Goal: Task Accomplishment & Management: Use online tool/utility

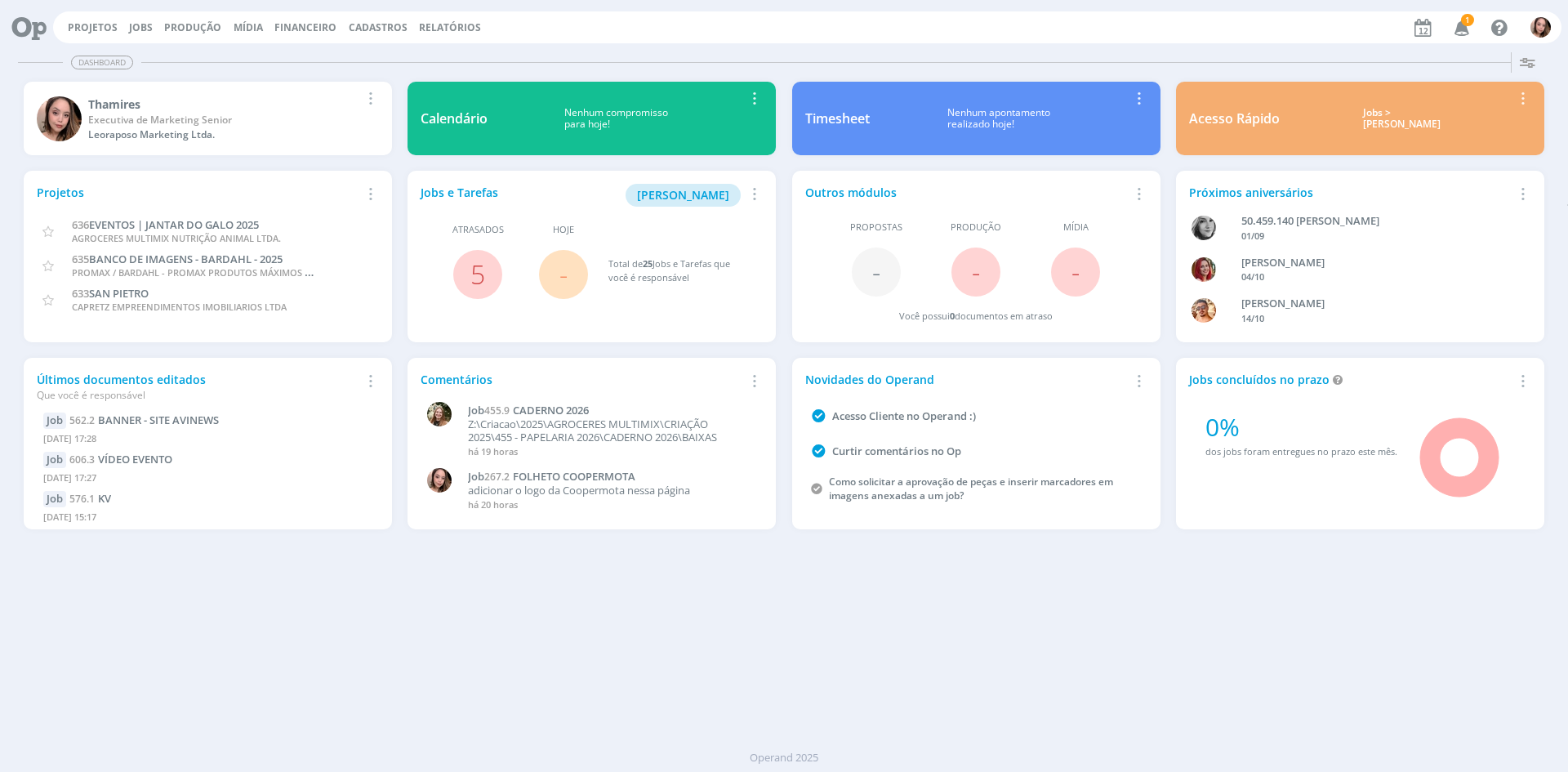
click at [1457, 34] on icon "button" at bounding box center [1462, 26] width 28 height 28
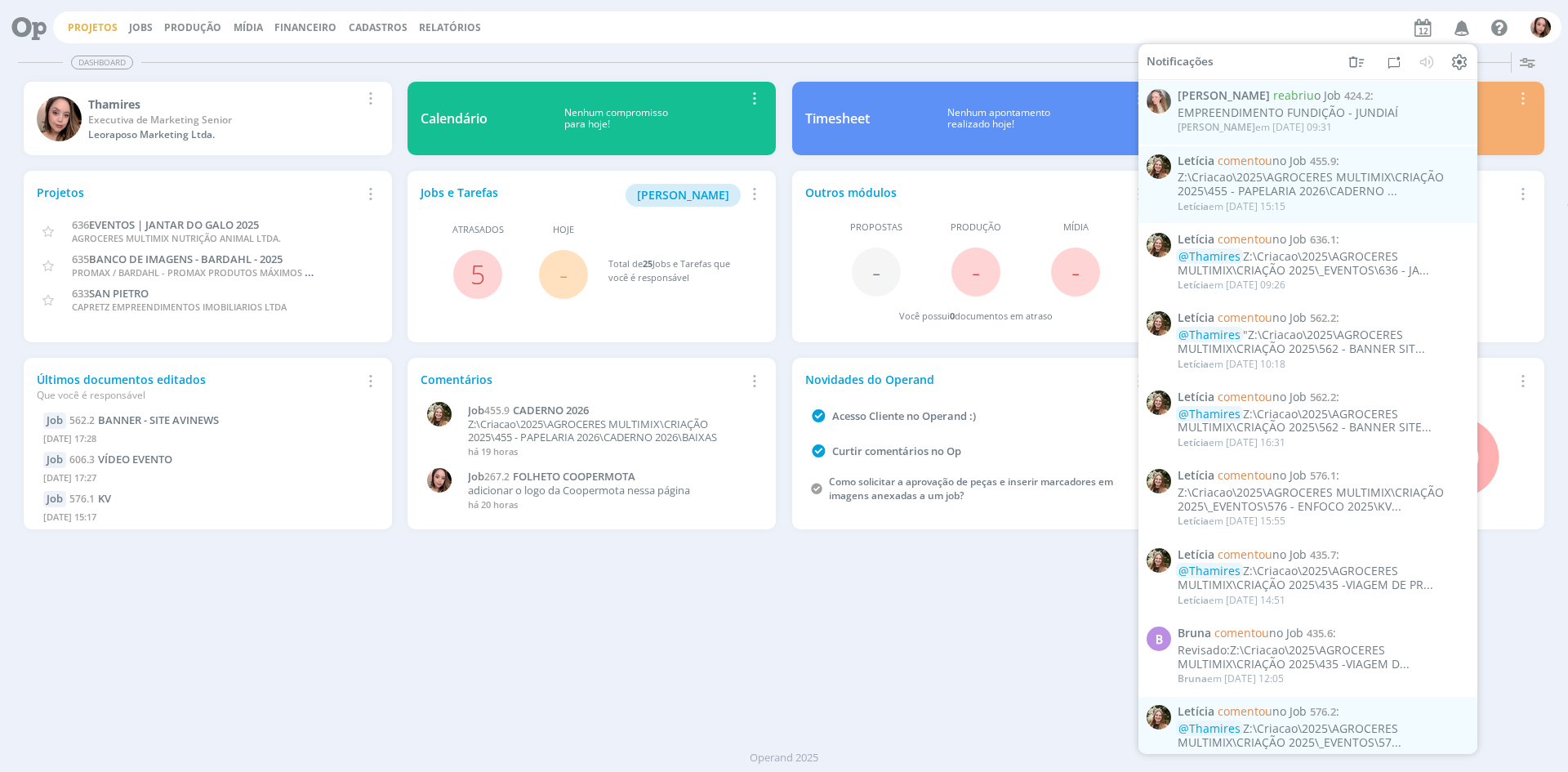
click at [113, 33] on link "Projetos" at bounding box center [93, 26] width 50 height 14
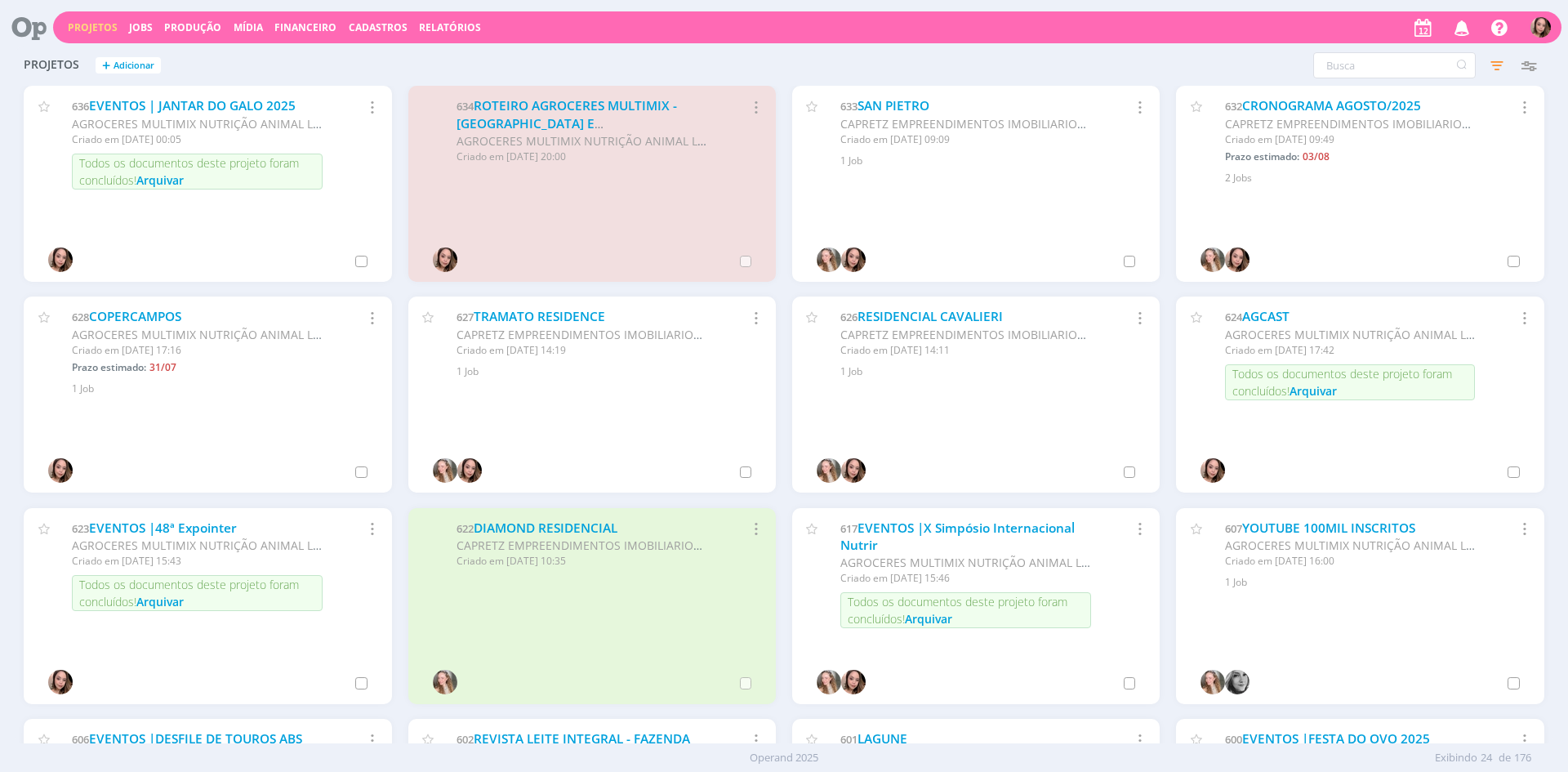
click at [1356, 79] on div "Projetos + Adicionar Filtros Filtrar [GEOGRAPHIC_DATA] Status Clientes 4 seleci…" at bounding box center [784, 65] width 1537 height 41
click at [1368, 64] on input "text" at bounding box center [1394, 65] width 163 height 26
type input "abs"
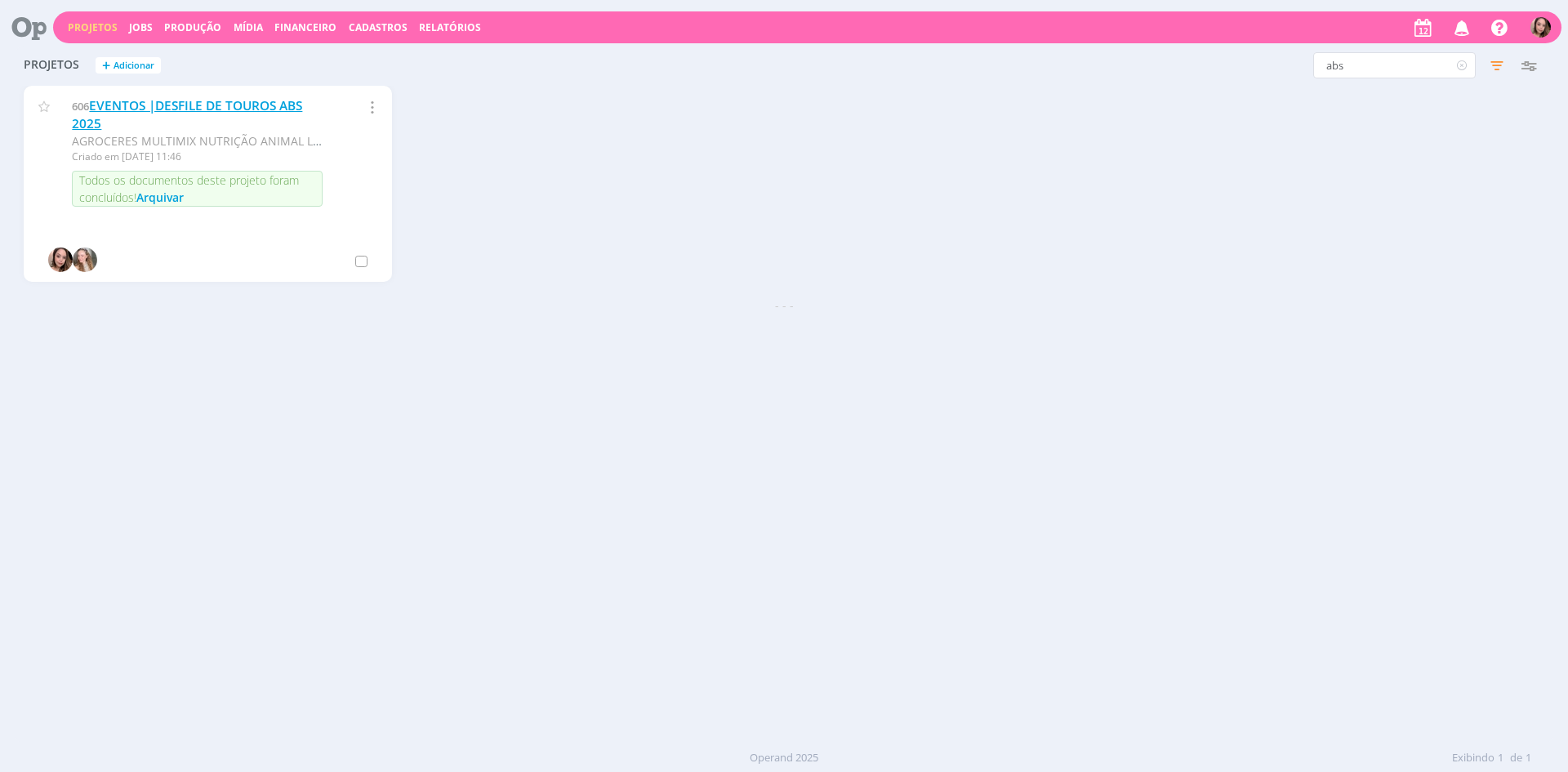
click at [287, 101] on link "EVENTOS |DESFILE DE TOUROS ABS 2025" at bounding box center [187, 114] width 231 height 35
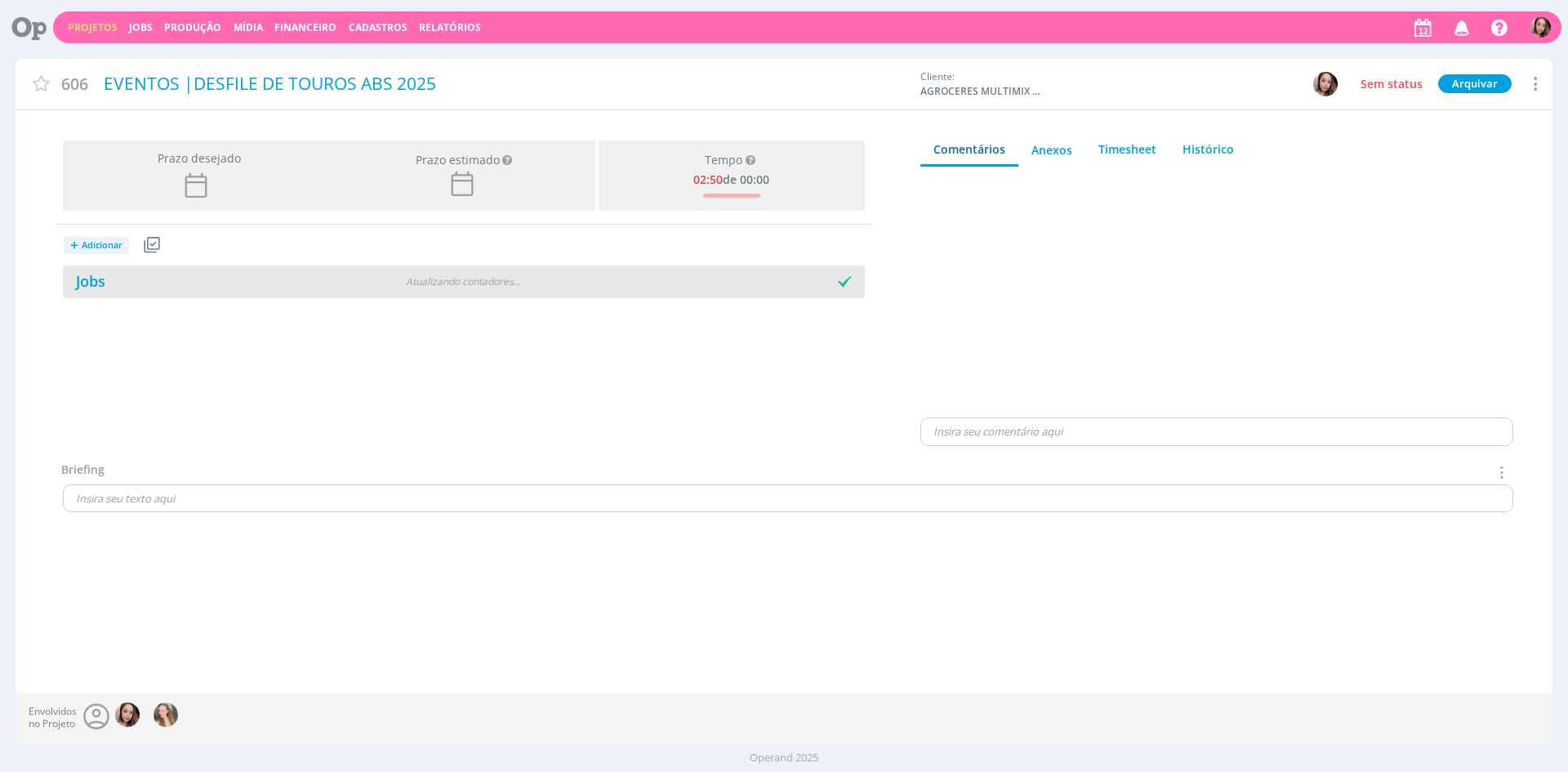
click at [225, 291] on div "Jobs" at bounding box center [198, 282] width 271 height 22
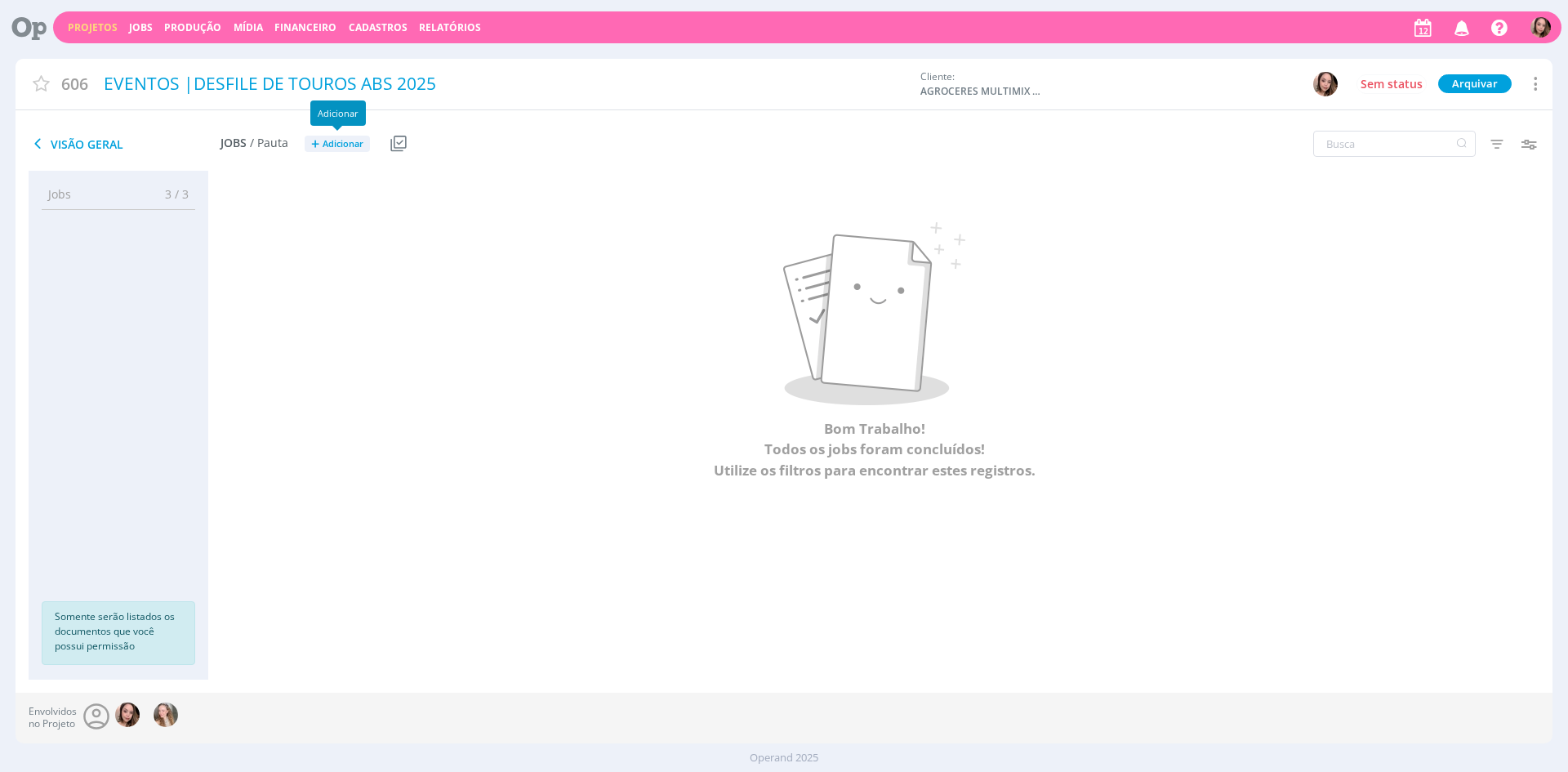
click at [360, 143] on span "Adicionar" at bounding box center [342, 144] width 41 height 11
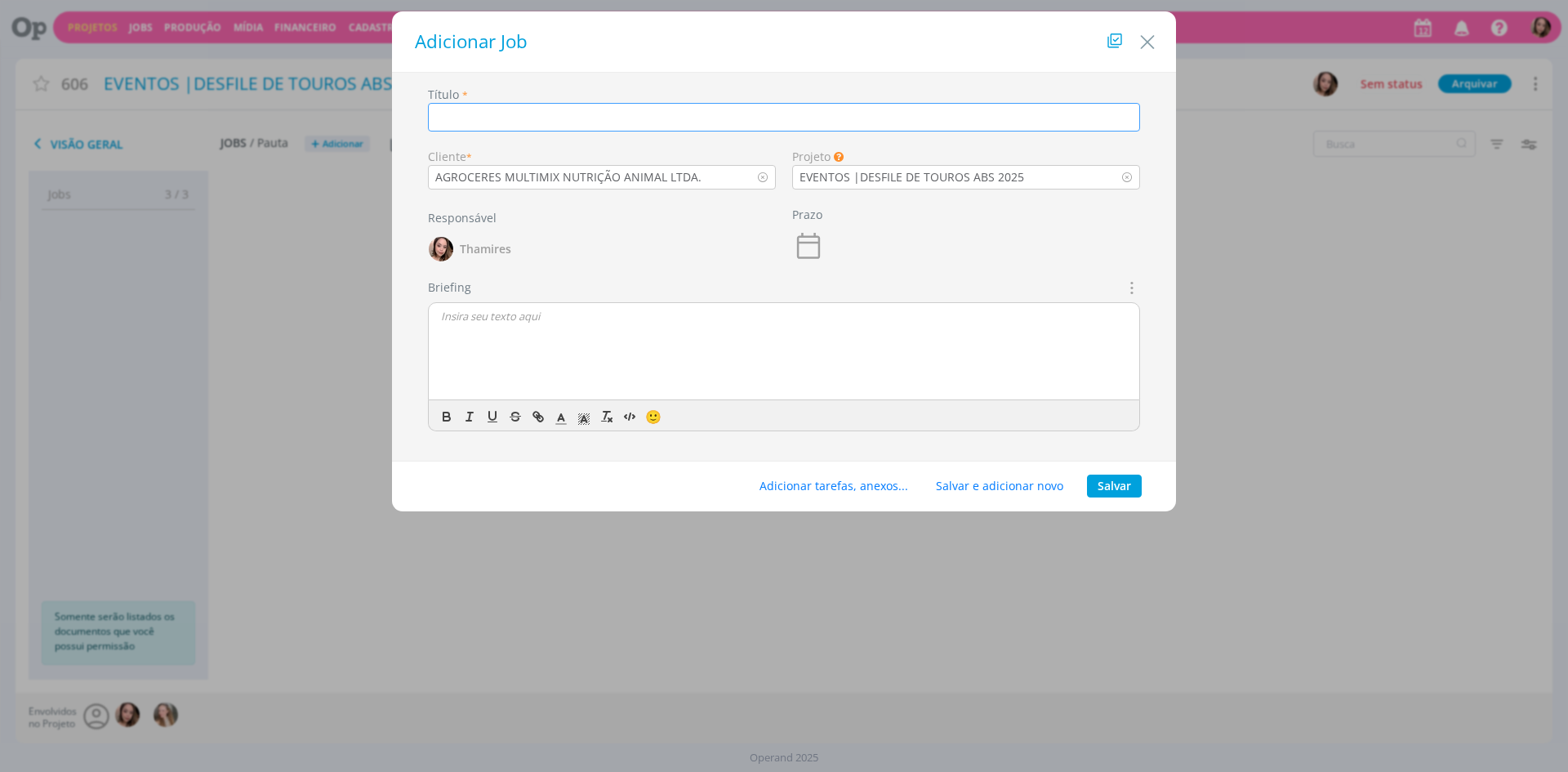
click at [668, 110] on input "dialog" at bounding box center [784, 116] width 712 height 28
paste input "Painel Sejam bem-vindos!"
click at [479, 123] on input "Painel Sejam bem-vindos!" at bounding box center [784, 116] width 712 height 28
click at [441, 117] on input "Painel Sejam bem-vindos!" at bounding box center [784, 116] width 712 height 28
type input "PAINEL ABS SEJAM BEM-VINDOS"
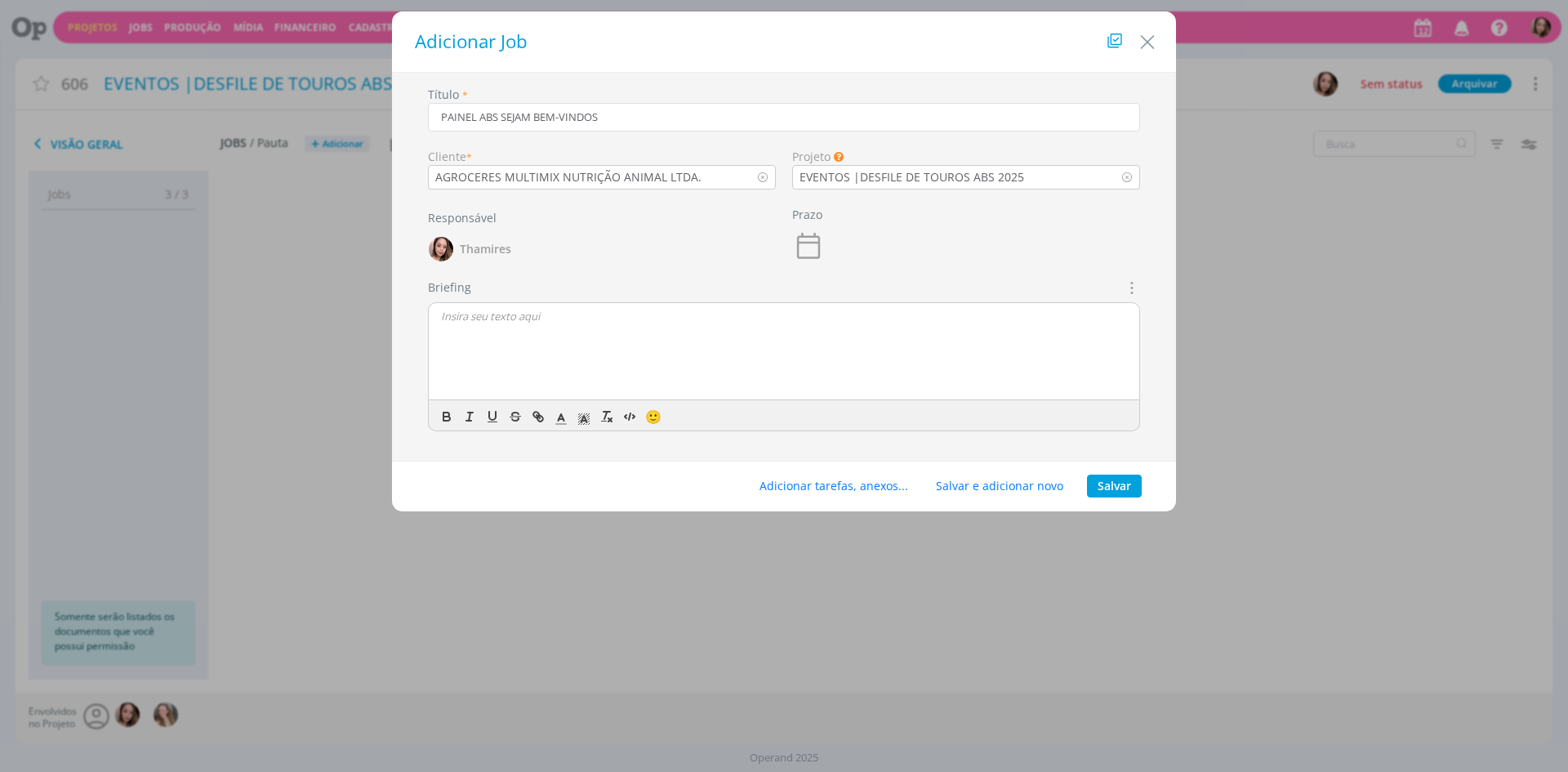
click at [521, 390] on div "dialog" at bounding box center [784, 352] width 710 height 98
click at [555, 368] on p "O pessoal da [PERSON_NAME] fechou mais um painel no Desfile da Abs para trabalh…" at bounding box center [784, 361] width 685 height 15
click at [734, 360] on p "O pessoal da [PERSON_NAME] fechou mais um painel no Desfile da Abs para trabalh…" at bounding box center [784, 361] width 685 height 15
drag, startPoint x: 563, startPoint y: 363, endPoint x: 935, endPoint y: 373, distance: 372.1
click at [935, 373] on div "CRIAÇÃO [PERSON_NAME], o mais temido dos bois voltou agora com uma nova demanda…" at bounding box center [784, 352] width 710 height 98
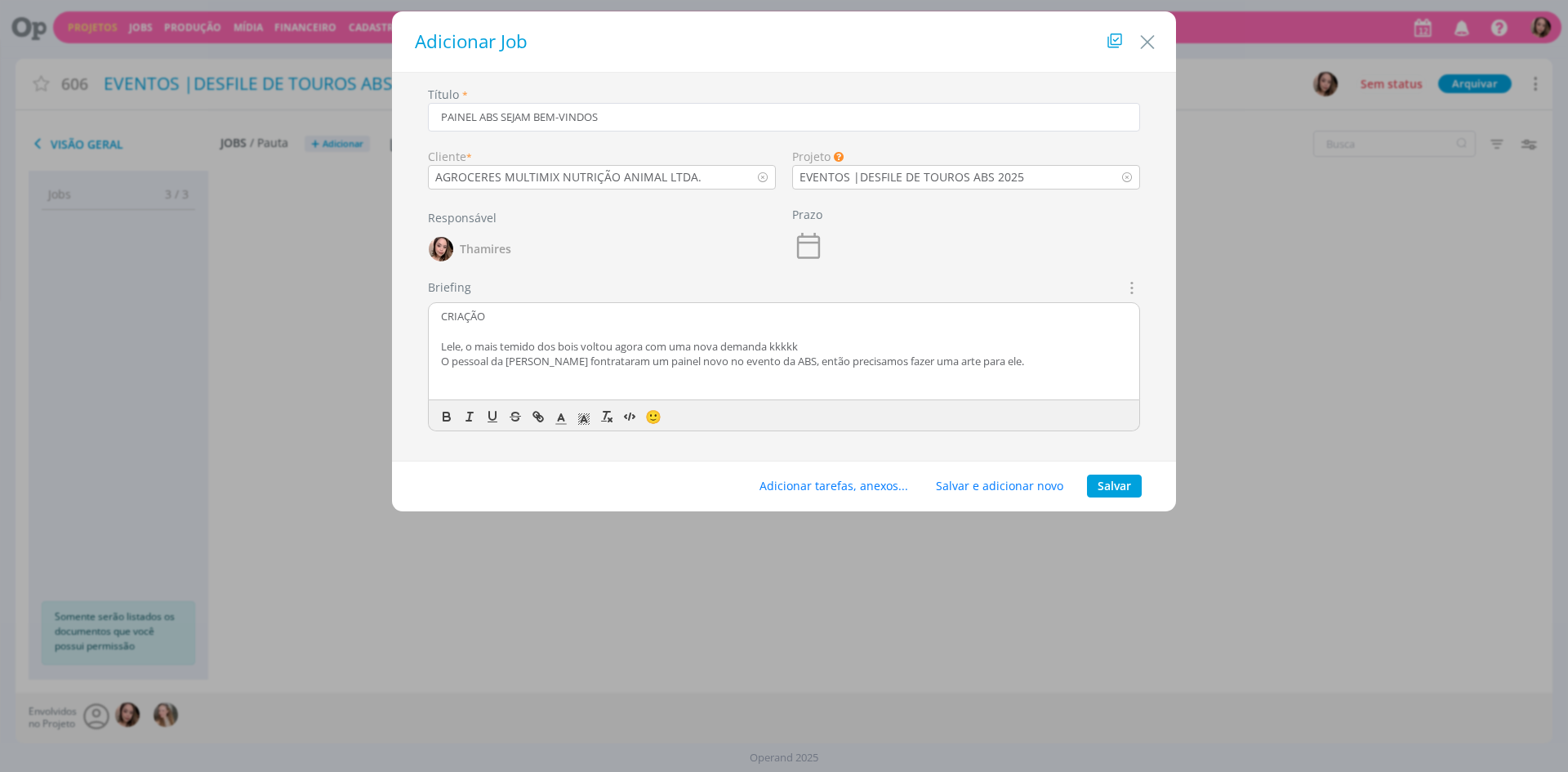
click at [567, 362] on p "O pessoal da [PERSON_NAME] fontrataram um painel novo no evento da ABS, então p…" at bounding box center [784, 361] width 685 height 15
click at [660, 348] on p "Lele, o mais temido dos bois voltou agora com uma nova demanda kkkkk" at bounding box center [784, 346] width 685 height 15
click at [707, 360] on p "O pessoal da [PERSON_NAME] contratou um painel novo no evento da ABS, então pre…" at bounding box center [784, 361] width 685 height 15
click at [746, 360] on p "O pessoal da [PERSON_NAME] contratou um painel novo no evento da ABS, então pre…" at bounding box center [784, 361] width 685 height 15
click at [769, 361] on p "O pessoal da [PERSON_NAME] contratou um painel novo no evento da ABS, então pre…" at bounding box center [784, 361] width 685 height 15
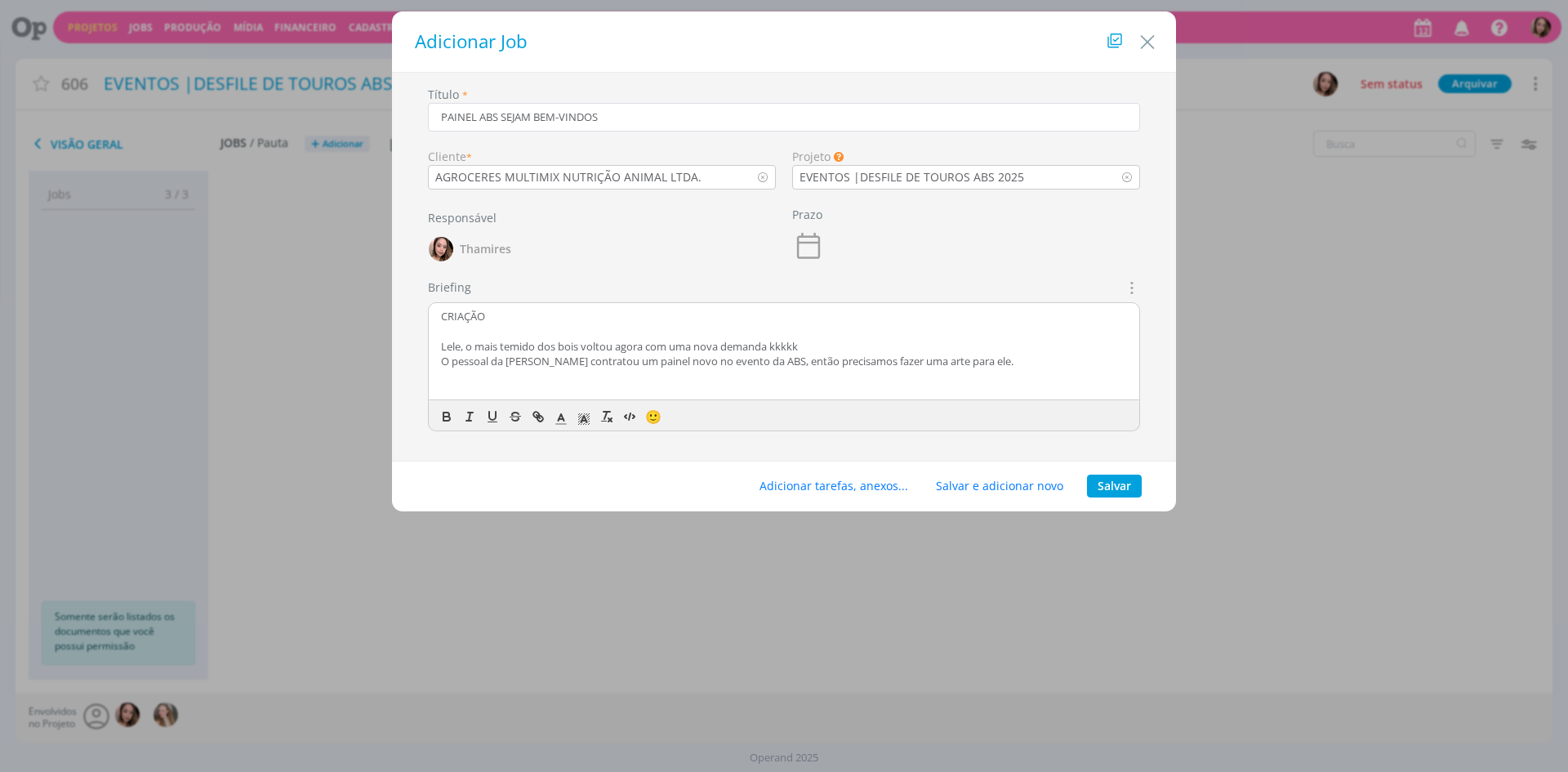
click at [872, 365] on p "O pessoal da [PERSON_NAME] contratou um painel novo no evento da ABS, então pre…" at bounding box center [784, 361] width 685 height 15
click at [986, 362] on p "O pessoal da [PERSON_NAME] contratou um painel novo no evento da ABS, então pre…" at bounding box center [784, 361] width 685 height 15
click at [993, 361] on p "O pessoal da [PERSON_NAME] contratou um painel novo no evento da ABS, então pre…" at bounding box center [784, 361] width 685 height 15
click at [1025, 364] on p "O pessoal da [PERSON_NAME] contratou um painel novo no evento da ABS, então pre…" at bounding box center [784, 361] width 685 height 15
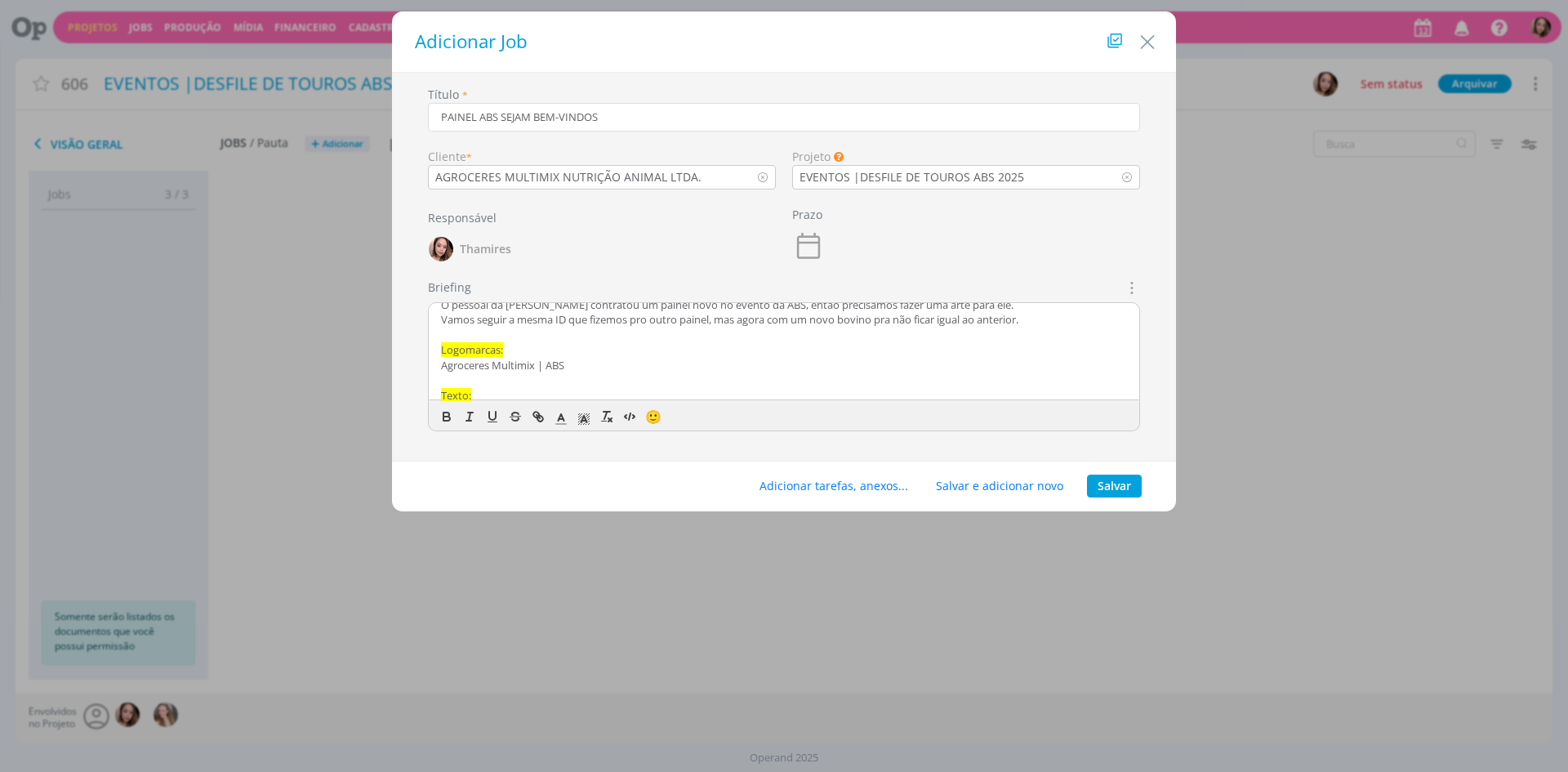
scroll to position [82, 0]
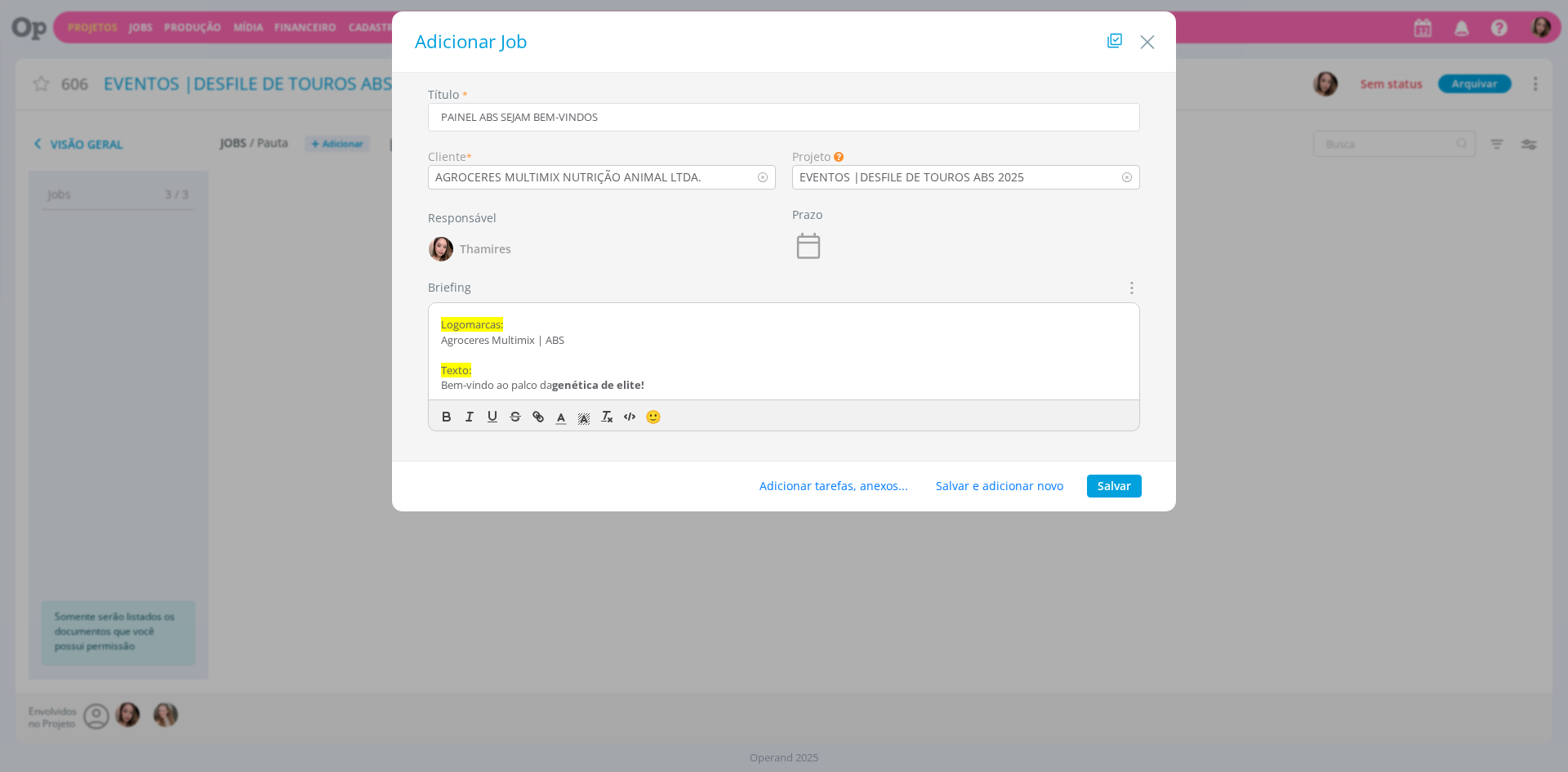
click at [543, 339] on p "Agroceres Multimix | ABS" at bounding box center [784, 340] width 685 height 15
click at [468, 337] on p "Agroceres Multimix | ABS" at bounding box center [784, 340] width 685 height 15
click at [448, 331] on span "Logomarcas:" at bounding box center [472, 324] width 62 height 15
click at [467, 321] on span "Logomarcas:" at bounding box center [472, 324] width 62 height 15
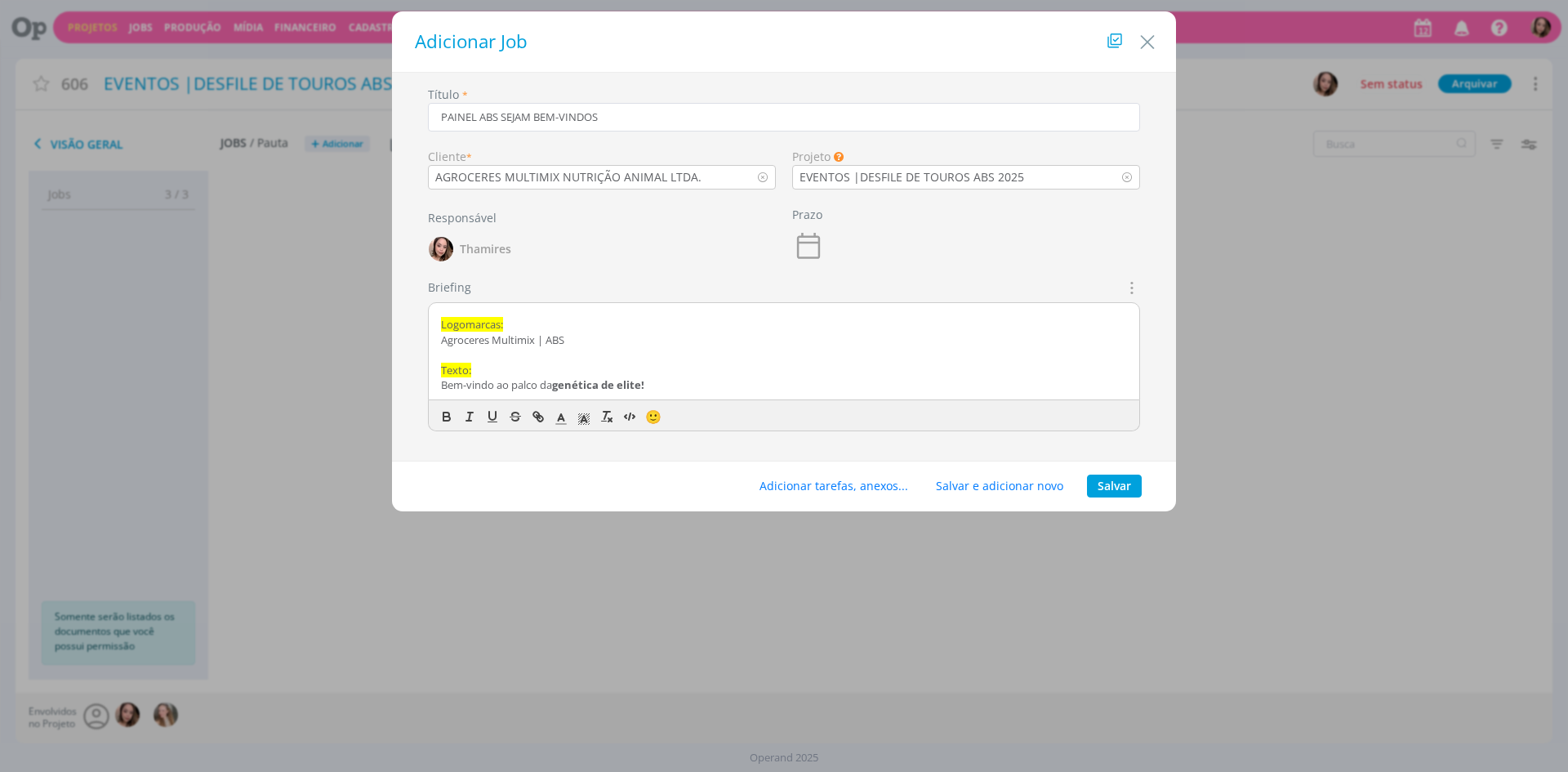
click at [531, 324] on p "Logomarcas:" at bounding box center [784, 324] width 685 height 15
click at [443, 338] on p "Agroceres Multimix | ABS" at bounding box center [784, 340] width 685 height 15
click at [585, 336] on p "Agroceres Multimix | ABS" at bounding box center [784, 340] width 685 height 15
click at [442, 340] on p "Agroceres Multimix | ABS" at bounding box center [784, 340] width 685 height 15
click at [815, 337] on p "Nesse caso específico, vamos trabalhar com a logo da Agroceres Multimix | ABS" at bounding box center [784, 340] width 685 height 15
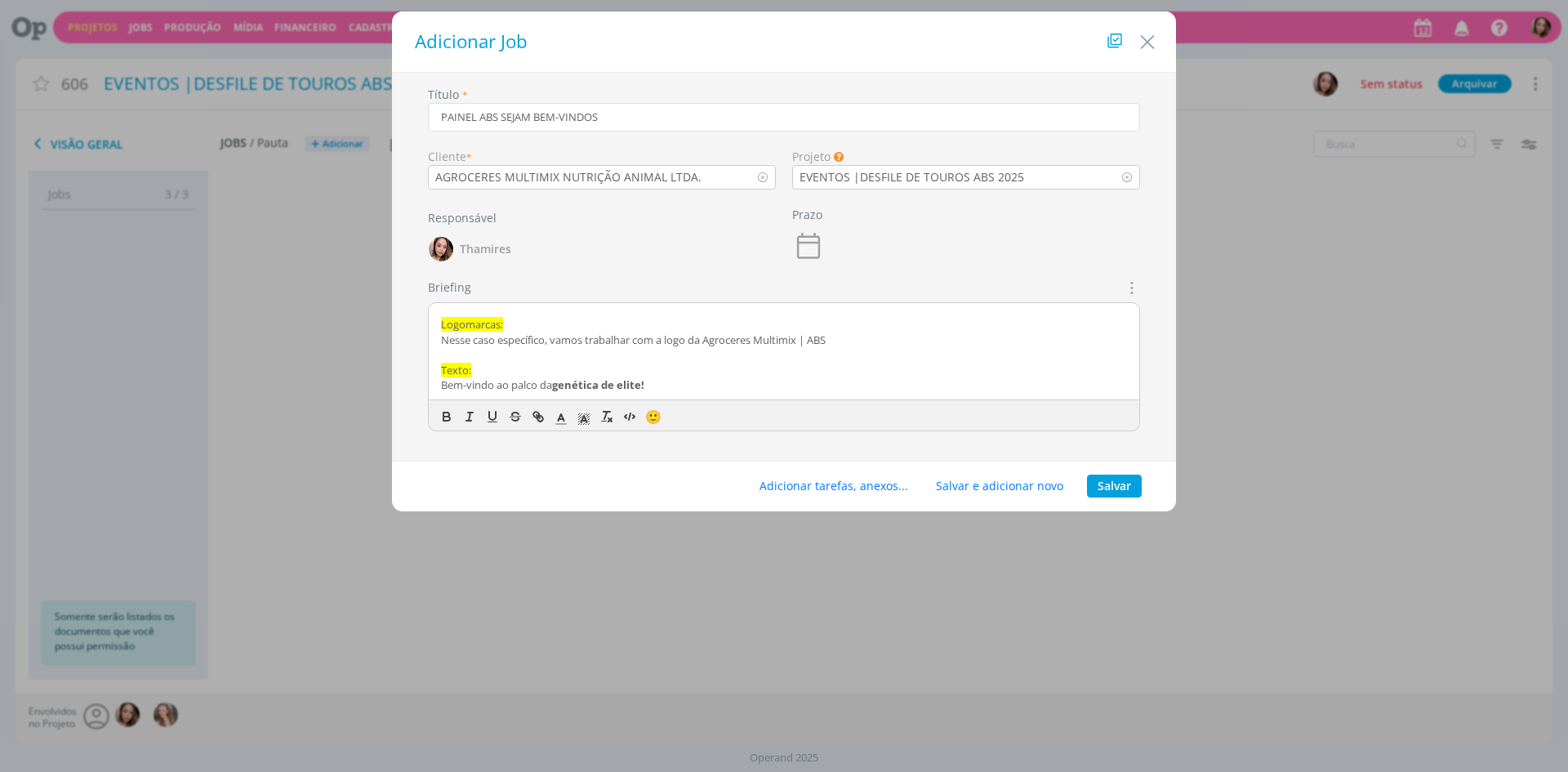
click at [904, 329] on p "Logomarcas:" at bounding box center [784, 324] width 685 height 15
click at [899, 335] on p "Nesse caso específico, vamos trabalhar com a logo da Agroceres Multimix | ABS" at bounding box center [784, 340] width 685 height 15
drag, startPoint x: 543, startPoint y: 341, endPoint x: 523, endPoint y: 343, distance: 20.1
click at [523, 343] on p "Nesse caso específico, vamos trabalhar com a logo da Agroceres Multimix | ABS" at bounding box center [784, 340] width 685 height 15
click at [504, 344] on p "Nesse caso específico, vamos trabalhar com a logo da Agroceres Multimix | ABS" at bounding box center [784, 340] width 685 height 15
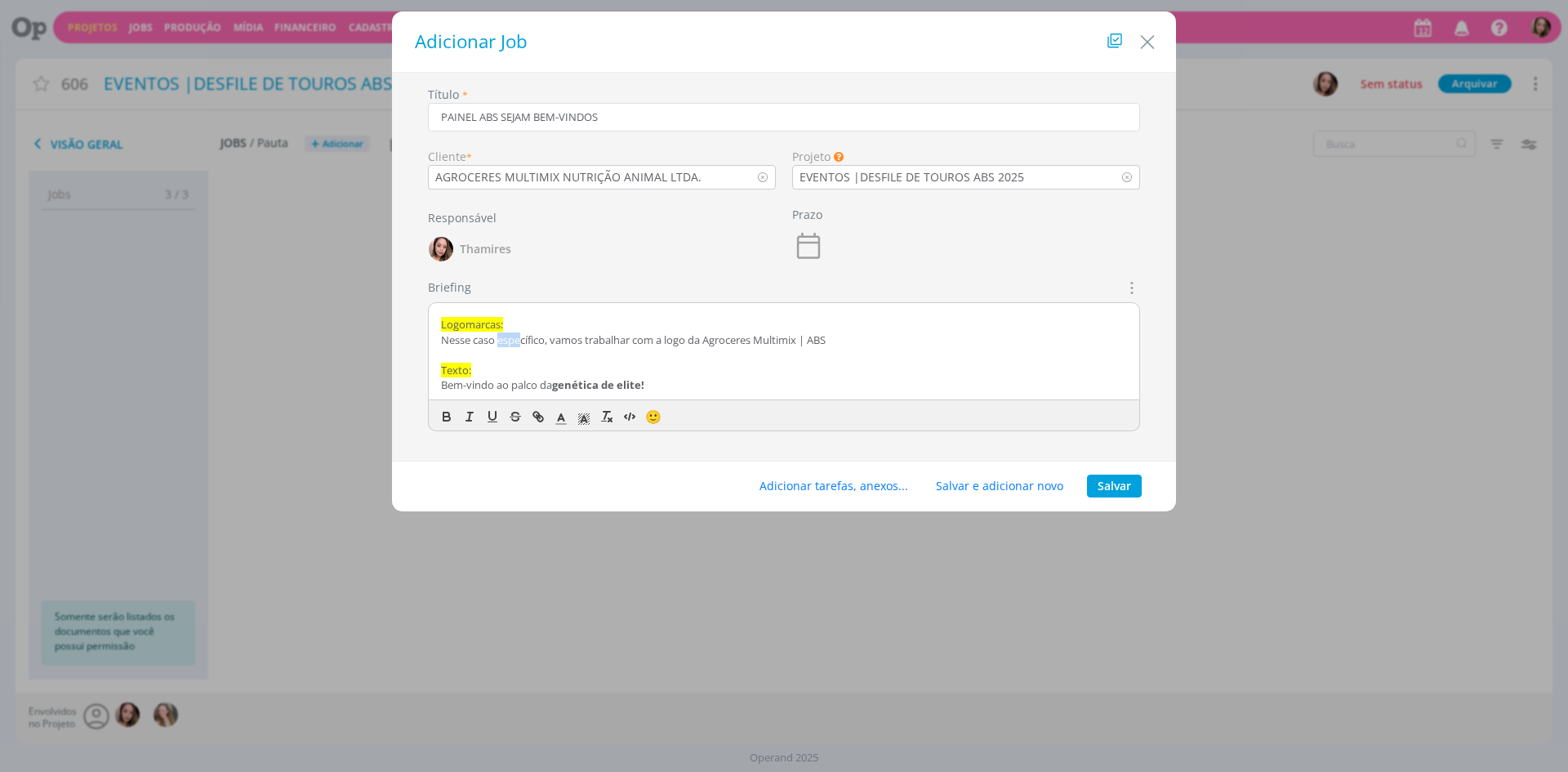
drag, startPoint x: 498, startPoint y: 342, endPoint x: 525, endPoint y: 345, distance: 27.2
click at [524, 345] on p "Nesse caso específico, vamos trabalhar com a logo da Agroceres Multimix | ABS" at bounding box center [784, 340] width 685 height 15
click at [987, 349] on p "dialog" at bounding box center [784, 354] width 685 height 15
click at [989, 337] on p "Nesse caso específico, vamos trabalhar com a logo da Agroceres Multimix | ABS" at bounding box center [784, 340] width 685 height 15
click at [952, 339] on p "Nesse caso específico, vamos trabalhar com a logo da Agroceres Multimix e o log…" at bounding box center [784, 340] width 685 height 15
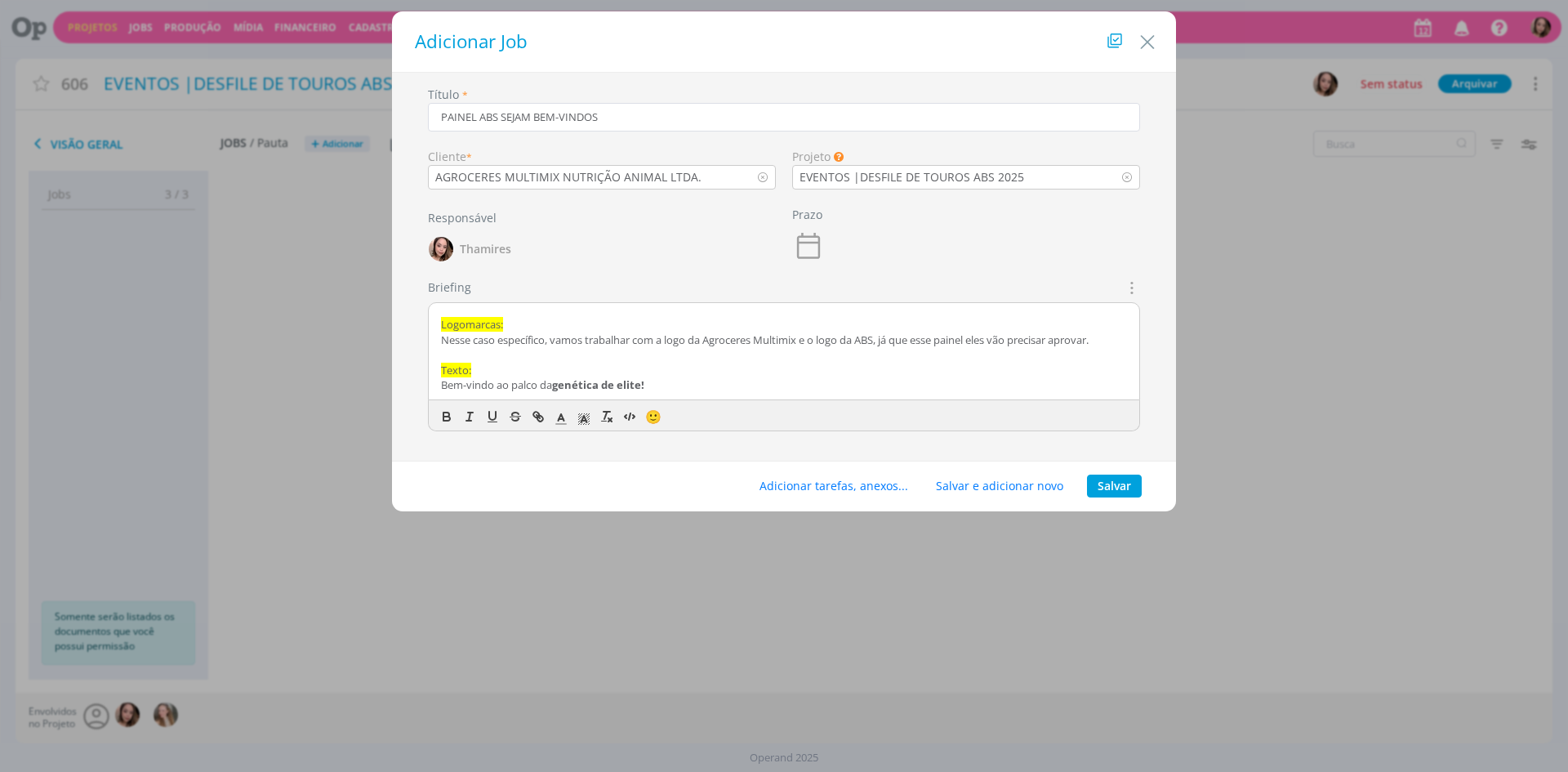
click at [1042, 335] on p "Nesse caso específico, vamos trabalhar com a logo da Agroceres Multimix e o log…" at bounding box center [784, 340] width 685 height 15
click at [1059, 341] on p "Nesse caso específico, vamos trabalhar com a logo da Agroceres Multimix e o log…" at bounding box center [784, 340] width 685 height 15
click at [984, 333] on p "Nesse caso específico, vamos trabalhar com a logo da Agroceres Multimix e o log…" at bounding box center [784, 340] width 685 height 15
click at [1011, 338] on p "Nesse caso específico, vamos trabalhar com a logo da Agroceres Multimix e o log…" at bounding box center [784, 340] width 685 height 15
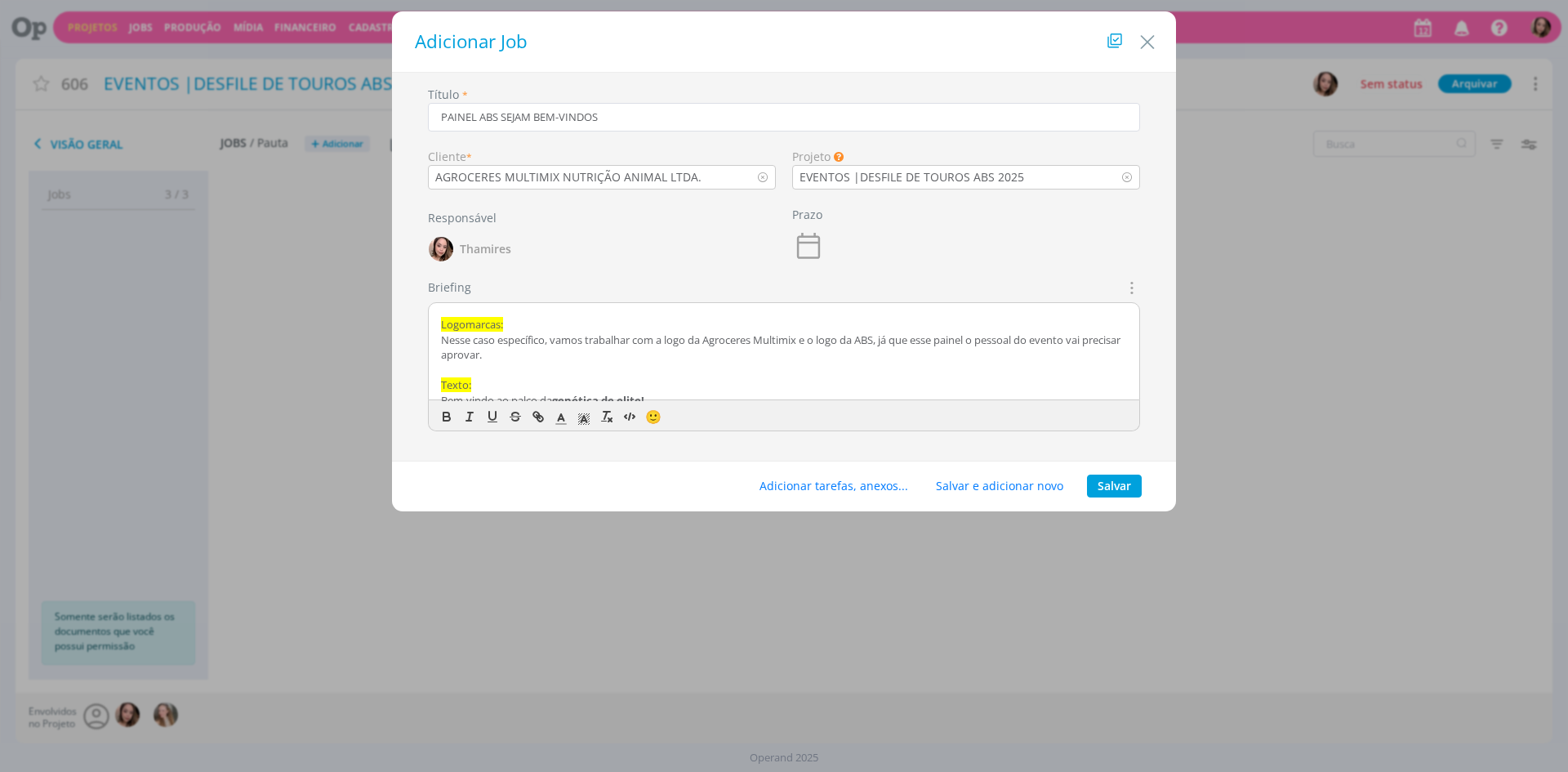
click at [549, 360] on p "Nesse caso específico, vamos trabalhar com a logo da Agroceres Multimix e o log…" at bounding box center [784, 347] width 685 height 30
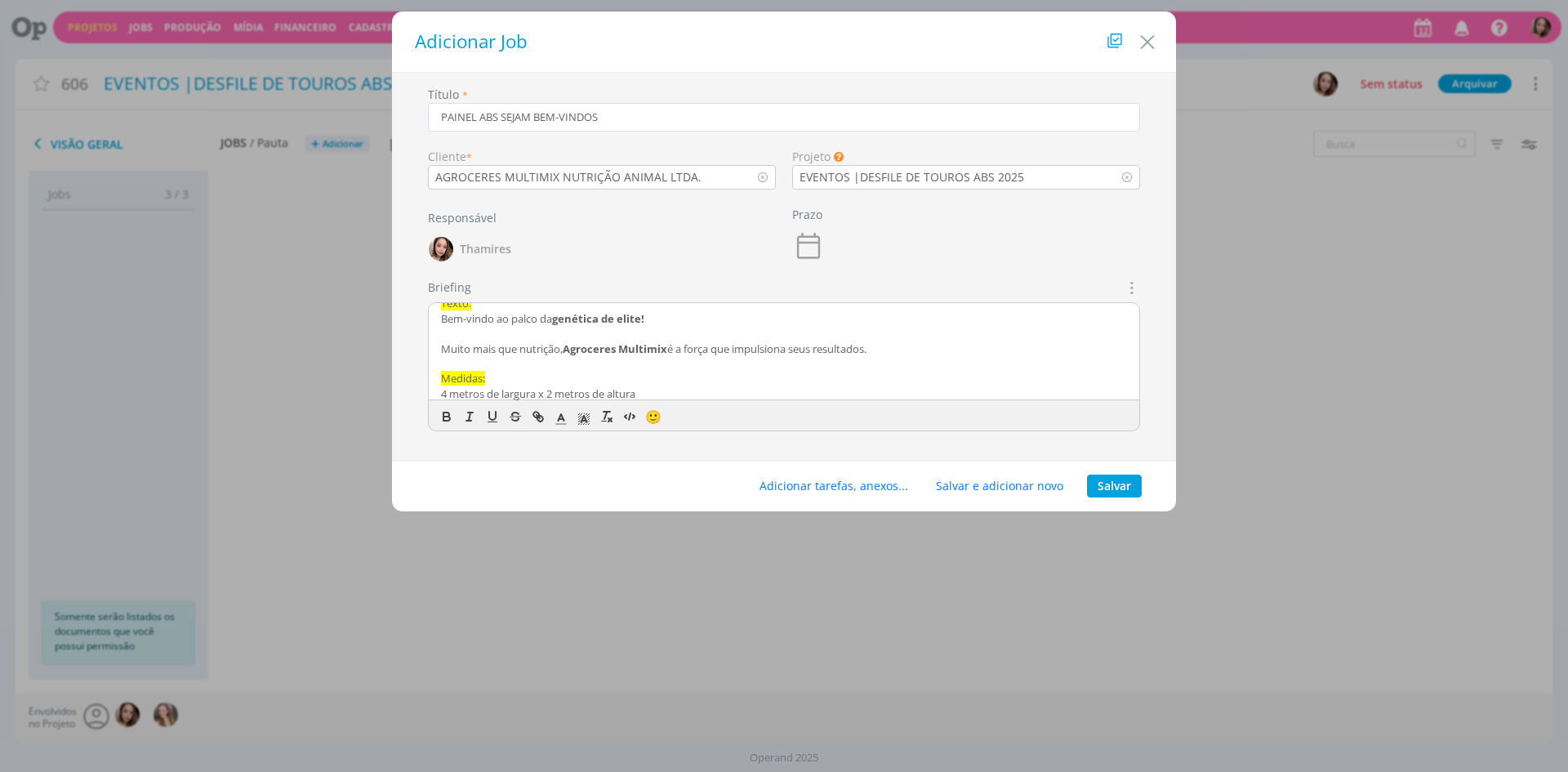
click at [526, 328] on p "dialog" at bounding box center [784, 333] width 685 height 15
click at [459, 337] on p "dialog" at bounding box center [784, 333] width 685 height 15
click at [522, 322] on p "Bem-vindo ao palco da genética de elite!" at bounding box center [784, 319] width 685 height 15
click at [613, 326] on p "Bem-vindo ao palco da genética de elite!" at bounding box center [784, 319] width 685 height 15
click at [477, 343] on p "Muito mais que nutrição, Agroceres Multimix é a força que impulsiona seus resul…" at bounding box center [784, 349] width 685 height 15
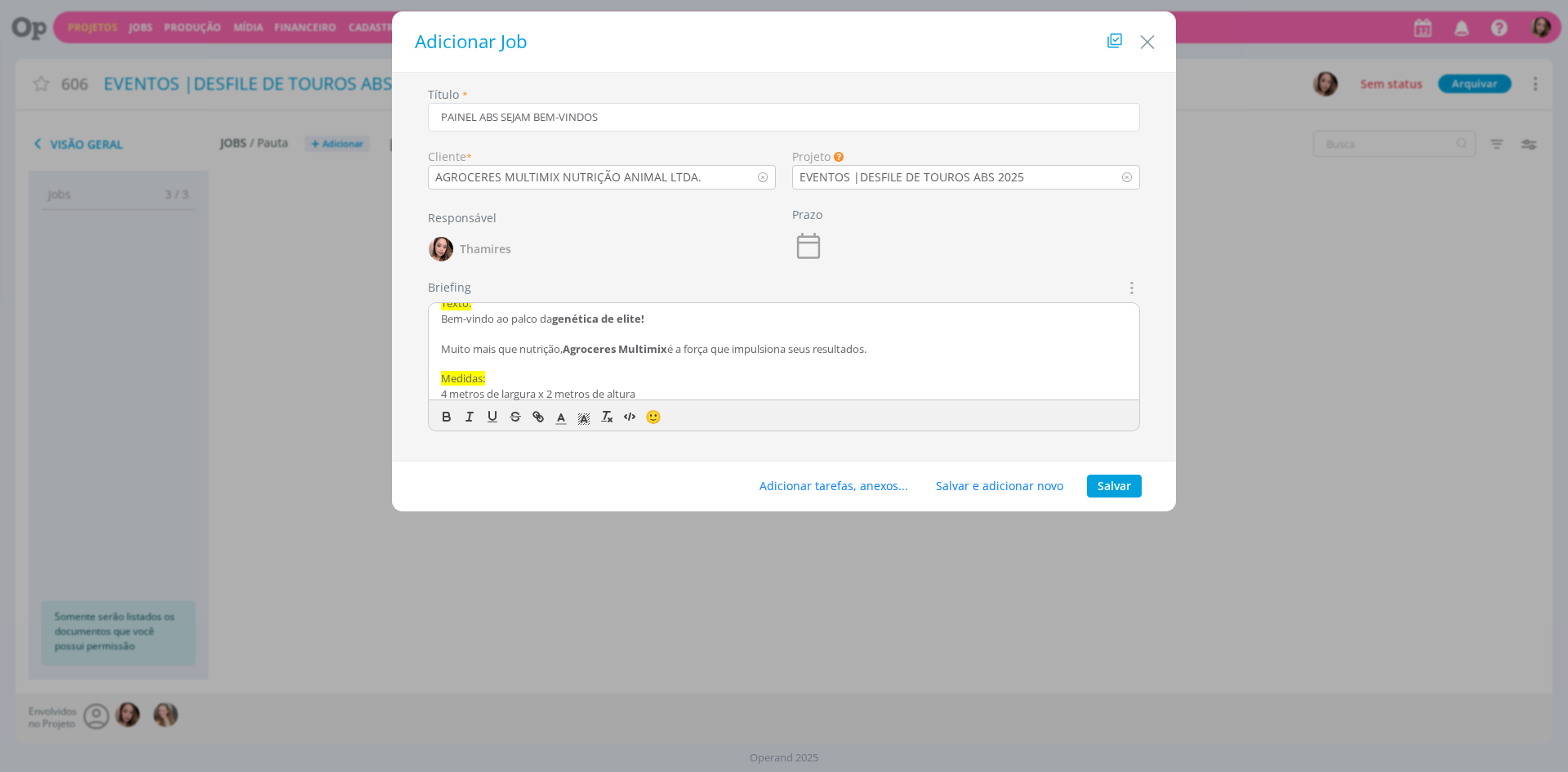
click at [609, 351] on strong "Agroceres Multimix" at bounding box center [615, 349] width 104 height 15
click at [963, 357] on p "dialog" at bounding box center [784, 363] width 685 height 15
click at [741, 385] on p "4 metros de largura x 2 metros de altura" at bounding box center [784, 388] width 685 height 15
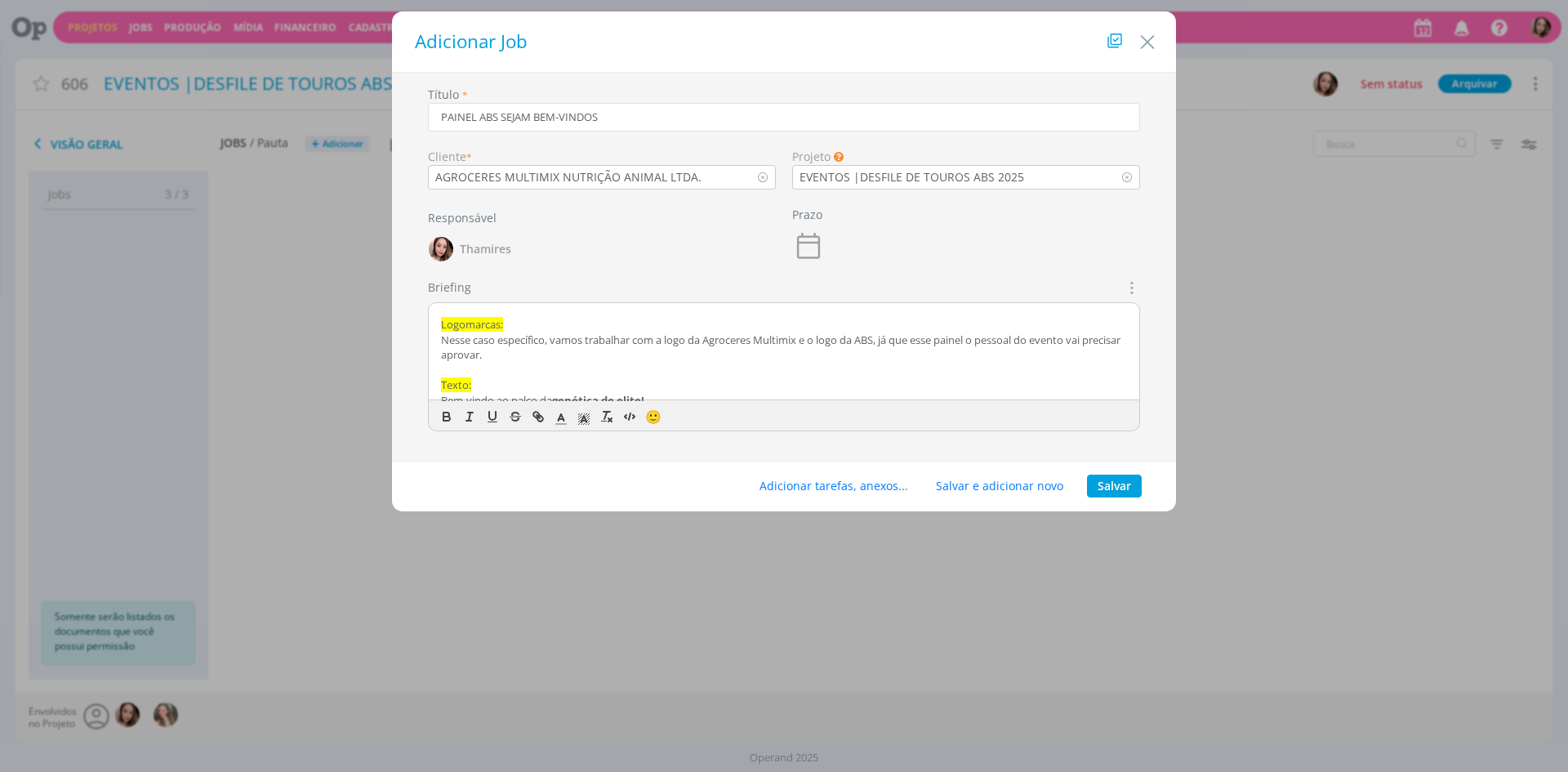
scroll to position [0, 0]
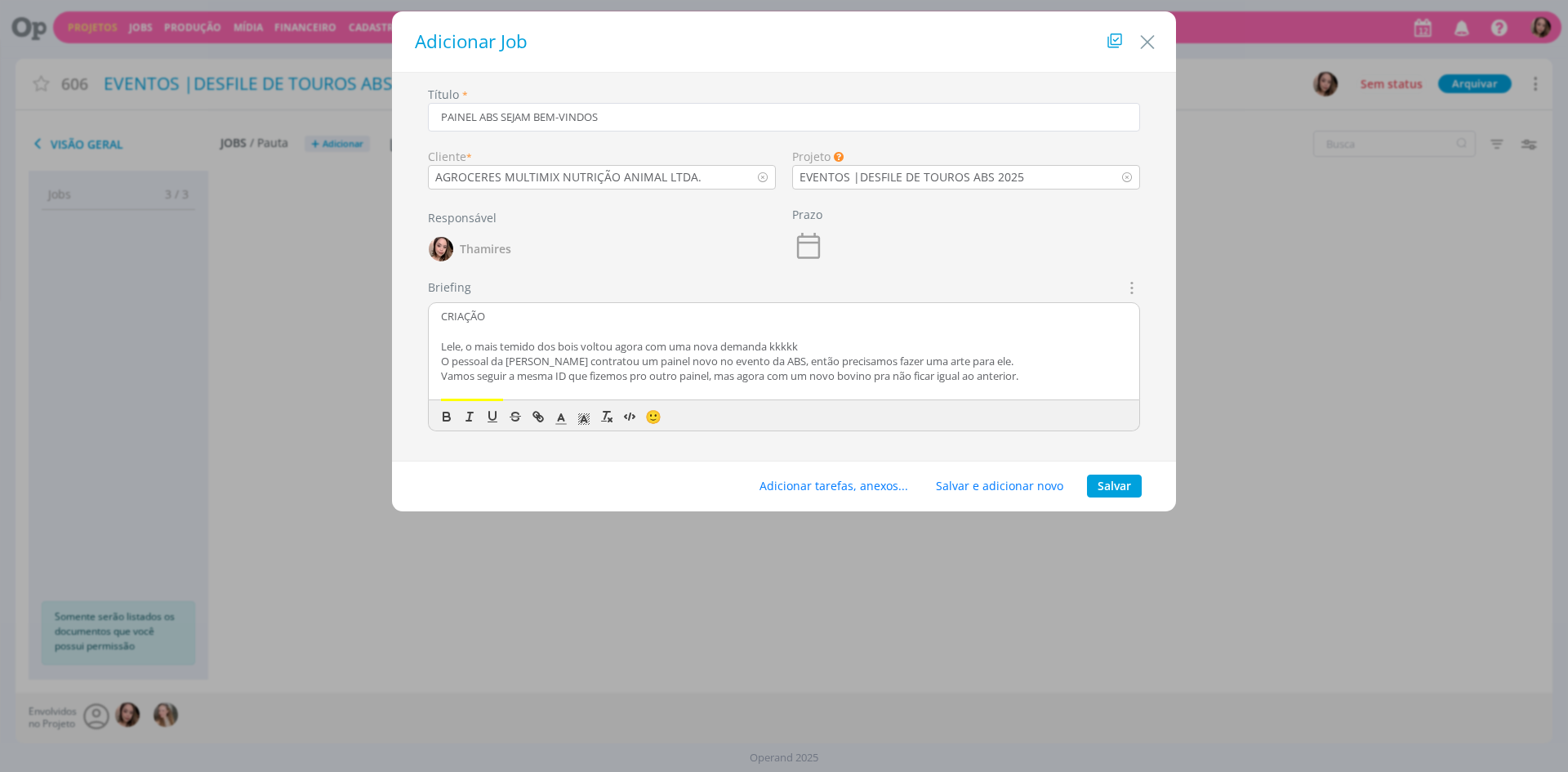
click at [658, 380] on p "Vamos seguir a mesma ID que fizemos pro outro painel, mas agora com um novo bov…" at bounding box center [784, 376] width 685 height 15
click at [494, 371] on p "Nesse estilo gráfico de aplicação da marca e textos, com fundo azul etc." at bounding box center [784, 372] width 685 height 15
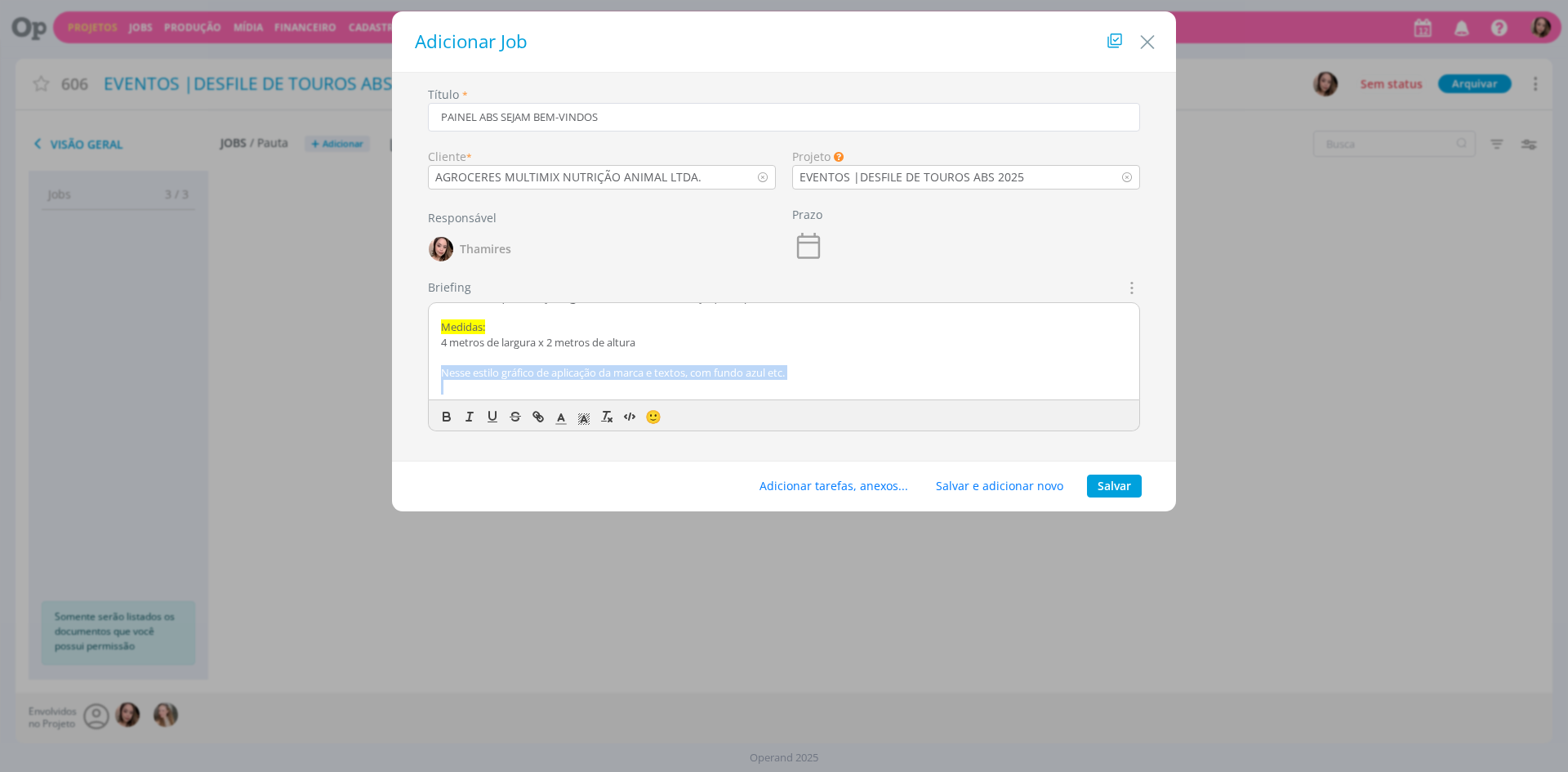
click at [494, 371] on p "Nesse estilo gráfico de aplicação da marca e textos, com fundo azul etc." at bounding box center [784, 372] width 685 height 15
click at [459, 378] on p "Nesse estilo gráfico de aplicação da marca e textos, com fundo azul etc." at bounding box center [784, 372] width 685 height 15
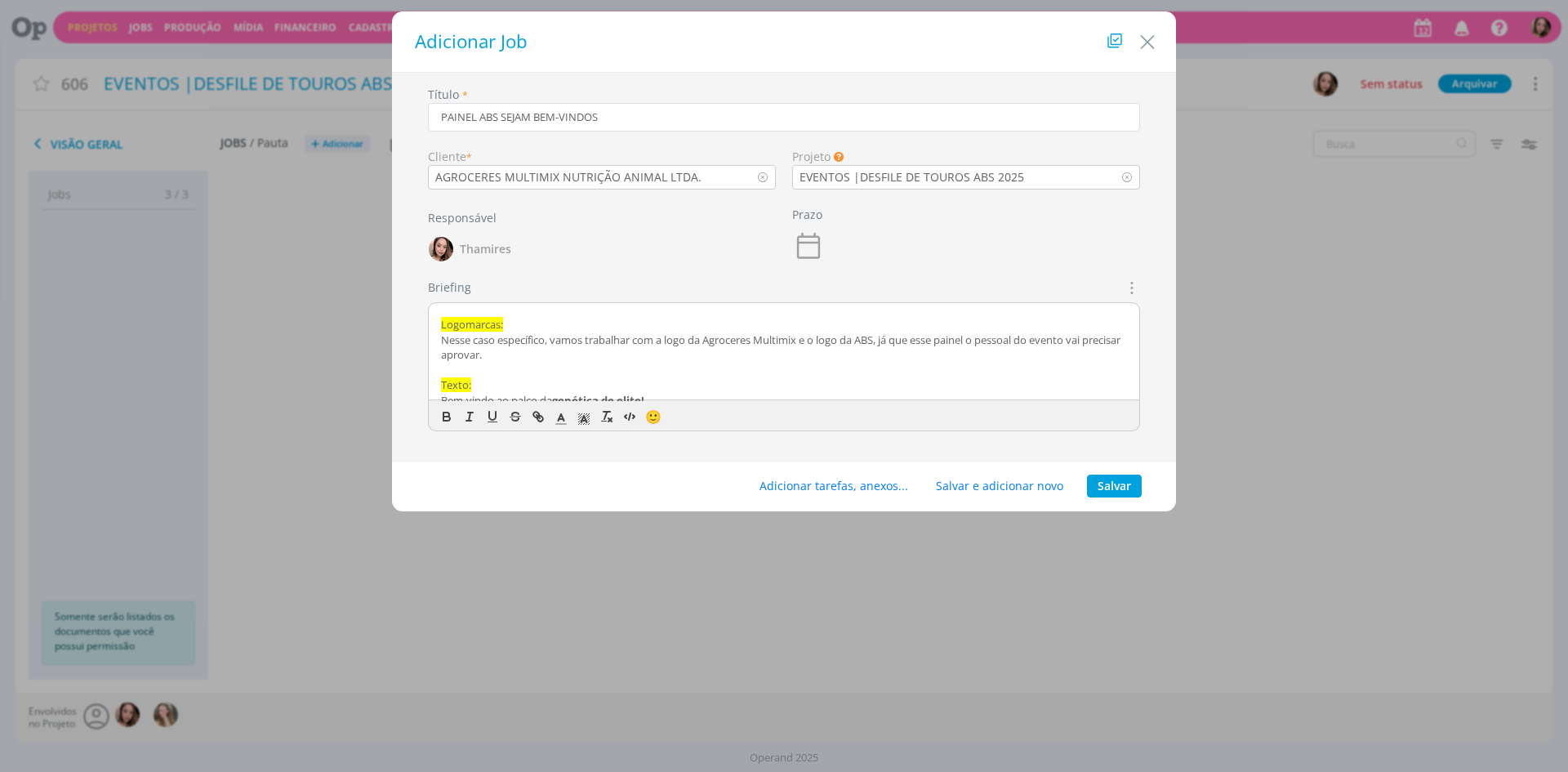
scroll to position [0, 0]
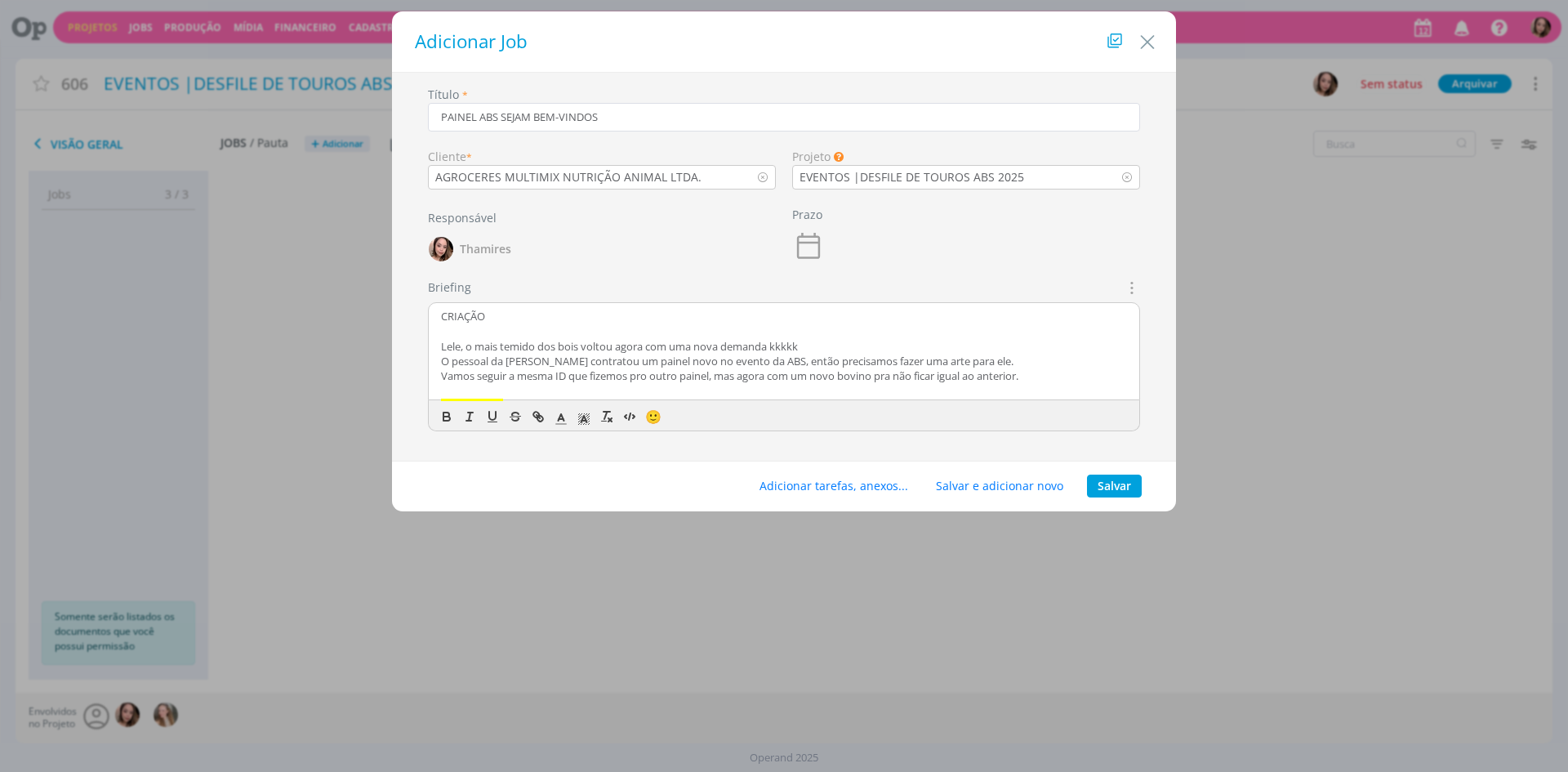
click at [533, 337] on p "dialog" at bounding box center [784, 331] width 685 height 15
click at [500, 349] on p "Lele, o mais temido dos bois voltou agora com uma nova demanda kkkkk" at bounding box center [784, 346] width 685 height 15
click at [478, 322] on p "CRIAÇÃO" at bounding box center [784, 316] width 685 height 15
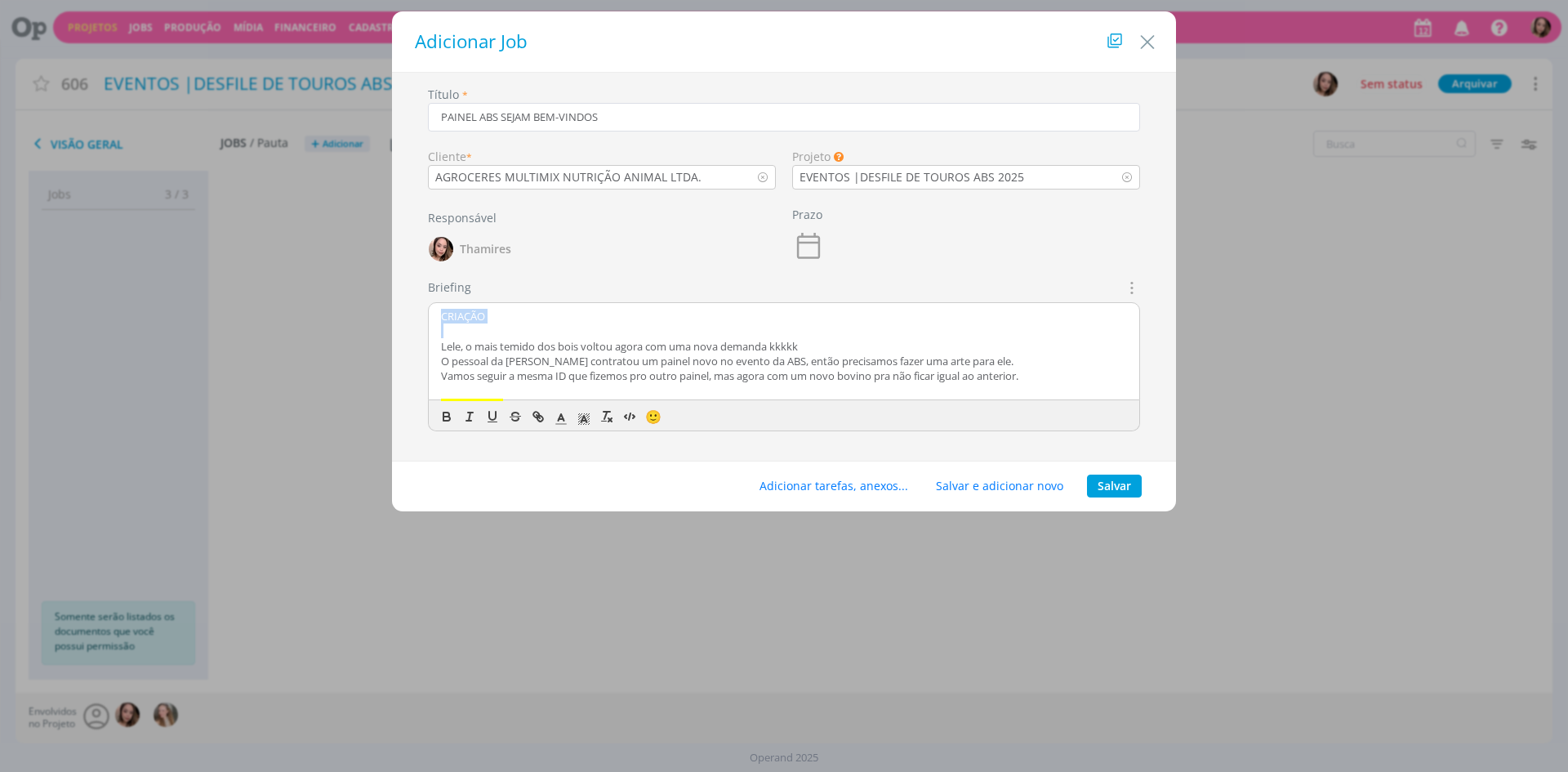
click at [478, 322] on p "CRIAÇÃO" at bounding box center [784, 316] width 685 height 15
click at [453, 418] on icon "dialog" at bounding box center [447, 417] width 15 height 15
click at [577, 418] on icon "dialog" at bounding box center [584, 419] width 15 height 15
click at [665, 451] on span "dialog" at bounding box center [667, 453] width 13 height 13
click at [537, 314] on p "CRIAÇÃO" at bounding box center [784, 316] width 685 height 15
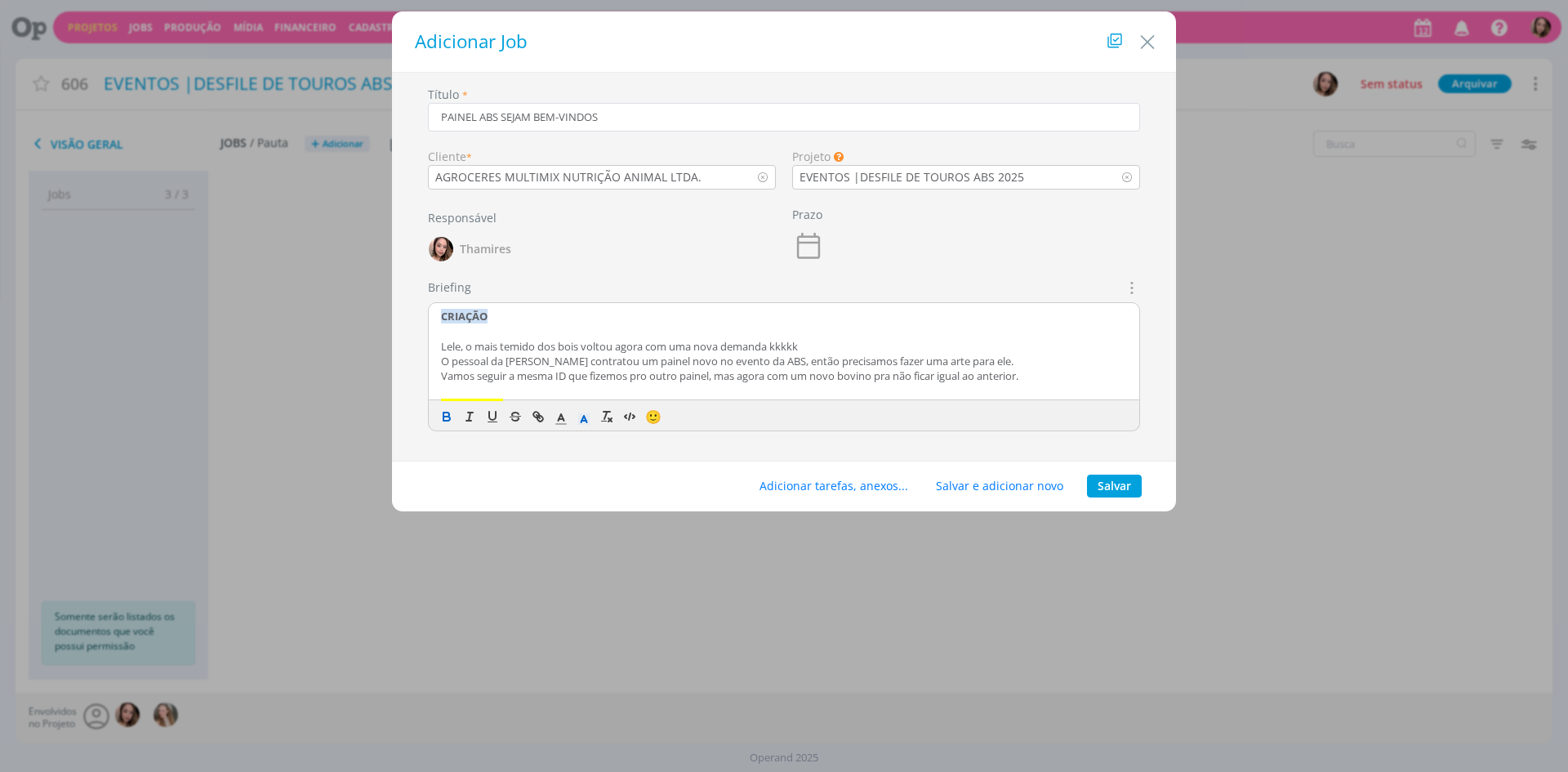
click at [486, 337] on p "dialog" at bounding box center [784, 331] width 685 height 15
click at [485, 358] on p "O pessoal da [PERSON_NAME] contratou um painel novo no evento da ABS, então pre…" at bounding box center [784, 361] width 685 height 15
drag, startPoint x: 679, startPoint y: 379, endPoint x: 737, endPoint y: 381, distance: 58.0
click at [737, 381] on p "Vamos seguir a mesma ID que fizemos pro outro painel, mas agora com um novo bov…" at bounding box center [784, 376] width 685 height 15
click at [541, 356] on p "O pessoal da [PERSON_NAME] contratou um painel novo no evento da ABS, então pre…" at bounding box center [784, 361] width 685 height 15
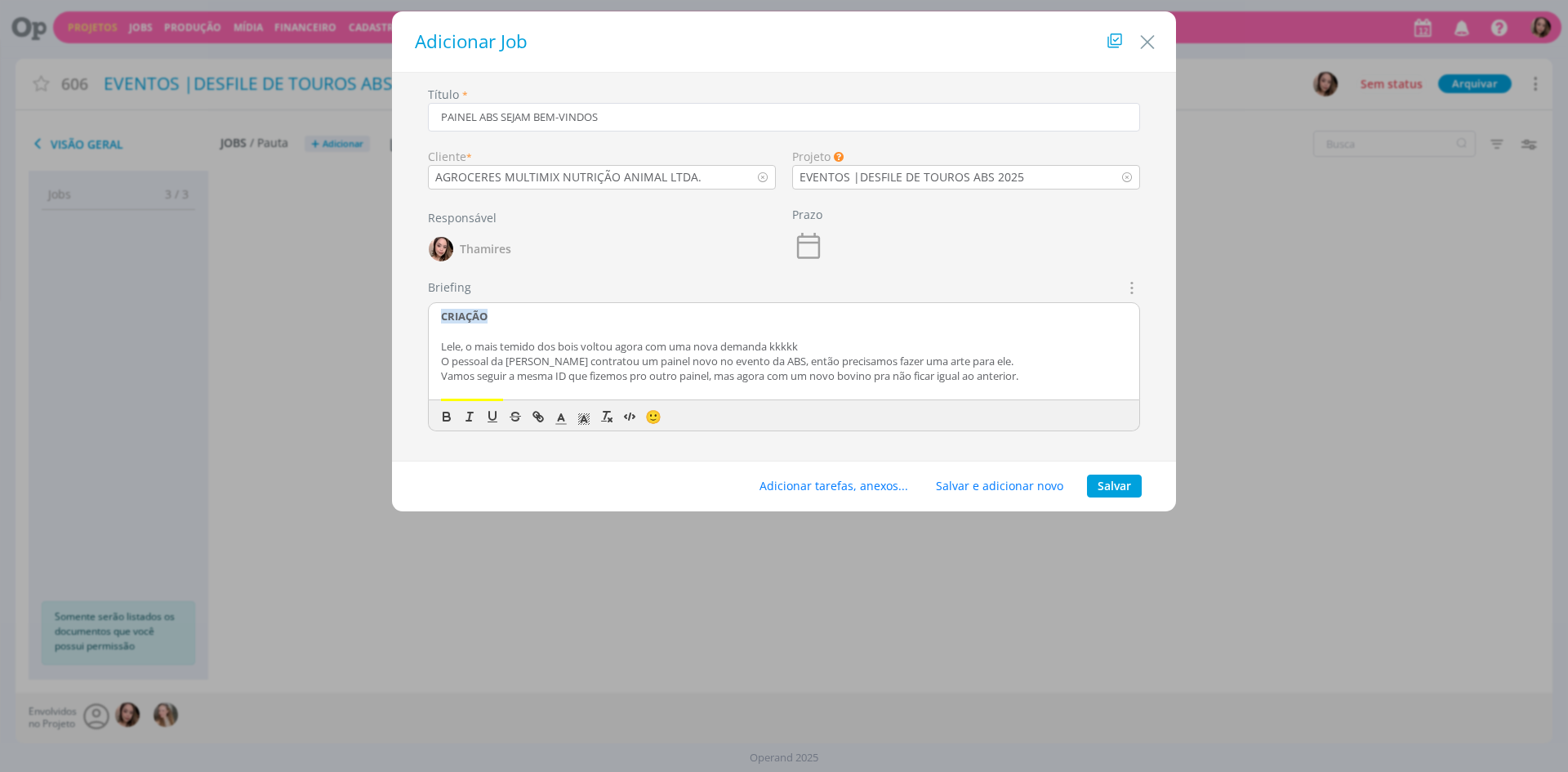
click at [716, 372] on p "Vamos seguir a mesma ID que fizemos pro outro painel, mas agora com um novo bov…" at bounding box center [784, 376] width 685 height 15
click at [725, 375] on p "Vamos seguir a mesma ID que fizemos pro outro painel Nesse estilo gráfico de ap…" at bounding box center [784, 376] width 685 height 15
click at [840, 371] on p "Vamos seguir a mesma ID que fizemos pro outro painel, no mesmo estilo gráfico d…" at bounding box center [784, 376] width 685 height 15
drag, startPoint x: 949, startPoint y: 377, endPoint x: 985, endPoint y: 377, distance: 36.0
click at [985, 377] on p "Vamos seguir a mesma ID que fizemos pro outro painel, no mesmo estilo gráfico d…" at bounding box center [784, 376] width 685 height 15
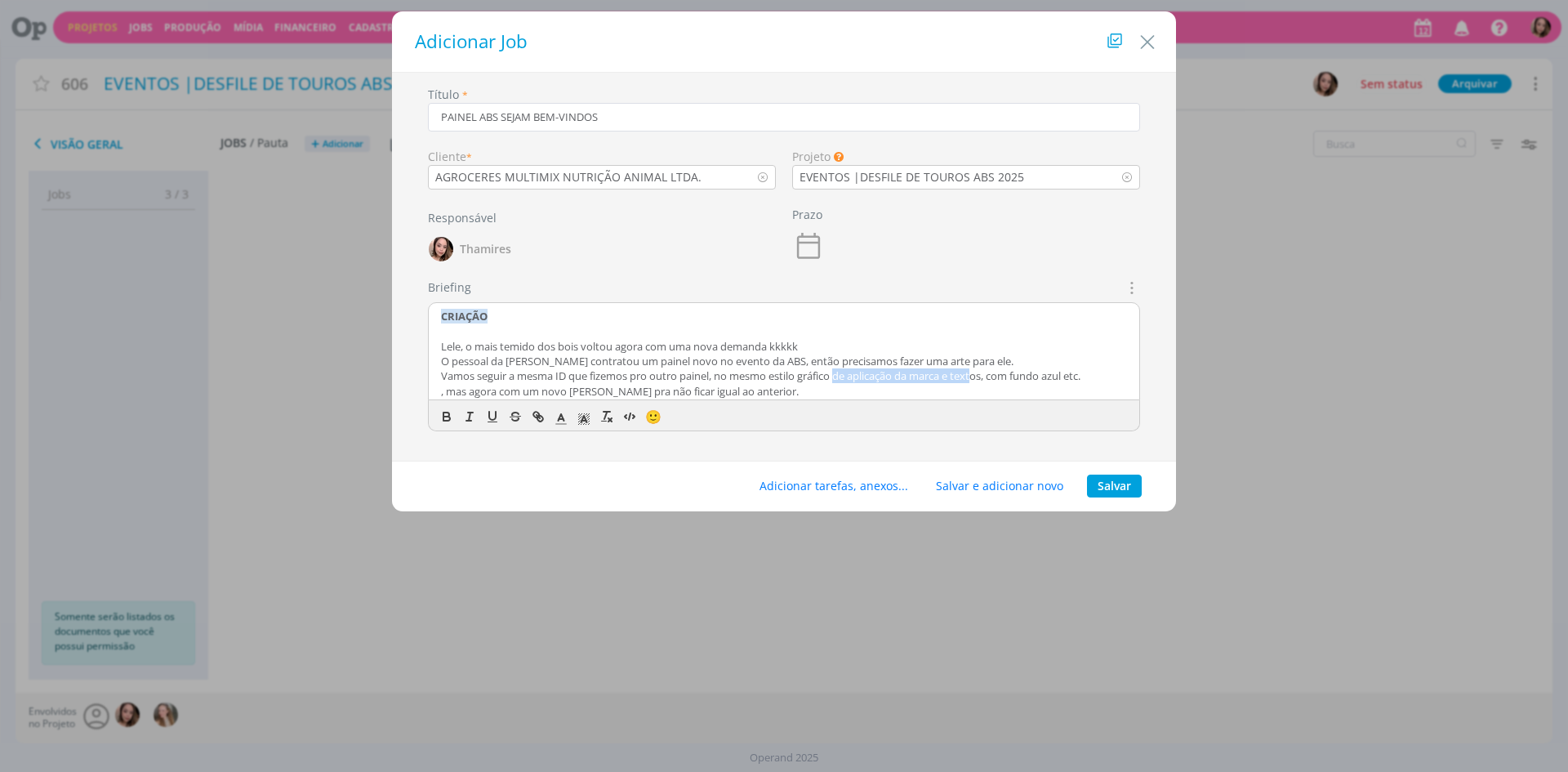
click at [985, 377] on p "Vamos seguir a mesma ID que fizemos pro outro painel, no mesmo estilo gráfico d…" at bounding box center [784, 376] width 685 height 15
click at [1011, 377] on p "Vamos seguir a mesma ID que fizemos pro outro painel, no mesmo estilo gráfico d…" at bounding box center [784, 376] width 685 height 15
click at [1104, 376] on p "Vamos seguir a mesma ID que fizemos pro outro painel, no mesmo estilo gráfico d…" at bounding box center [784, 376] width 685 height 15
click at [448, 395] on p ", mas agora com um novo [PERSON_NAME] pra não ficar igual ao anterior." at bounding box center [784, 391] width 685 height 15
click at [1121, 371] on div "CRIAÇÃO Lele, o mais temido dos bois voltou agora com uma nova demanda kkkkk O …" at bounding box center [784, 352] width 710 height 98
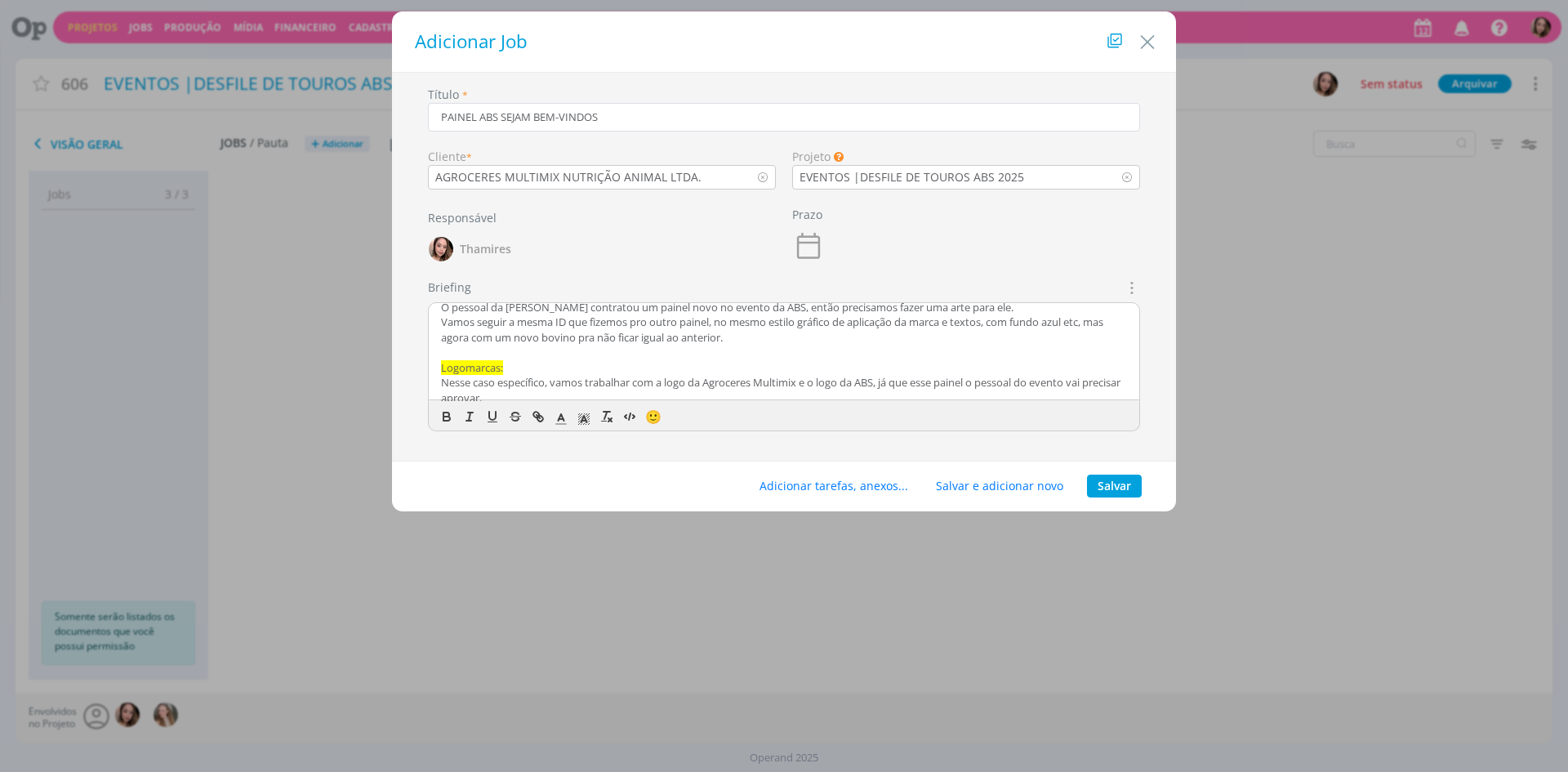
scroll to position [82, 0]
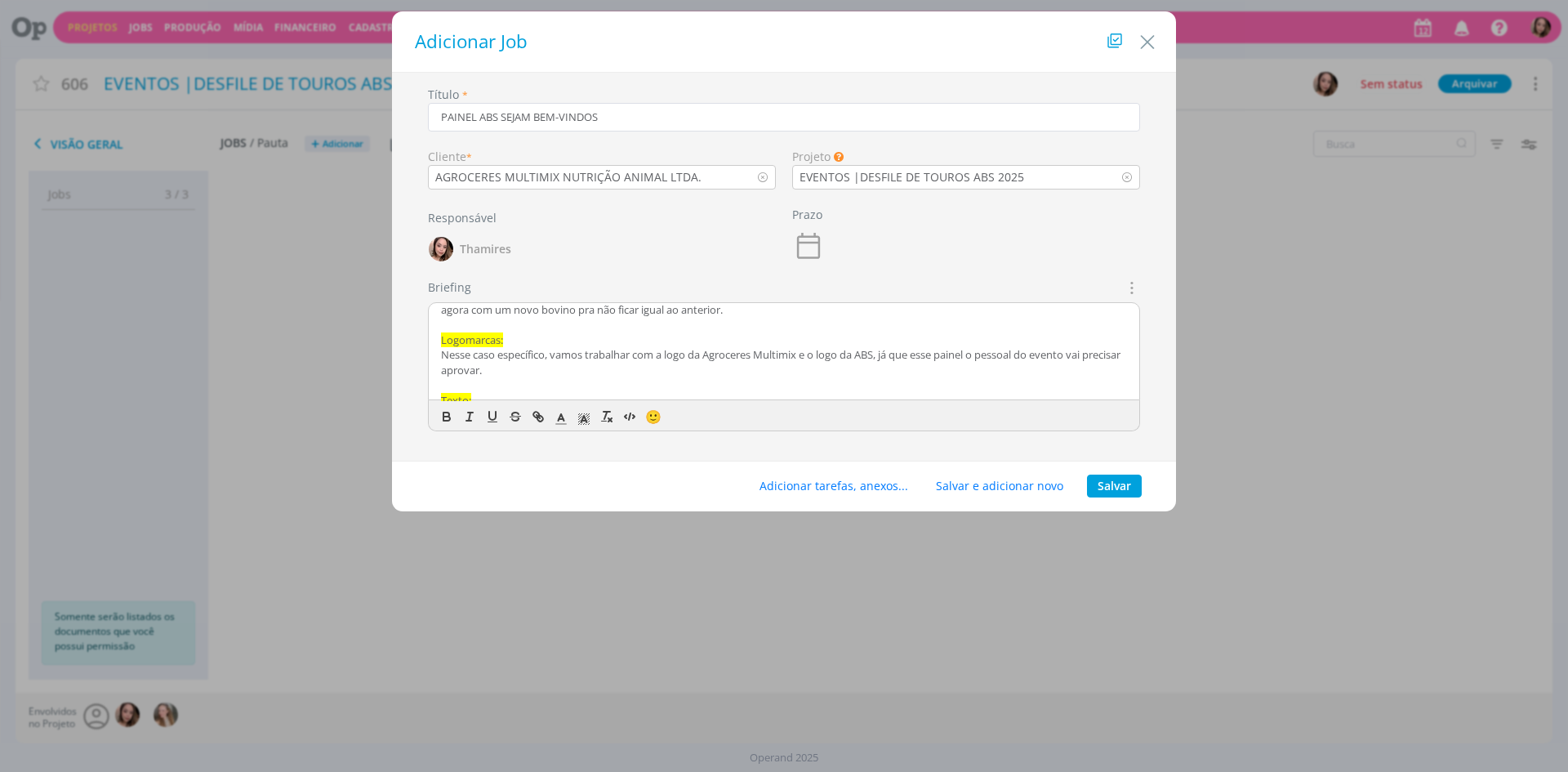
click at [784, 319] on p "dialog" at bounding box center [784, 324] width 685 height 15
click at [791, 311] on p "Vamos seguir a mesma ID que fizemos pro outro painel, no mesmo estilo gráfico d…" at bounding box center [784, 302] width 685 height 30
click at [791, 312] on p "Vamos seguir a mesma ID que fizemos pro outro painel, no mesmo estilo gráfico d…" at bounding box center [784, 302] width 685 height 30
click at [539, 360] on p "Nesse caso específico, vamos trabalhar com a logo da Agroceres Multimix e o log…" at bounding box center [784, 363] width 685 height 30
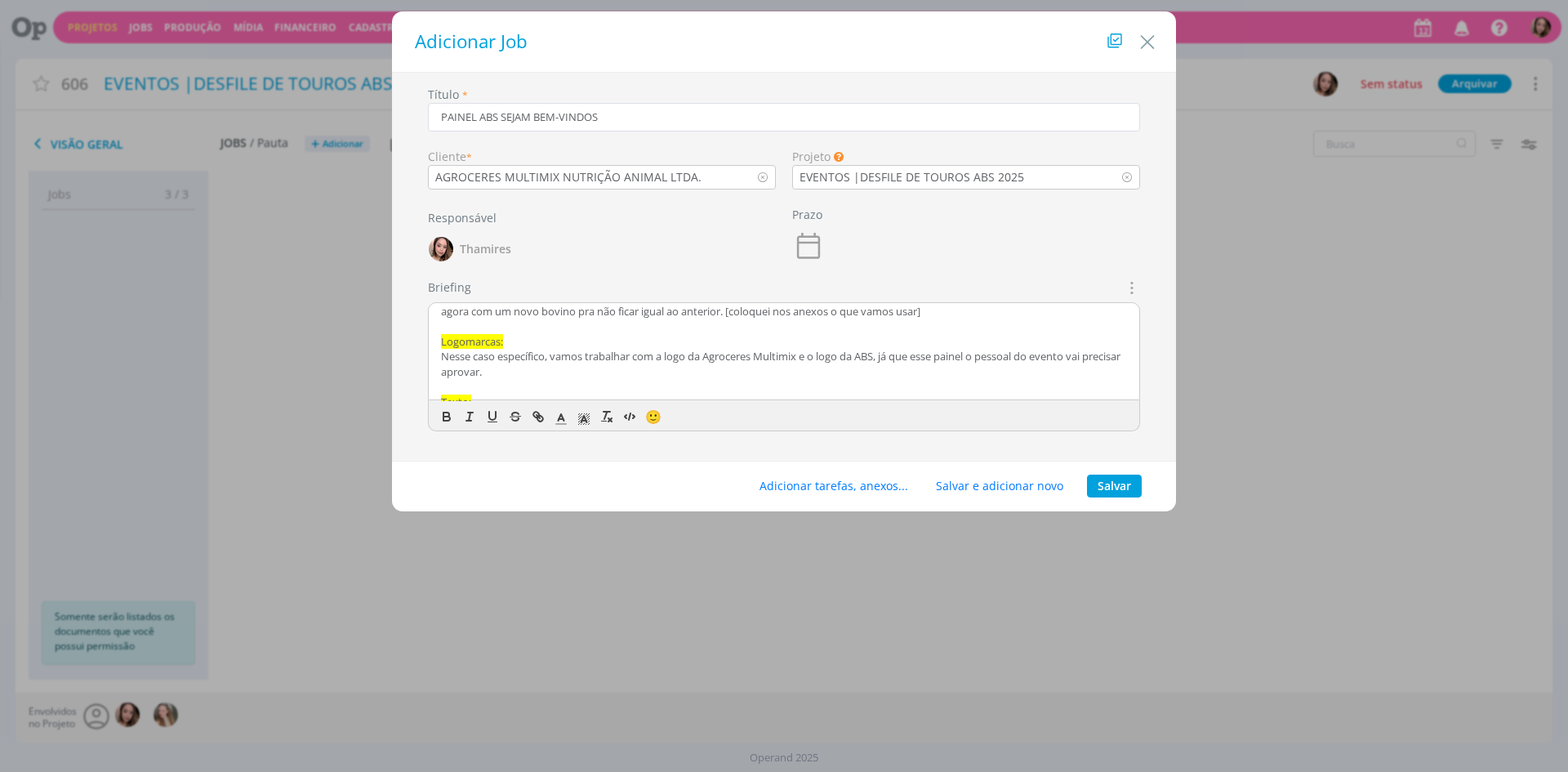
click at [491, 340] on span "Logomarcas:" at bounding box center [472, 341] width 62 height 15
click at [466, 345] on span "LOGOS:" at bounding box center [459, 341] width 37 height 15
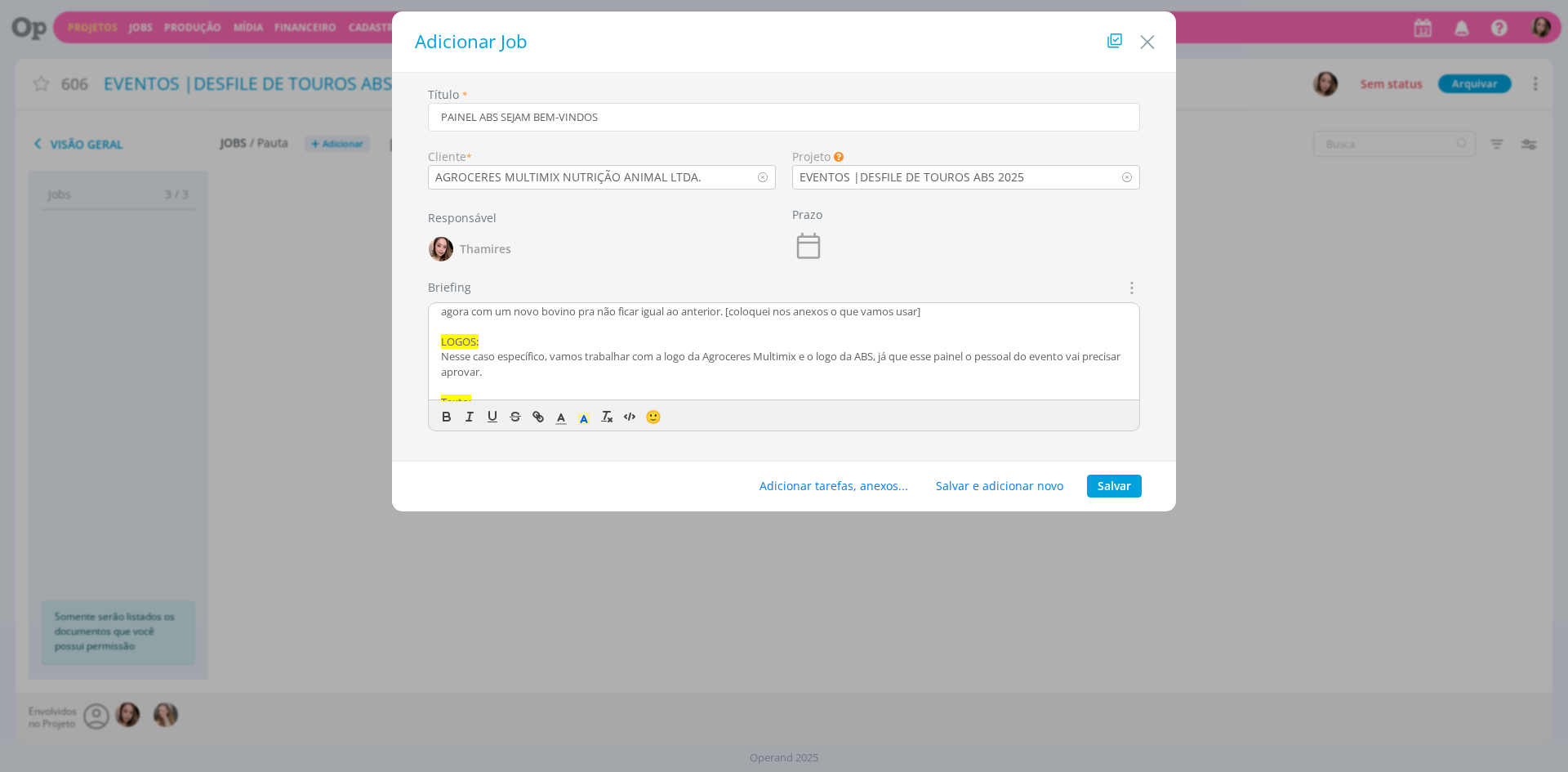
click at [580, 426] on icon "dialog" at bounding box center [584, 419] width 15 height 15
click at [582, 454] on span "dialog" at bounding box center [586, 453] width 13 height 13
click at [446, 421] on icon "dialog" at bounding box center [446, 419] width 6 height 4
click at [492, 343] on p "LOGOS :" at bounding box center [784, 341] width 685 height 15
click at [474, 342] on p "LOGOS :" at bounding box center [784, 341] width 685 height 15
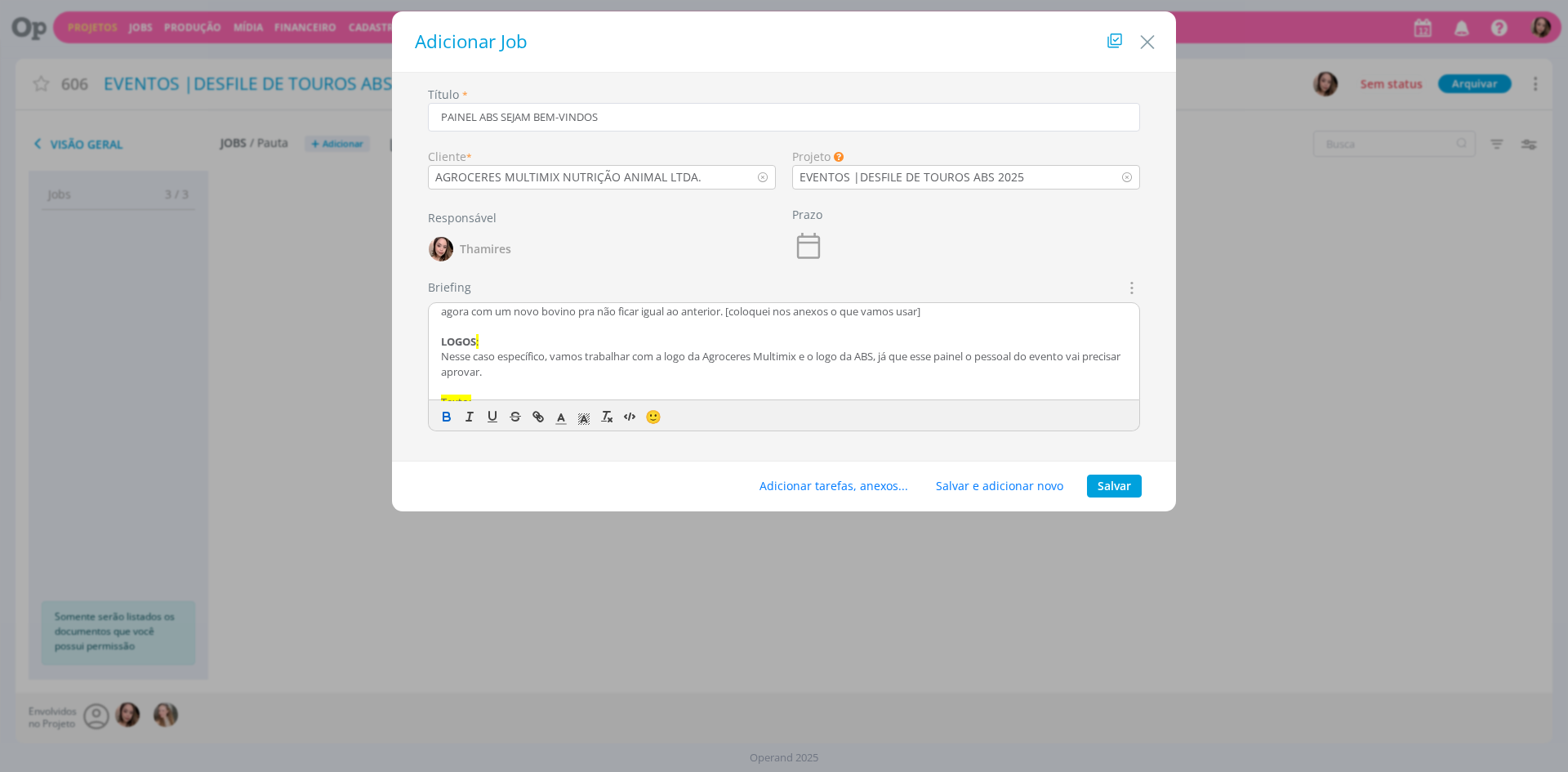
click at [435, 347] on div "CRIAÇÃO Lele, o mais temido dos bois voltou agora com uma nova demanda kkkkk O …" at bounding box center [784, 352] width 710 height 98
drag, startPoint x: 438, startPoint y: 342, endPoint x: 516, endPoint y: 369, distance: 82.5
click at [503, 346] on div "CRIAÇÃO Lele, o mais temido dos bois voltou agora com uma nova demanda kkkkk O …" at bounding box center [784, 352] width 710 height 98
click at [576, 421] on span "dialog" at bounding box center [583, 417] width 23 height 20
click at [586, 450] on span "dialog" at bounding box center [586, 453] width 13 height 13
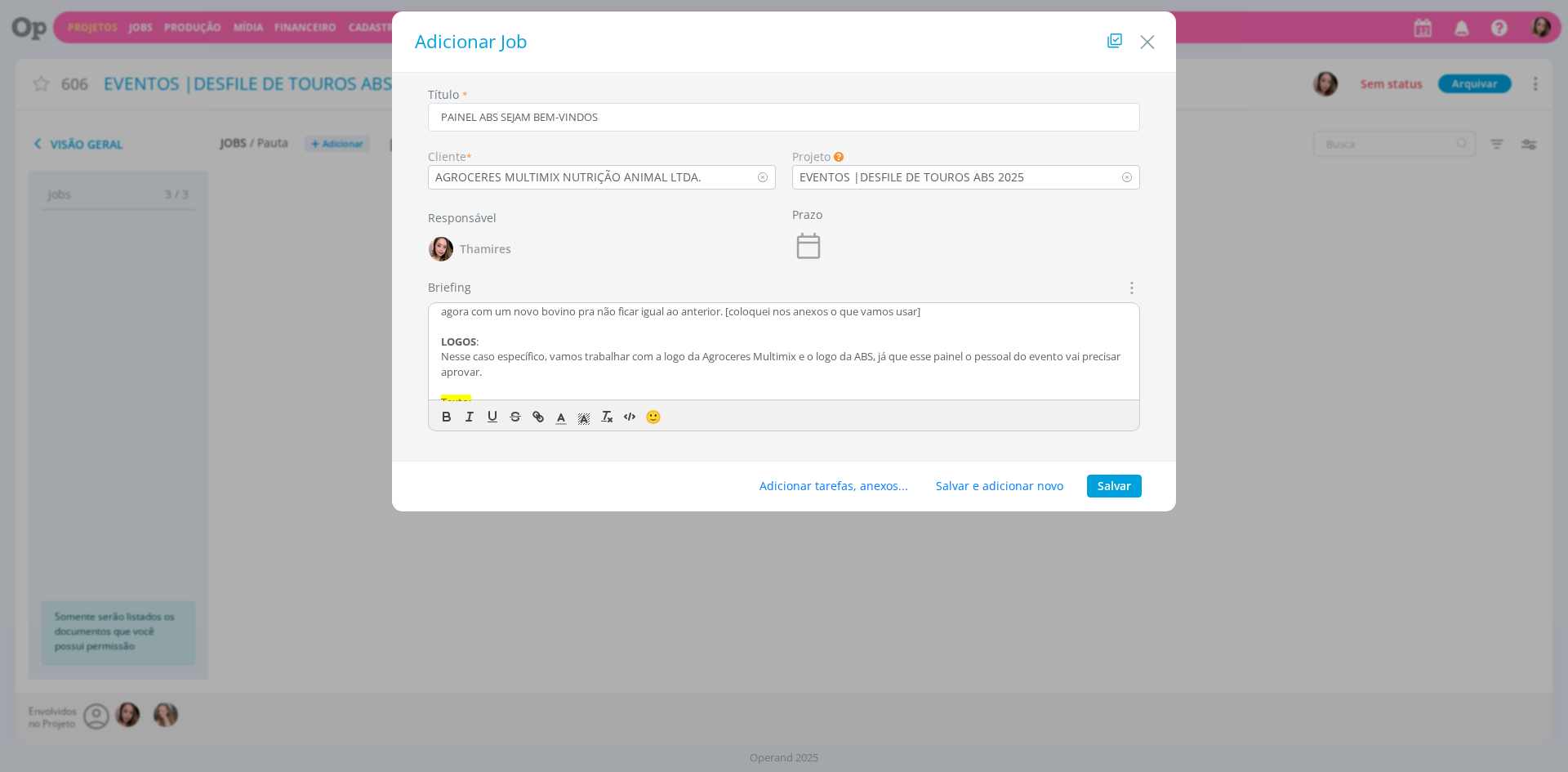
click at [556, 350] on p "Nesse caso específico, vamos trabalhar com a logo da Agroceres Multimix e o log…" at bounding box center [784, 363] width 685 height 30
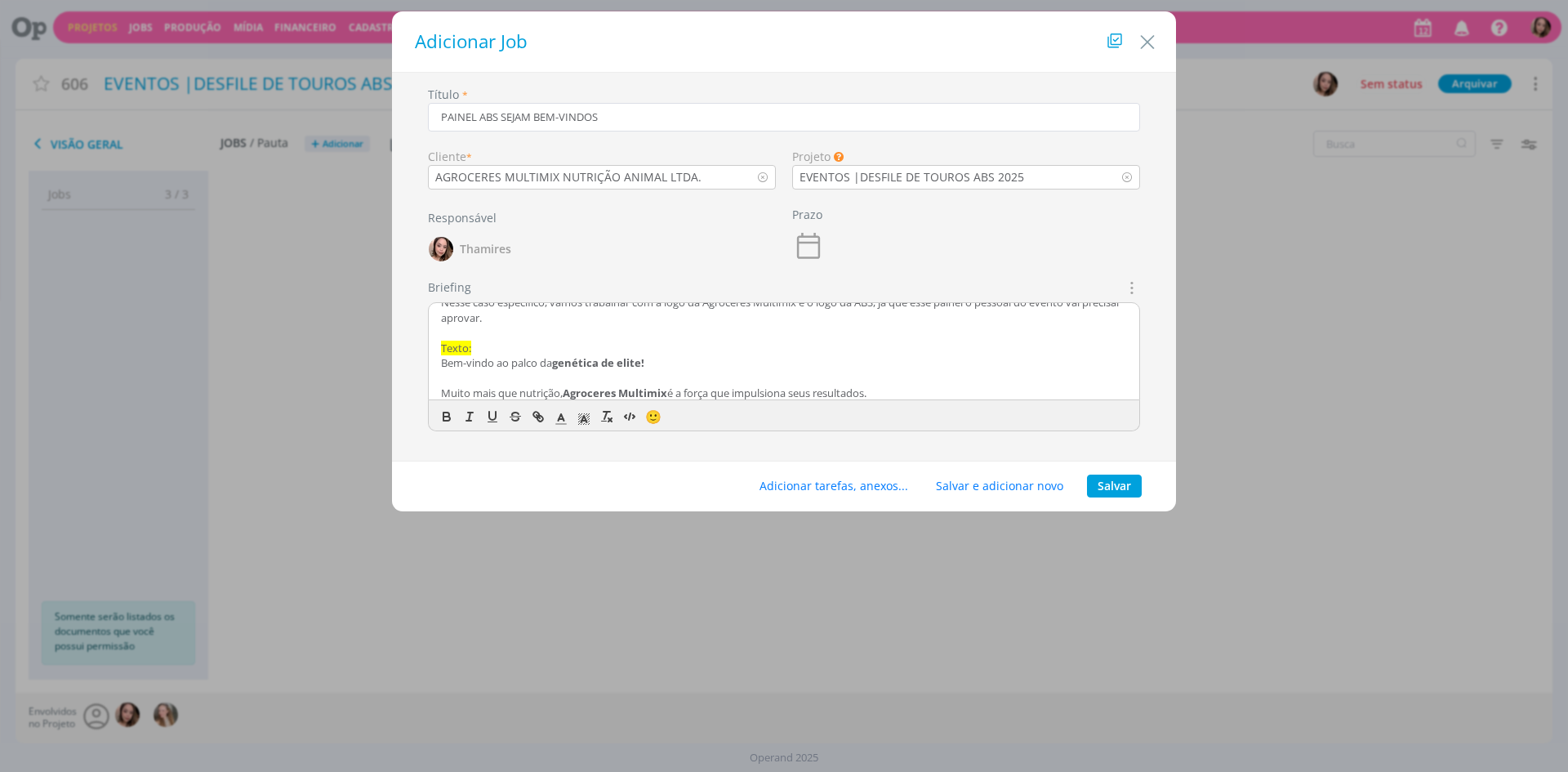
scroll to position [162, 0]
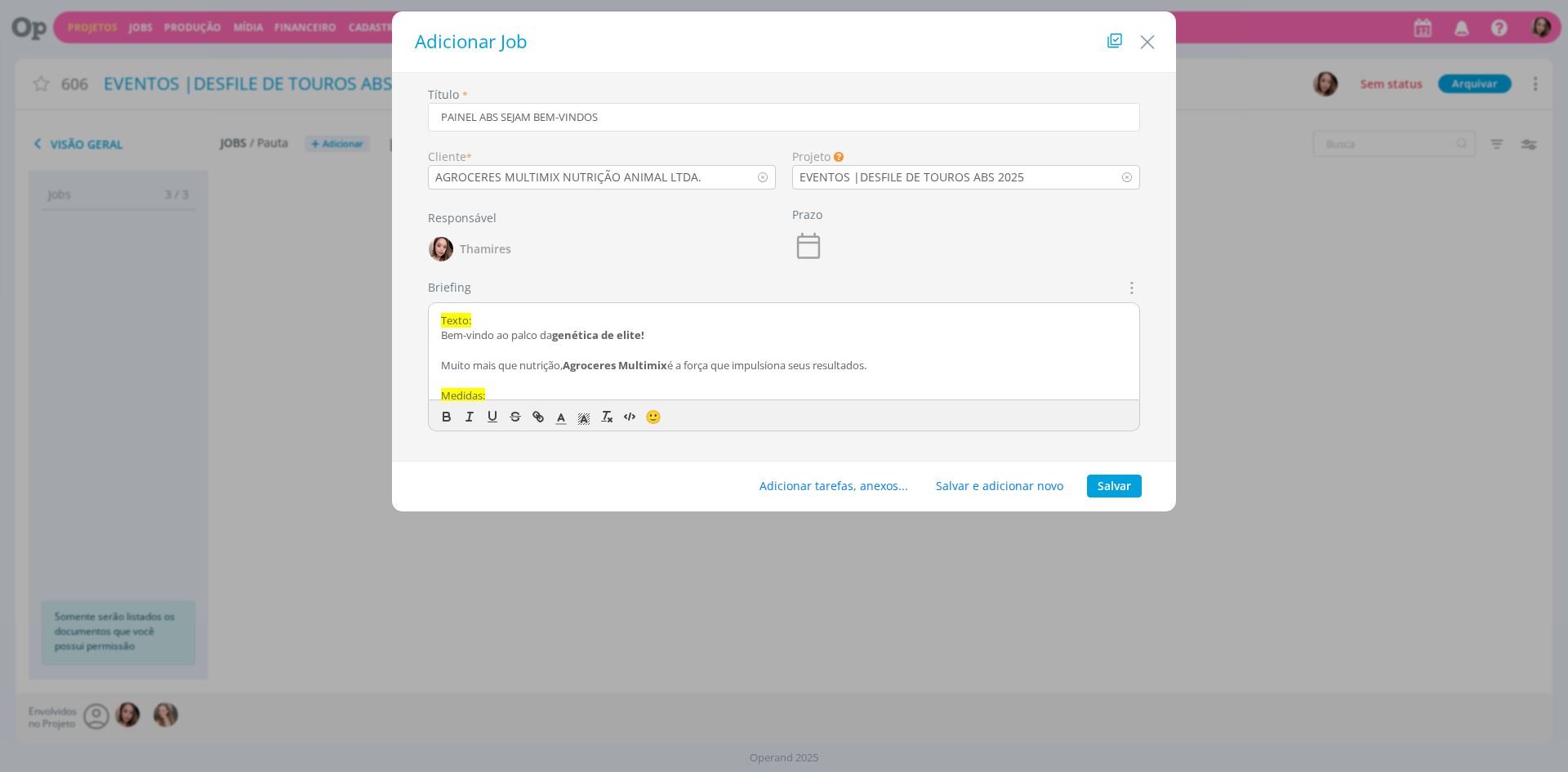
click at [449, 323] on span "Texto:" at bounding box center [456, 320] width 30 height 15
click at [450, 412] on icon "dialog" at bounding box center [447, 417] width 15 height 15
click at [585, 415] on icon "dialog" at bounding box center [584, 419] width 15 height 15
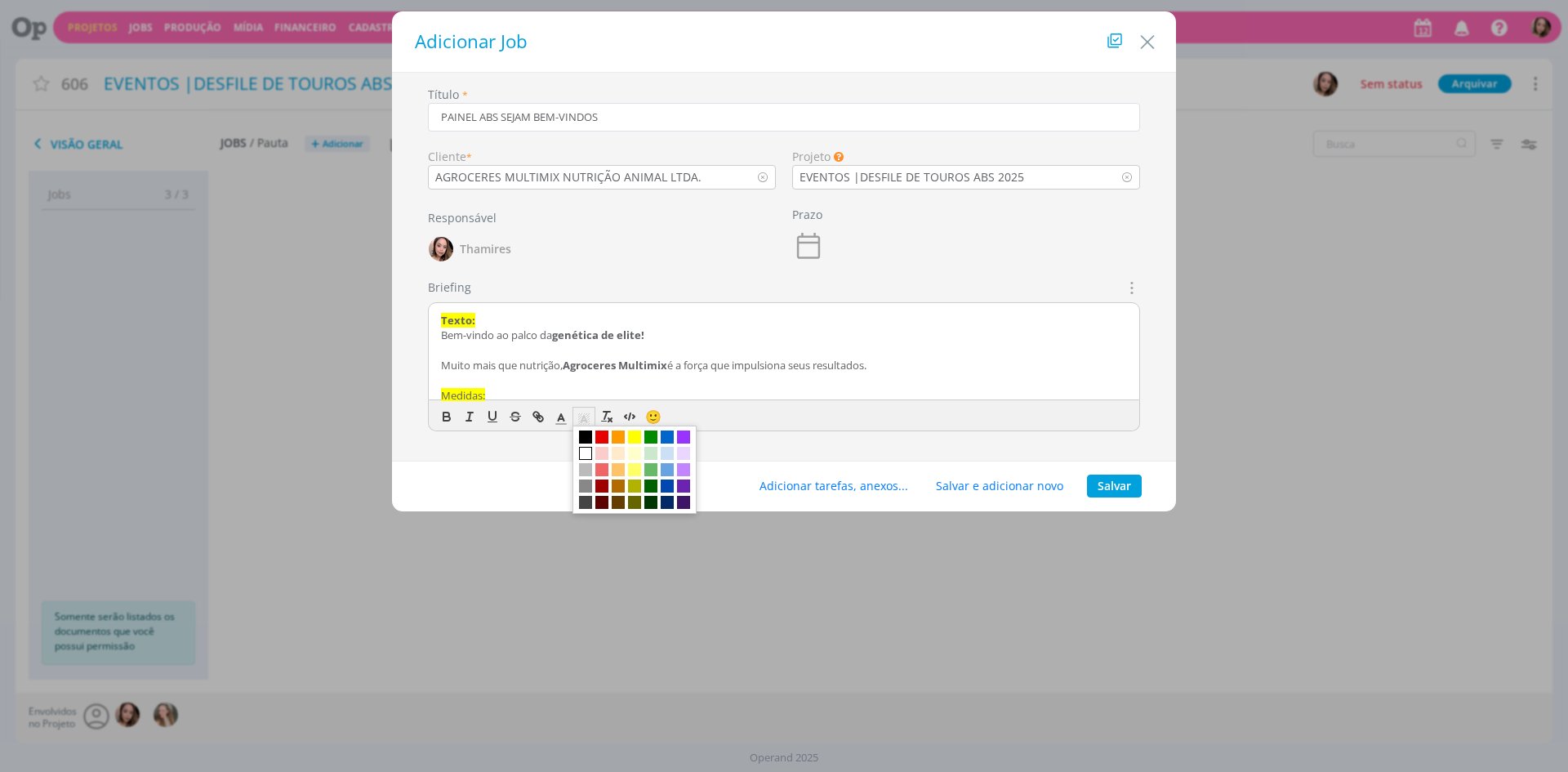
click at [586, 453] on span "dialog" at bounding box center [586, 453] width 13 height 13
click at [501, 327] on p "Texto:" at bounding box center [784, 320] width 685 height 15
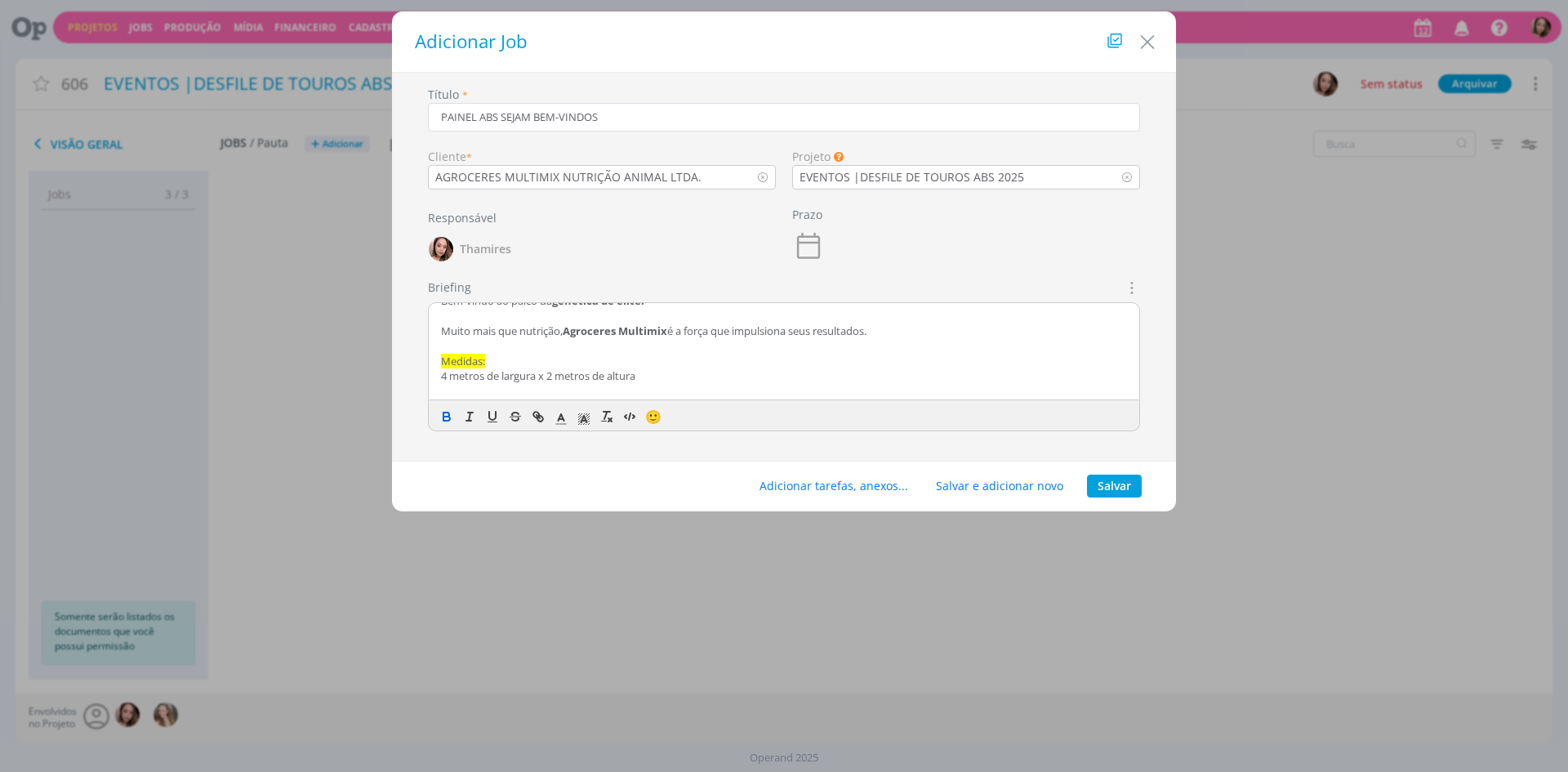
scroll to position [215, 0]
click at [452, 341] on span "Medidas:" at bounding box center [463, 342] width 44 height 15
click at [450, 415] on icon "dialog" at bounding box center [447, 417] width 15 height 15
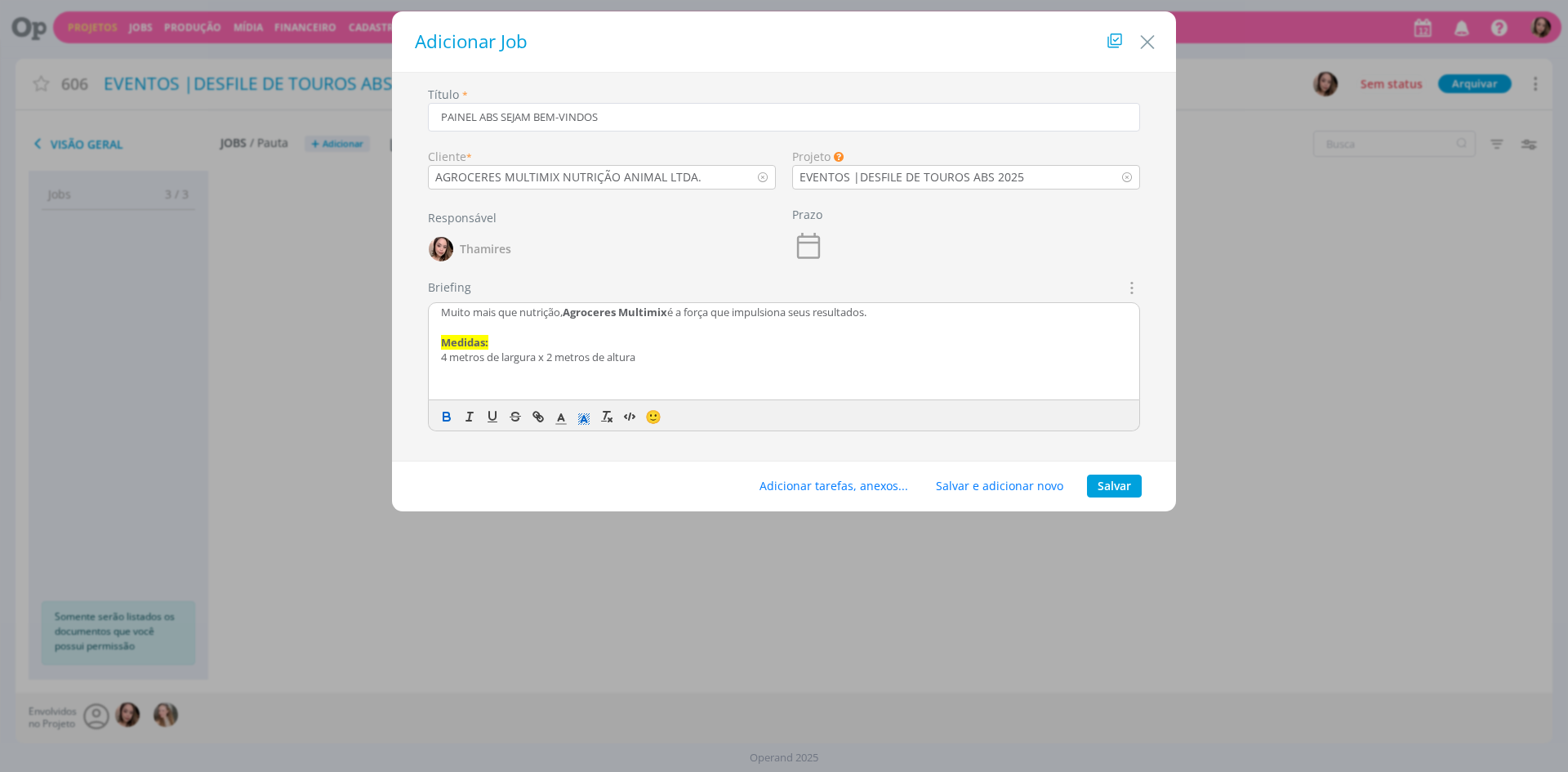
click at [583, 421] on line "dialog" at bounding box center [583, 421] width 4 height 0
click at [586, 455] on span "dialog" at bounding box center [586, 453] width 13 height 13
click at [532, 354] on p "4 metros de largura x 2 metros de altura" at bounding box center [784, 357] width 685 height 15
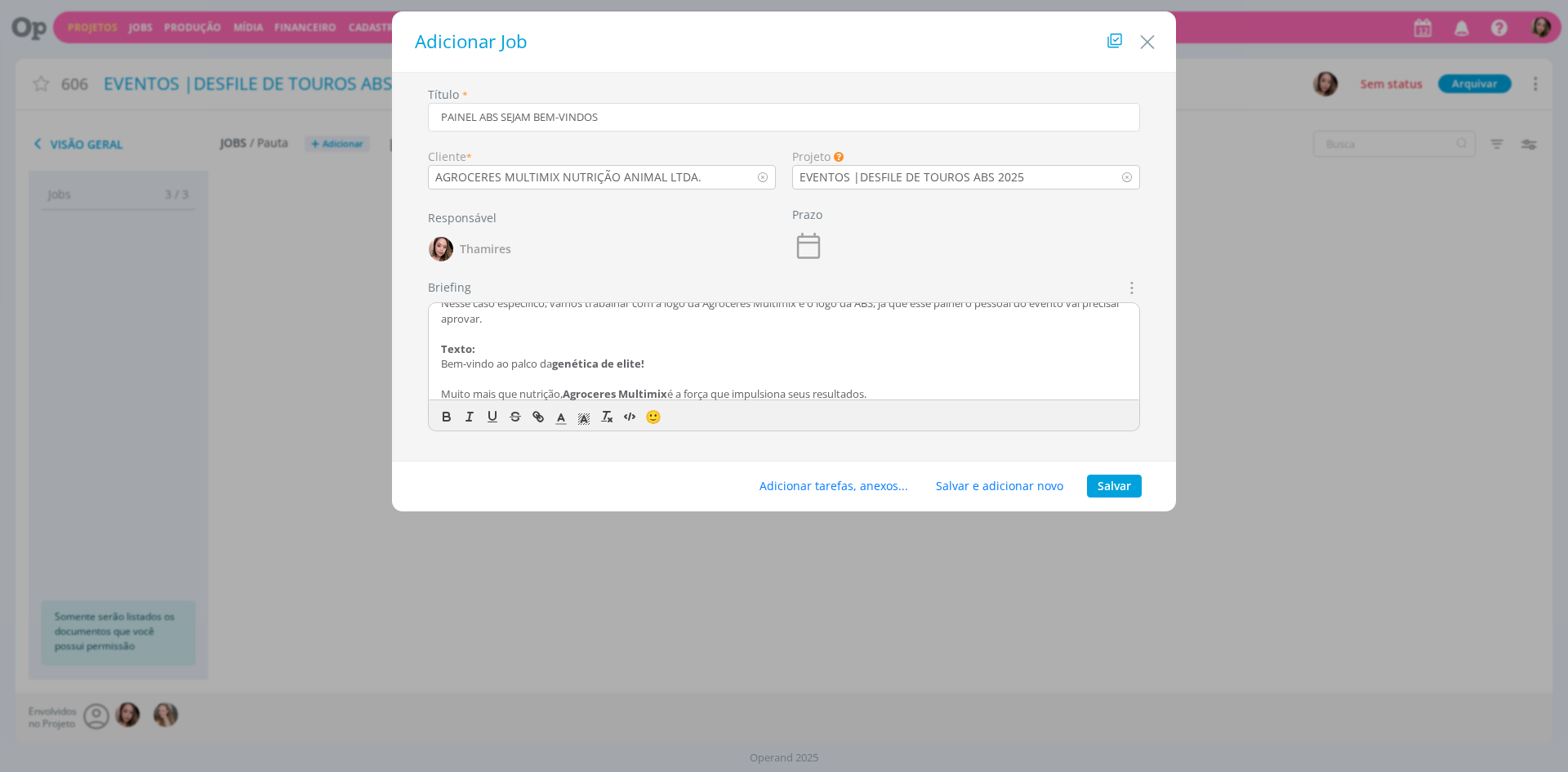
scroll to position [52, 0]
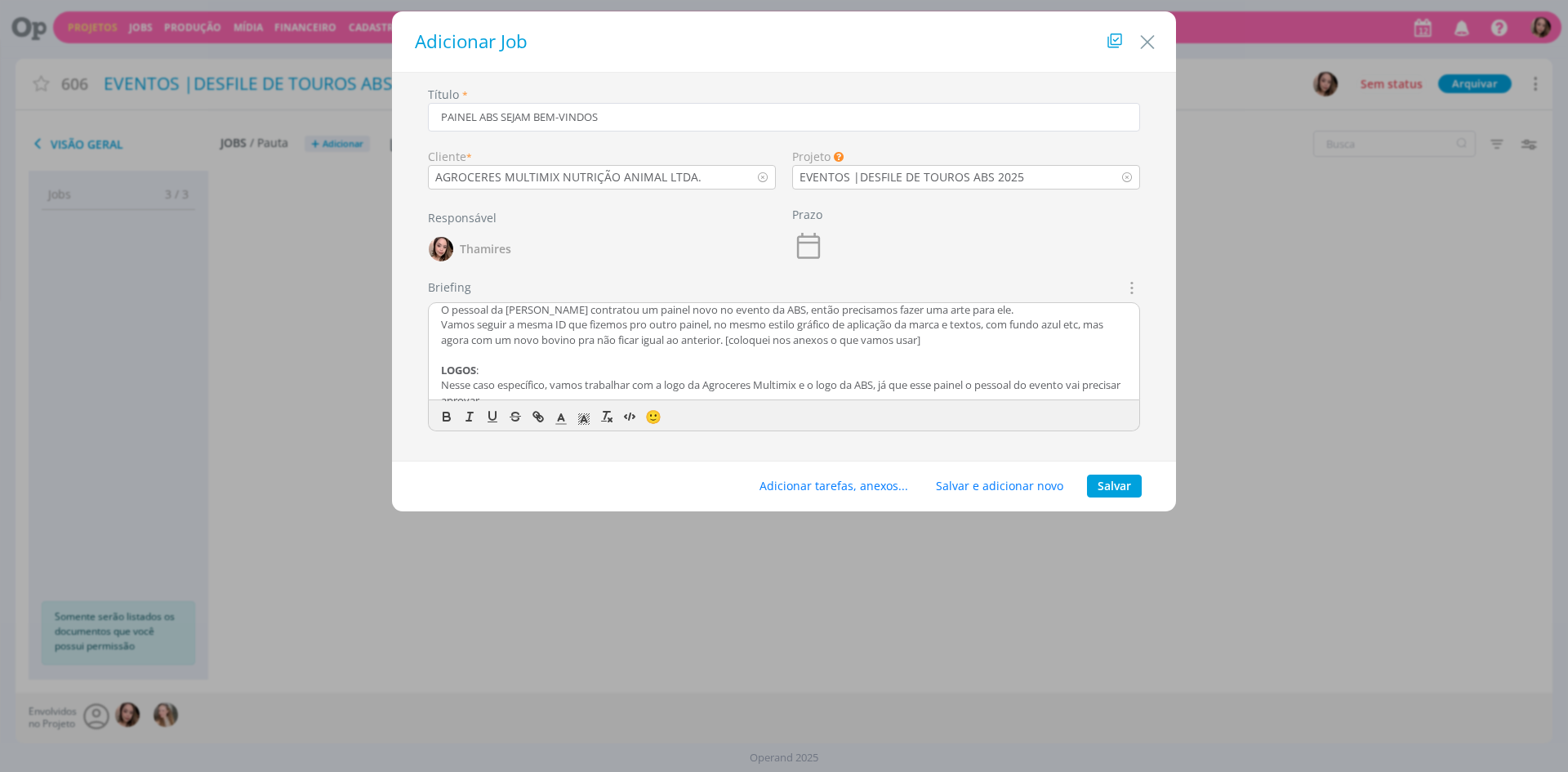
click at [931, 384] on p "Nesse caso específico, vamos trabalhar com a logo da Agroceres Multimix e o log…" at bounding box center [784, 391] width 685 height 30
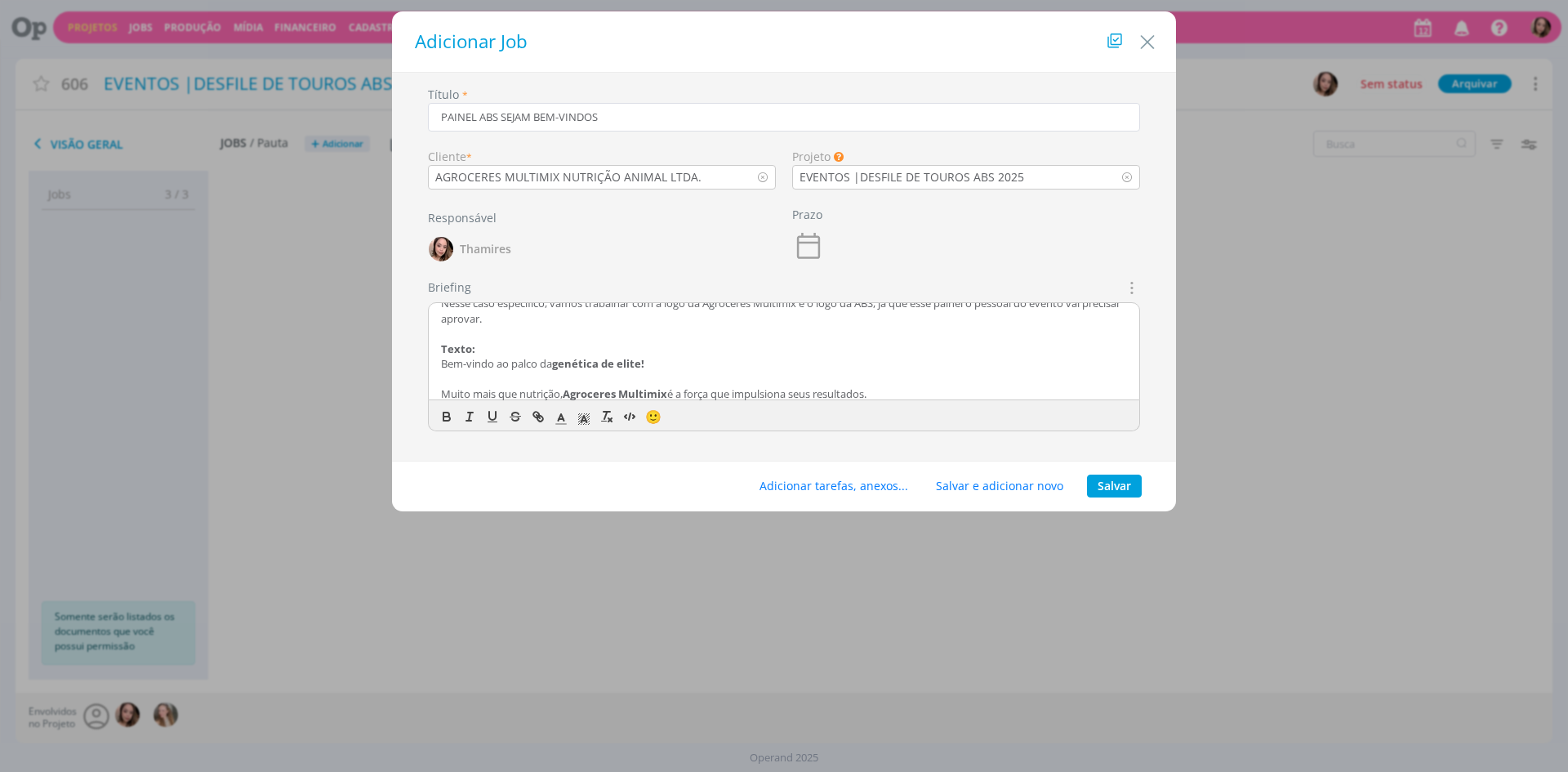
click at [847, 336] on p "dialog" at bounding box center [784, 333] width 685 height 15
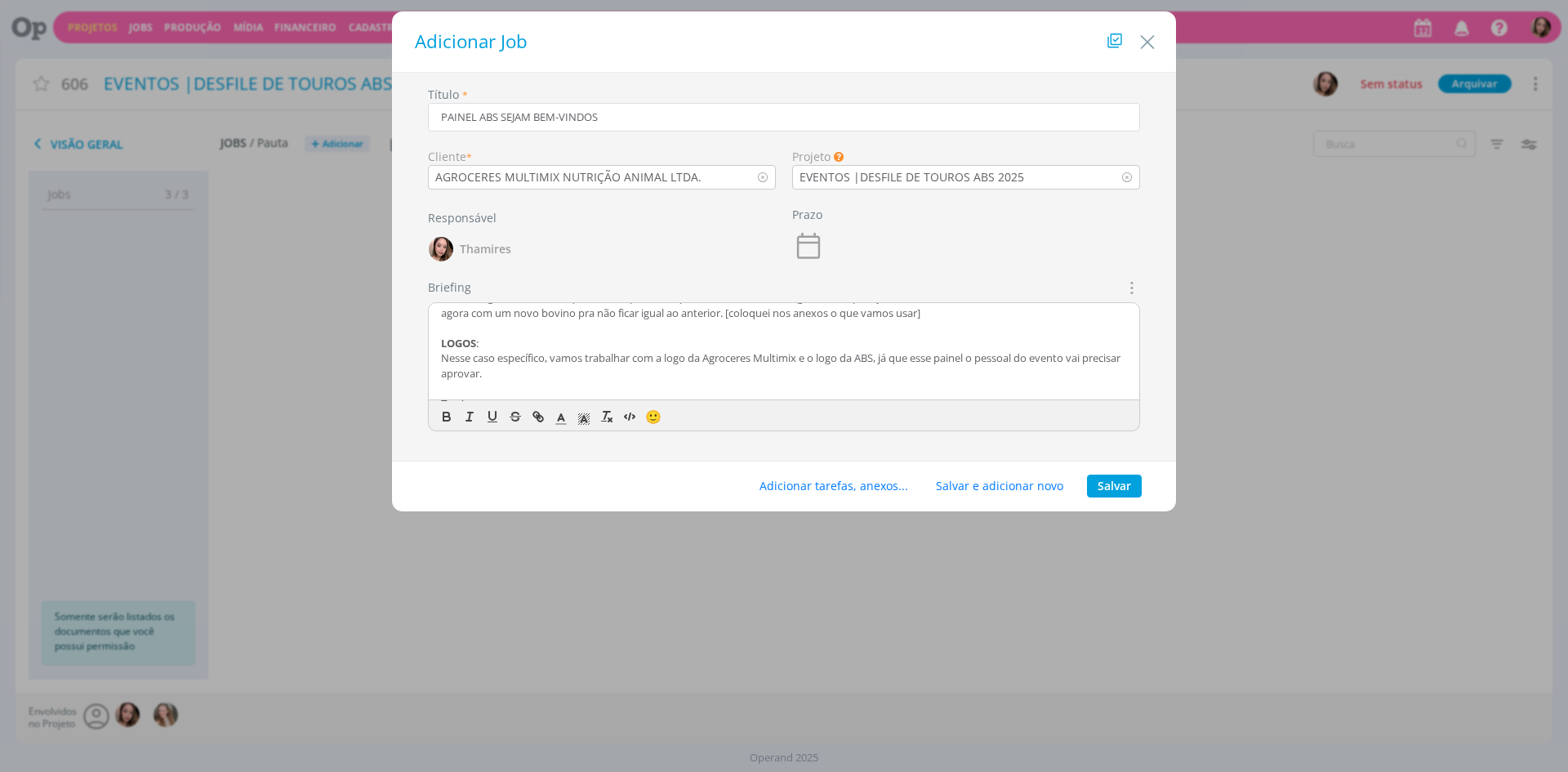
scroll to position [52, 0]
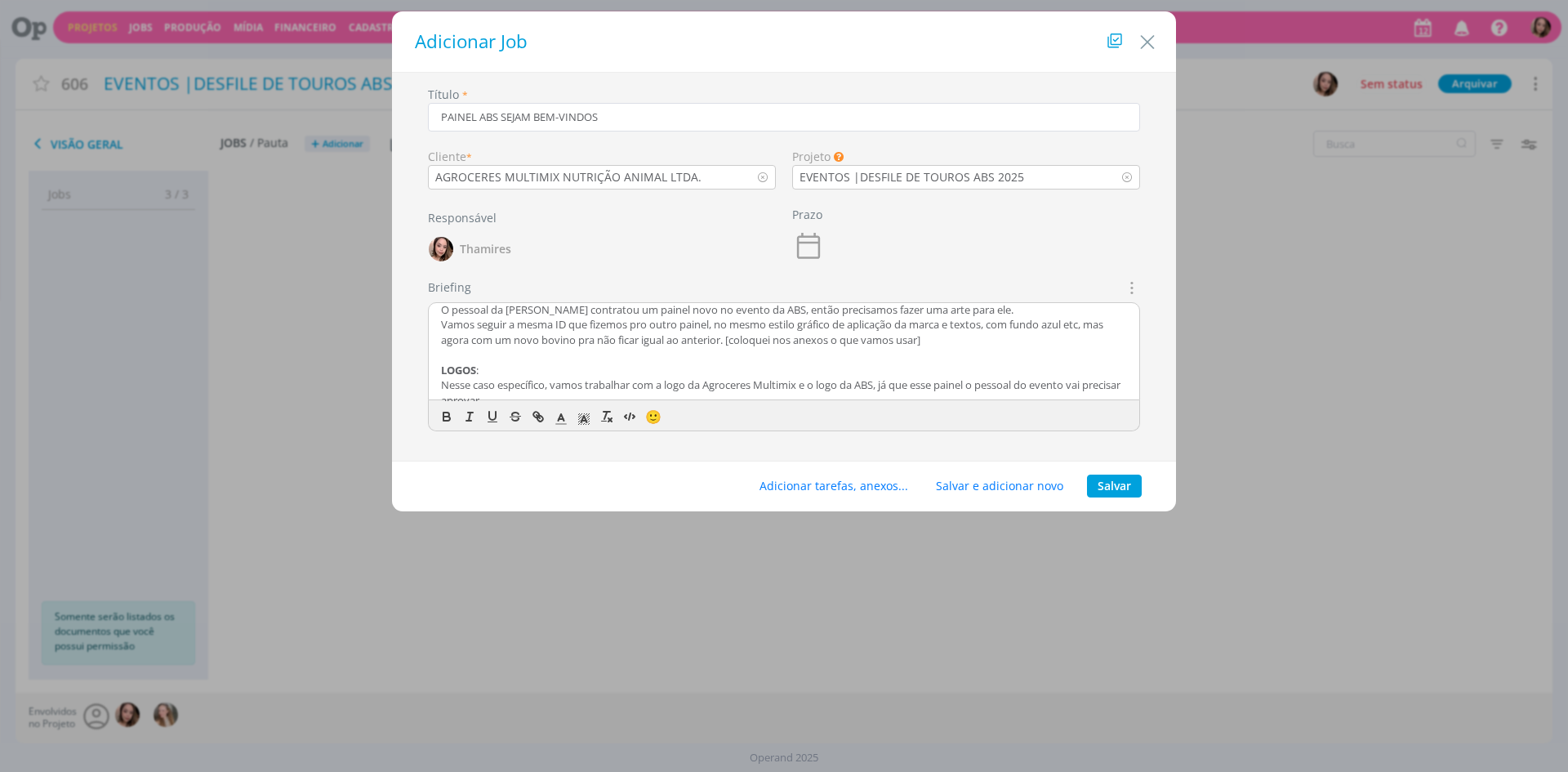
click at [1028, 325] on p "Vamos seguir a mesma ID que fizemos pro outro painel, no mesmo estilo gráfico d…" at bounding box center [784, 332] width 685 height 30
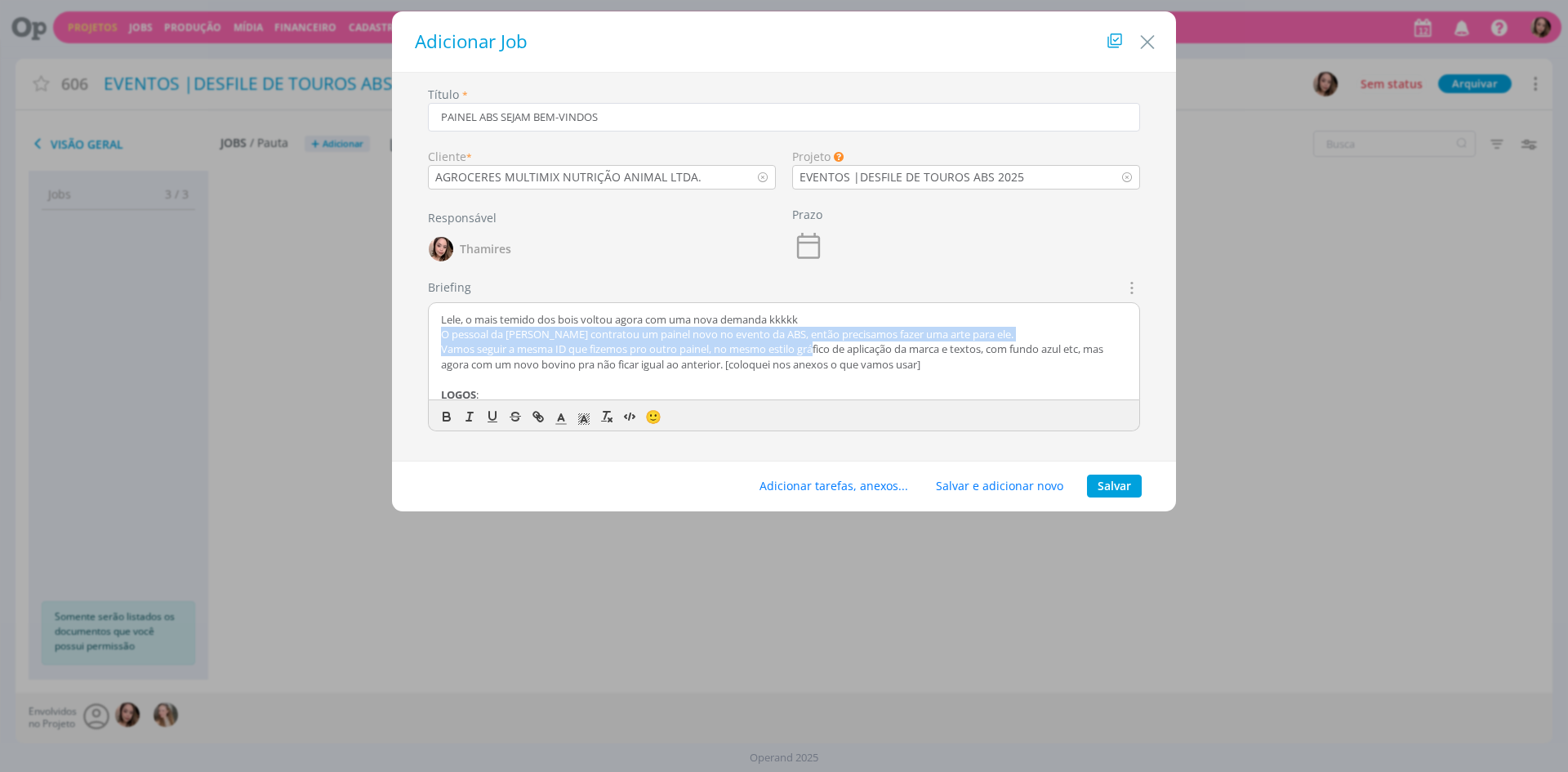
scroll to position [0, 0]
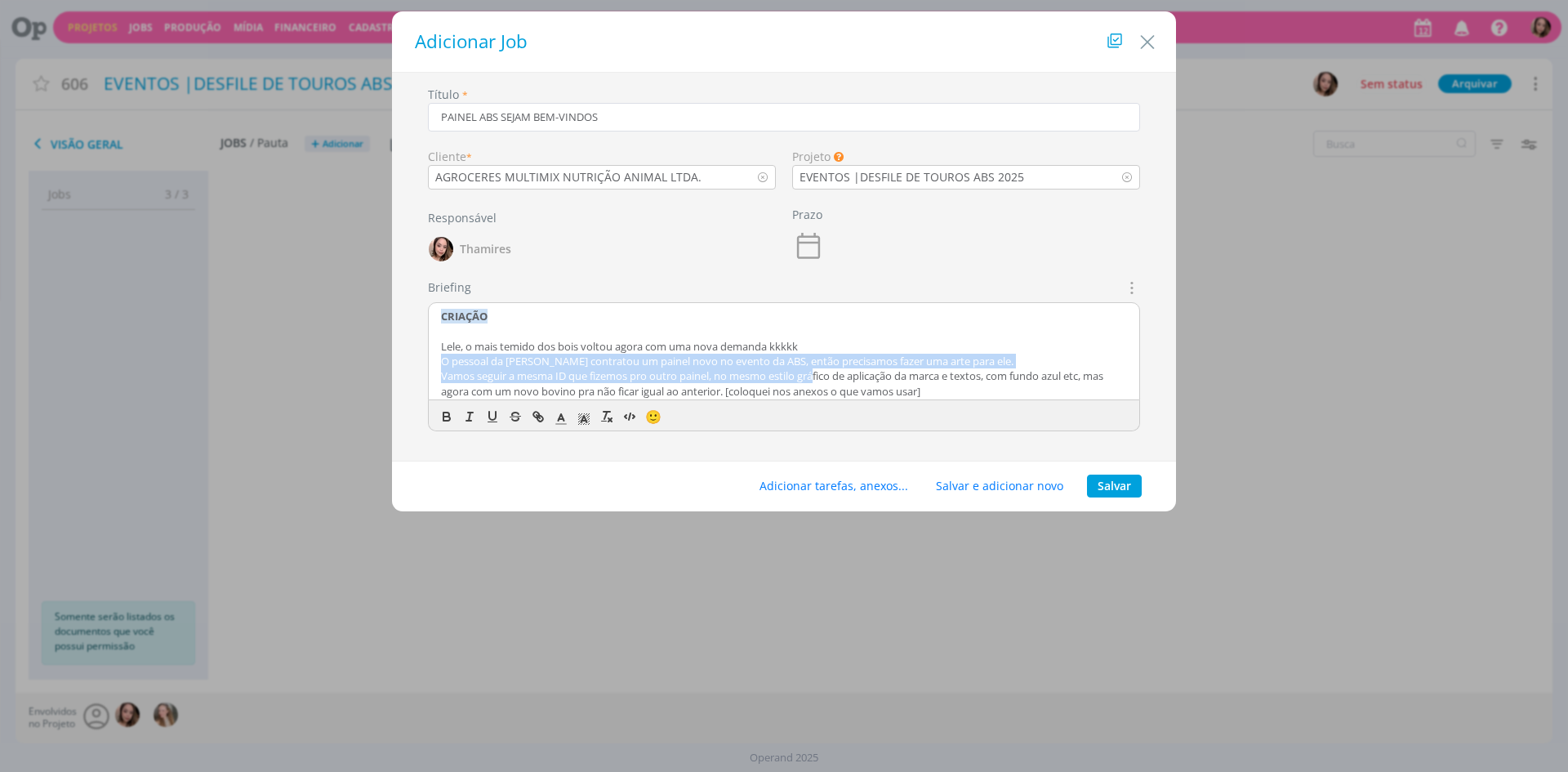
drag, startPoint x: 819, startPoint y: 328, endPoint x: 1008, endPoint y: 349, distance: 190.2
click at [1008, 349] on div "CRIAÇÃO Lele, o mais temido dos bois voltou agora com uma nova demanda kkkkk O …" at bounding box center [784, 352] width 710 height 98
click at [1010, 351] on p "Lele, o mais temido dos bois voltou agora com uma nova demanda kkkkk" at bounding box center [784, 346] width 685 height 15
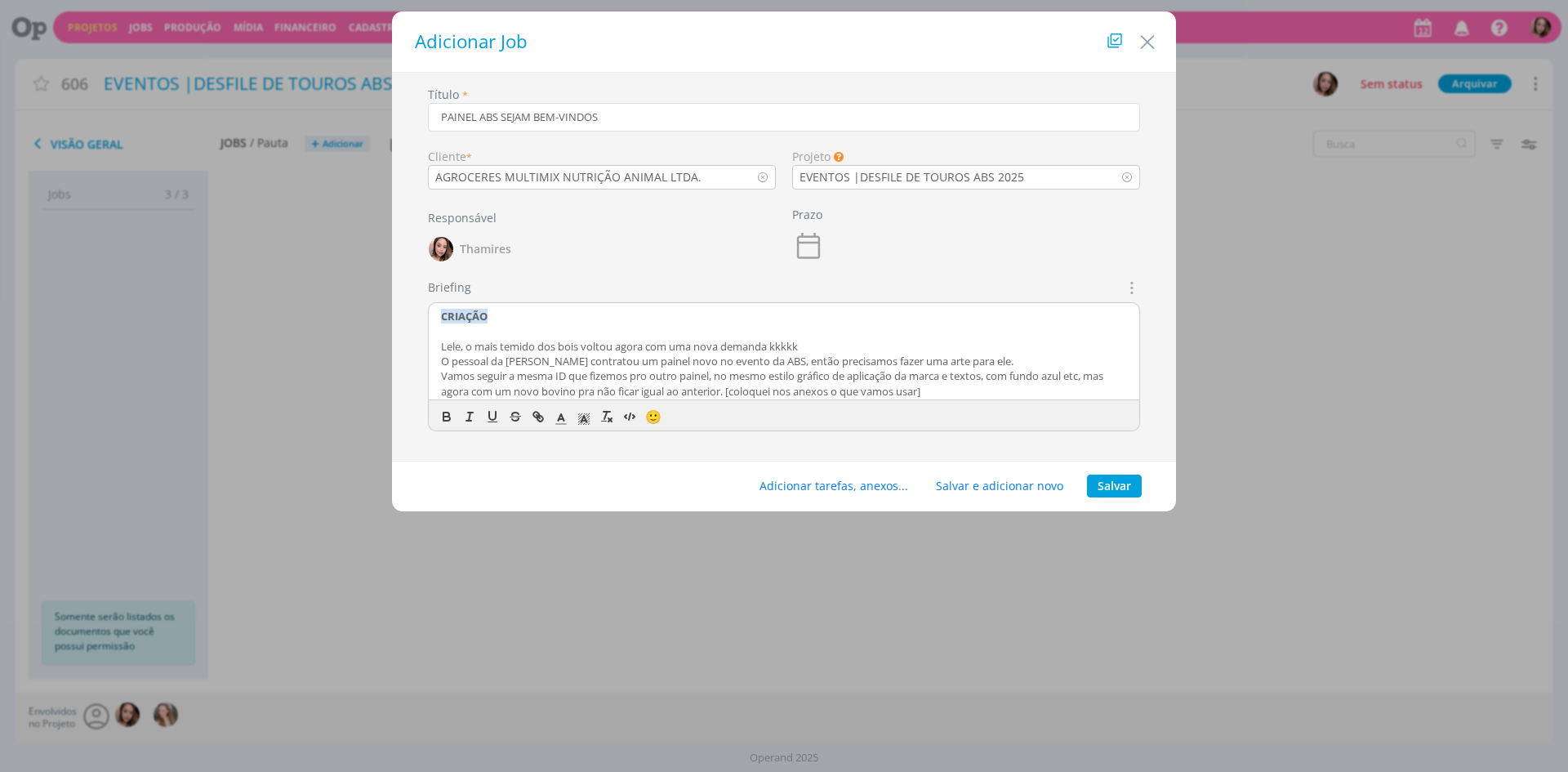
click at [718, 358] on p "O pessoal da [PERSON_NAME] contratou um painel novo no evento da ABS, então pre…" at bounding box center [784, 361] width 685 height 15
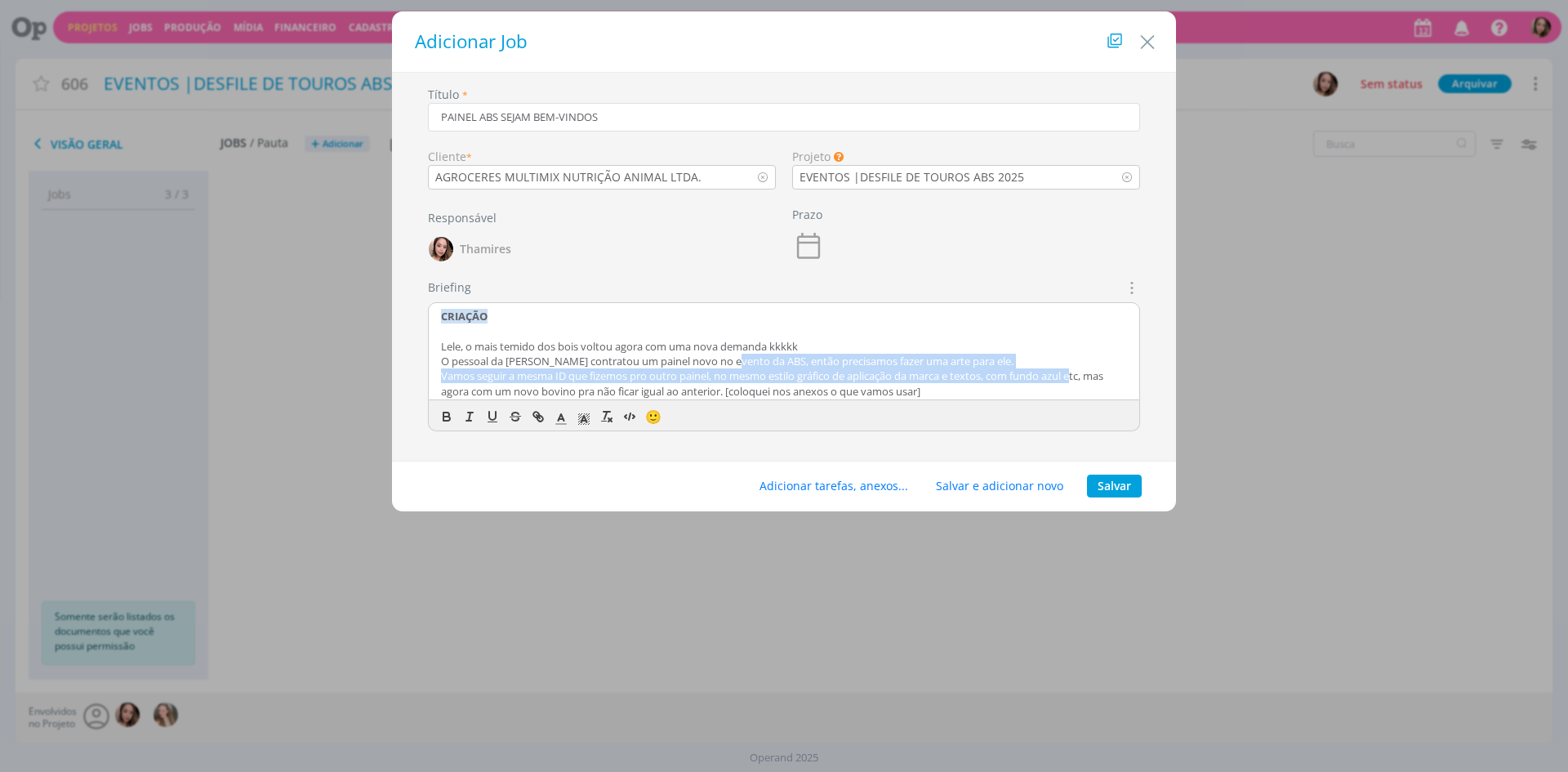
drag, startPoint x: 736, startPoint y: 356, endPoint x: 1083, endPoint y: 381, distance: 347.9
click at [1083, 381] on div "CRIAÇÃO Lele, o mais temido dos bois voltou agora com uma nova demanda kkkkk O …" at bounding box center [784, 352] width 710 height 98
click at [624, 382] on p "Vamos seguir a mesma ID que fizemos pro outro painel, no mesmo estilo gráfico d…" at bounding box center [784, 383] width 685 height 30
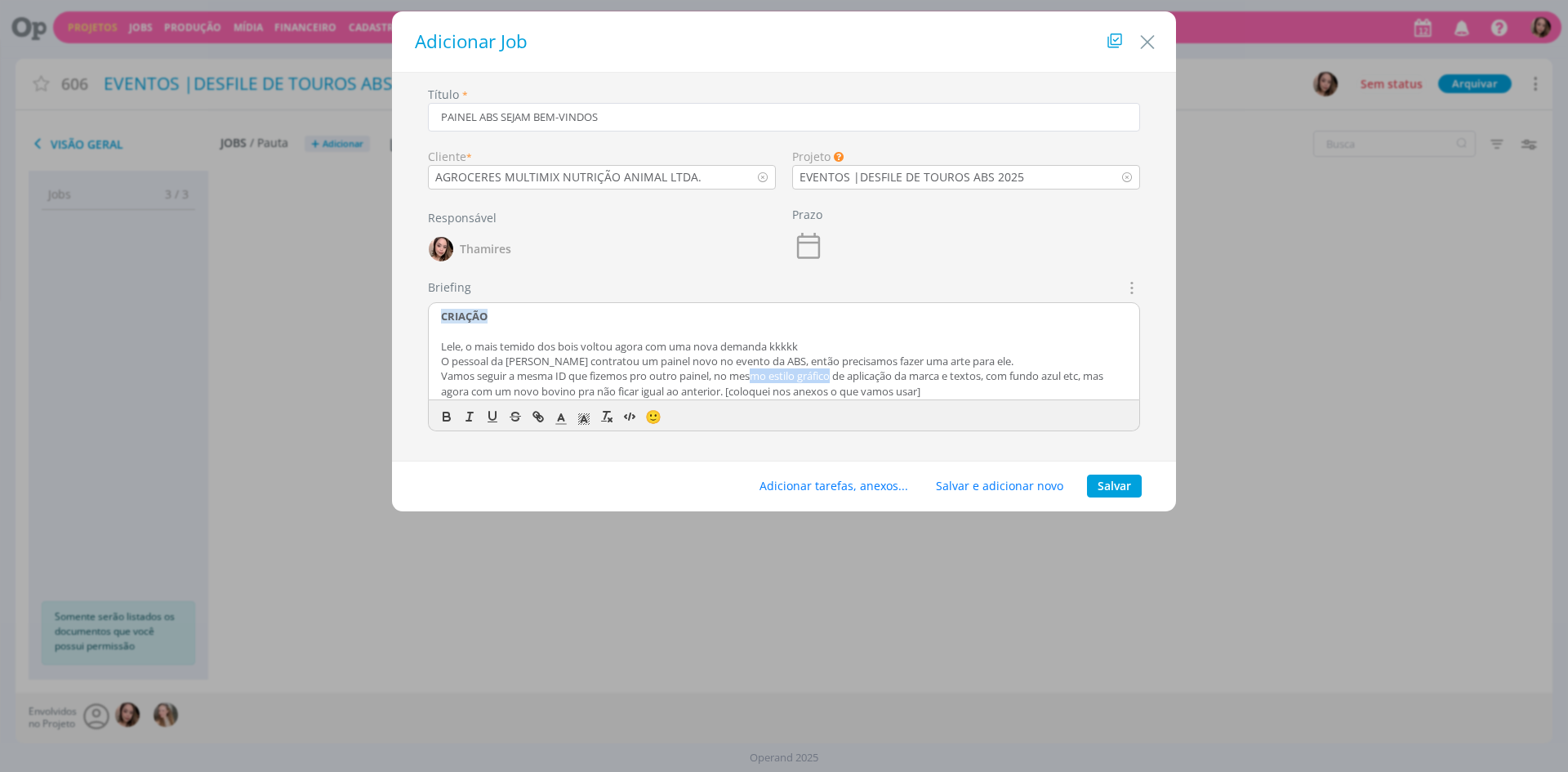
drag, startPoint x: 755, startPoint y: 374, endPoint x: 837, endPoint y: 374, distance: 82.0
click at [837, 374] on p "Vamos seguir a mesma ID que fizemos pro outro painel, no mesmo estilo gráfico d…" at bounding box center [784, 383] width 685 height 30
click at [986, 387] on p "Vamos seguir a mesma ID que fizemos pro outro painel, no mesmo estilo gráfico d…" at bounding box center [784, 383] width 685 height 30
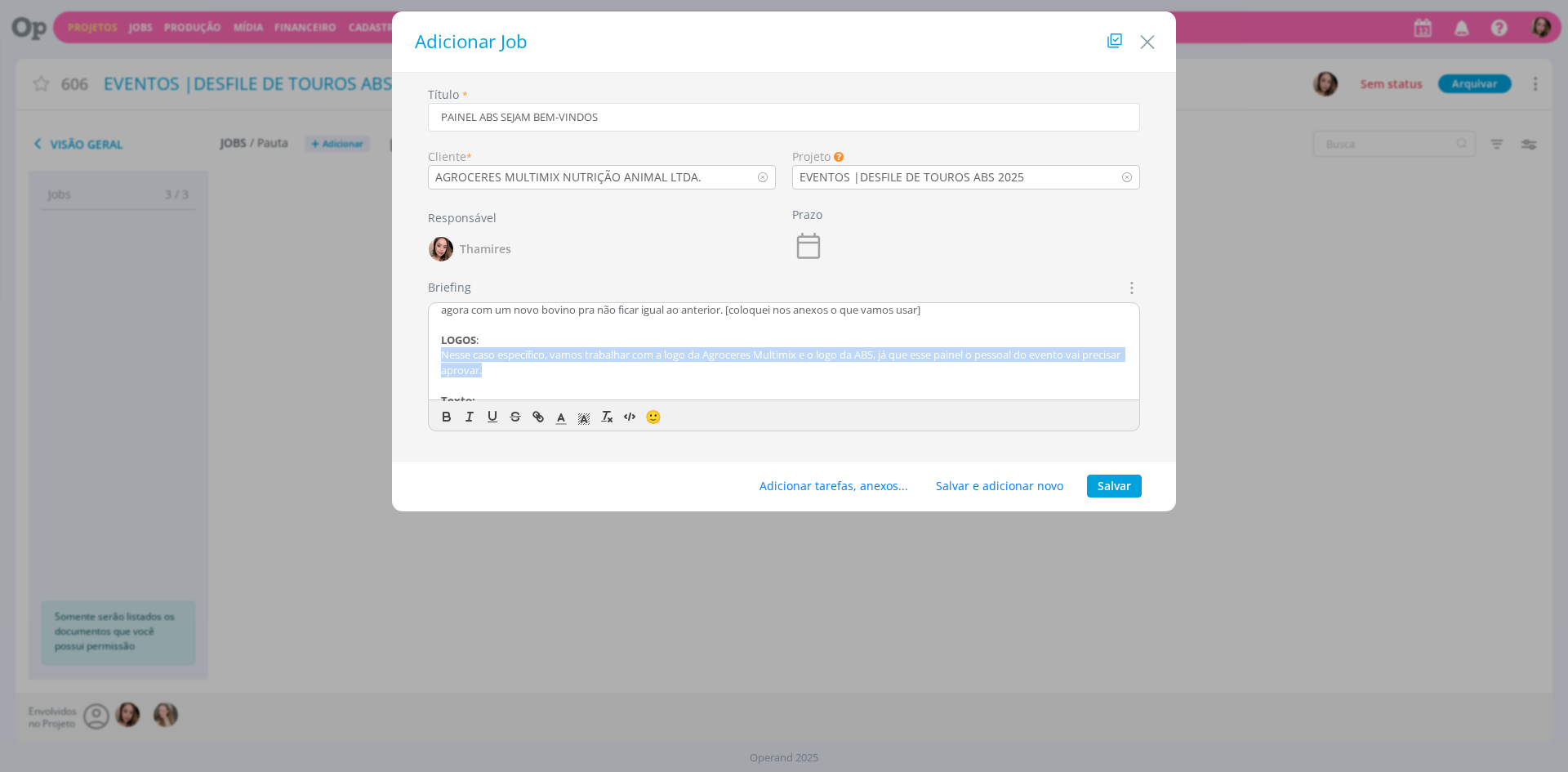
drag, startPoint x: 445, startPoint y: 354, endPoint x: 558, endPoint y: 373, distance: 114.6
click at [558, 373] on div "CRIAÇÃO Lele, o mais temido dos bois voltou agora com uma nova demanda kkkkk O …" at bounding box center [784, 352] width 710 height 98
click at [558, 374] on p "Nesse caso específico, vamos trabalhar com a logo da Agroceres Multimix e o log…" at bounding box center [784, 361] width 685 height 30
click at [560, 374] on p "Nesse caso específico, vamos trabalhar com a logo da Agroceres Multimix e o log…" at bounding box center [784, 361] width 685 height 30
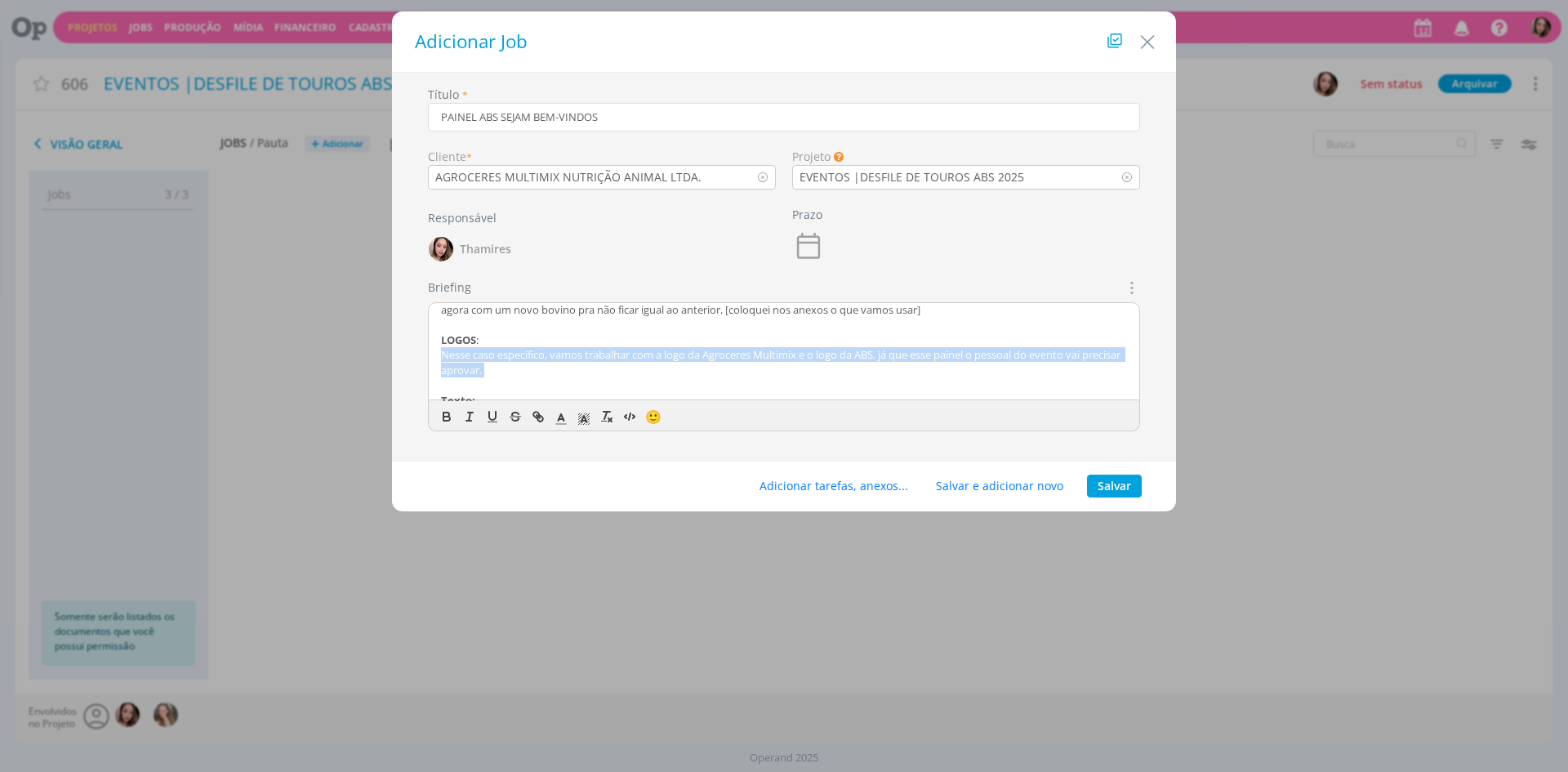
click at [561, 374] on p "Nesse caso específico, vamos trabalhar com a logo da Agroceres Multimix e o log…" at bounding box center [784, 361] width 685 height 30
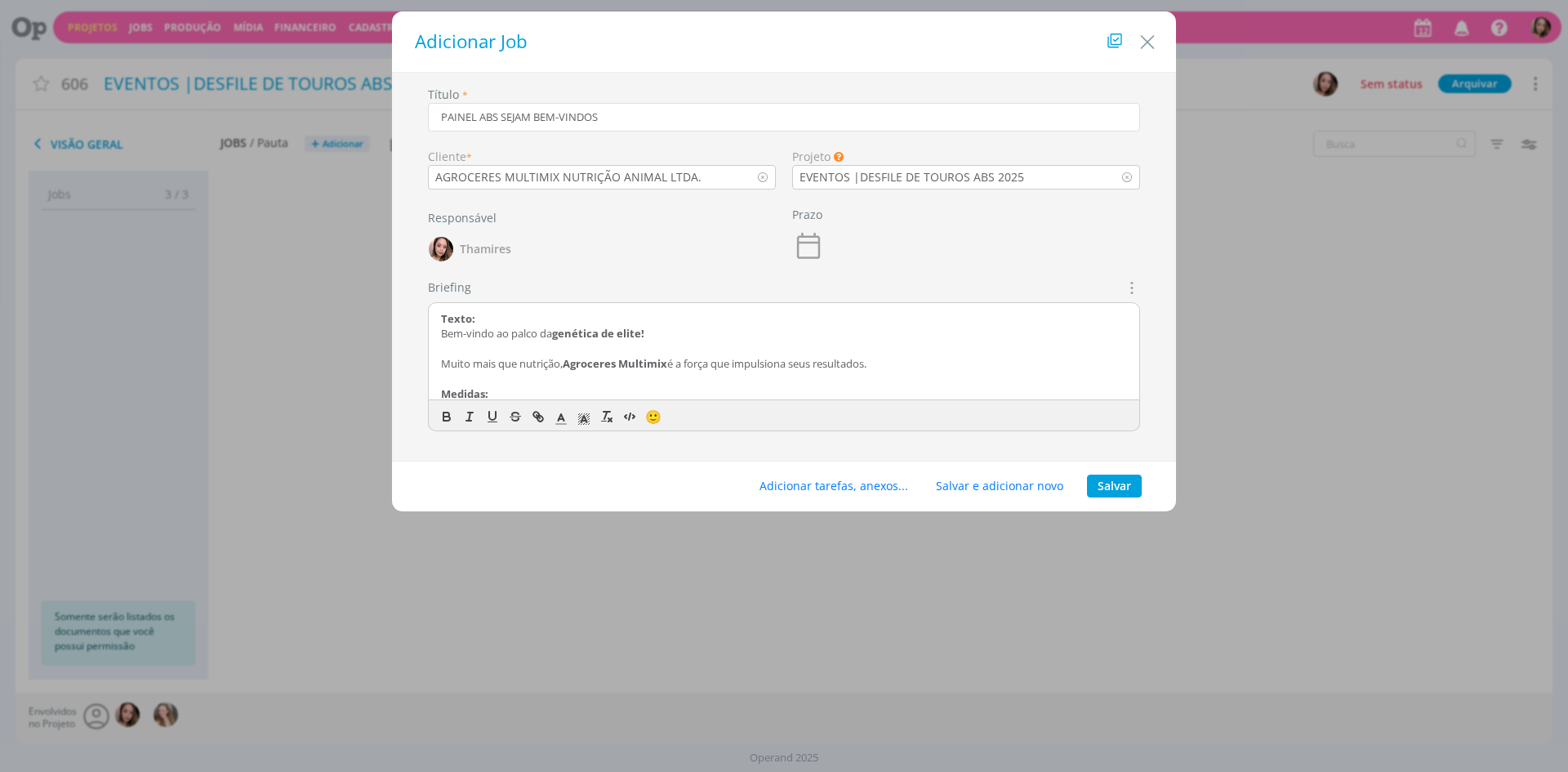
click at [522, 341] on p "Bem-vindo ao palco da genética de elite!" at bounding box center [784, 333] width 685 height 15
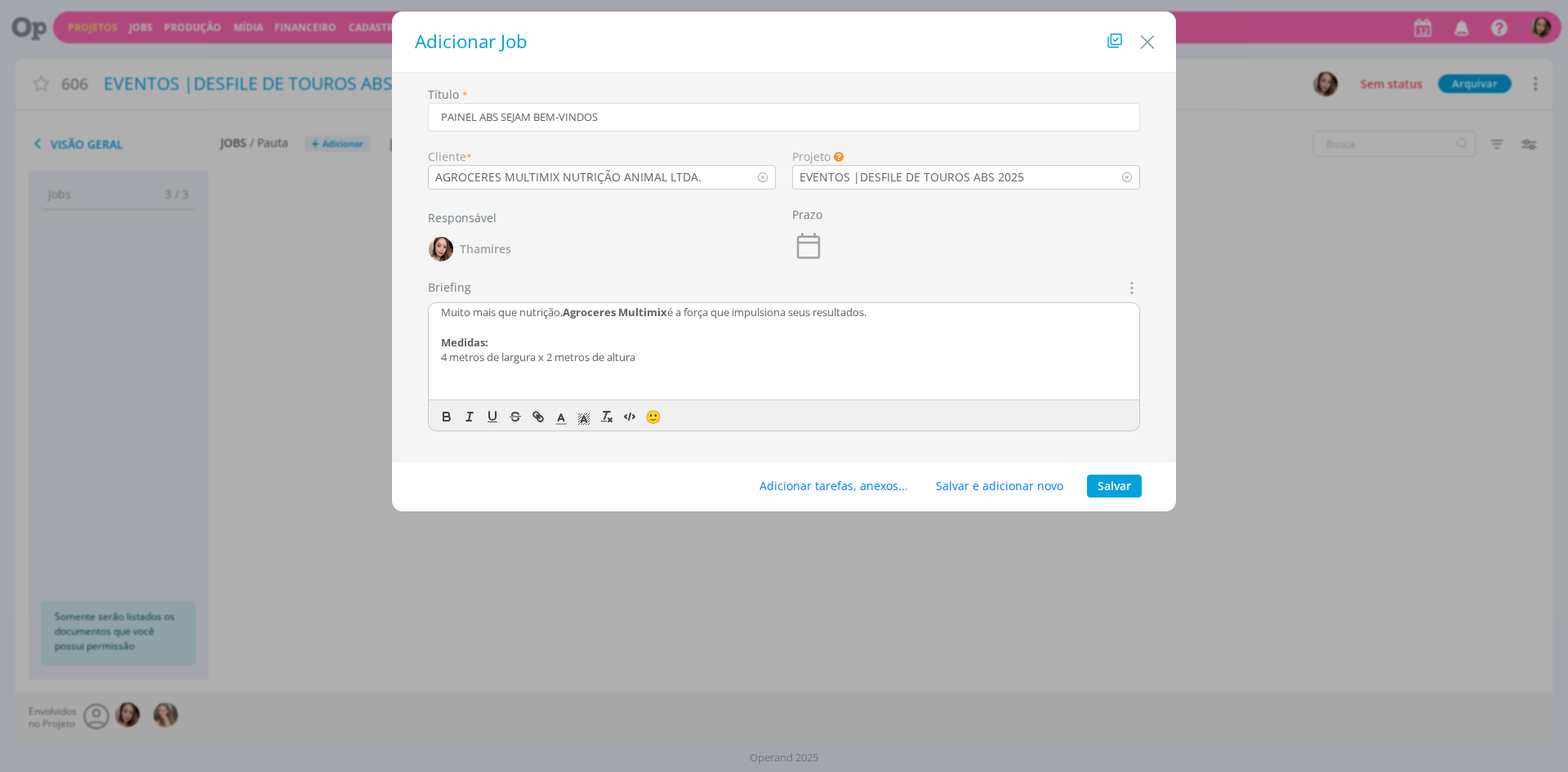
click at [518, 365] on p "dialog" at bounding box center [784, 372] width 685 height 15
click at [831, 484] on button "Adicionar tarefas, anexos..." at bounding box center [833, 486] width 170 height 23
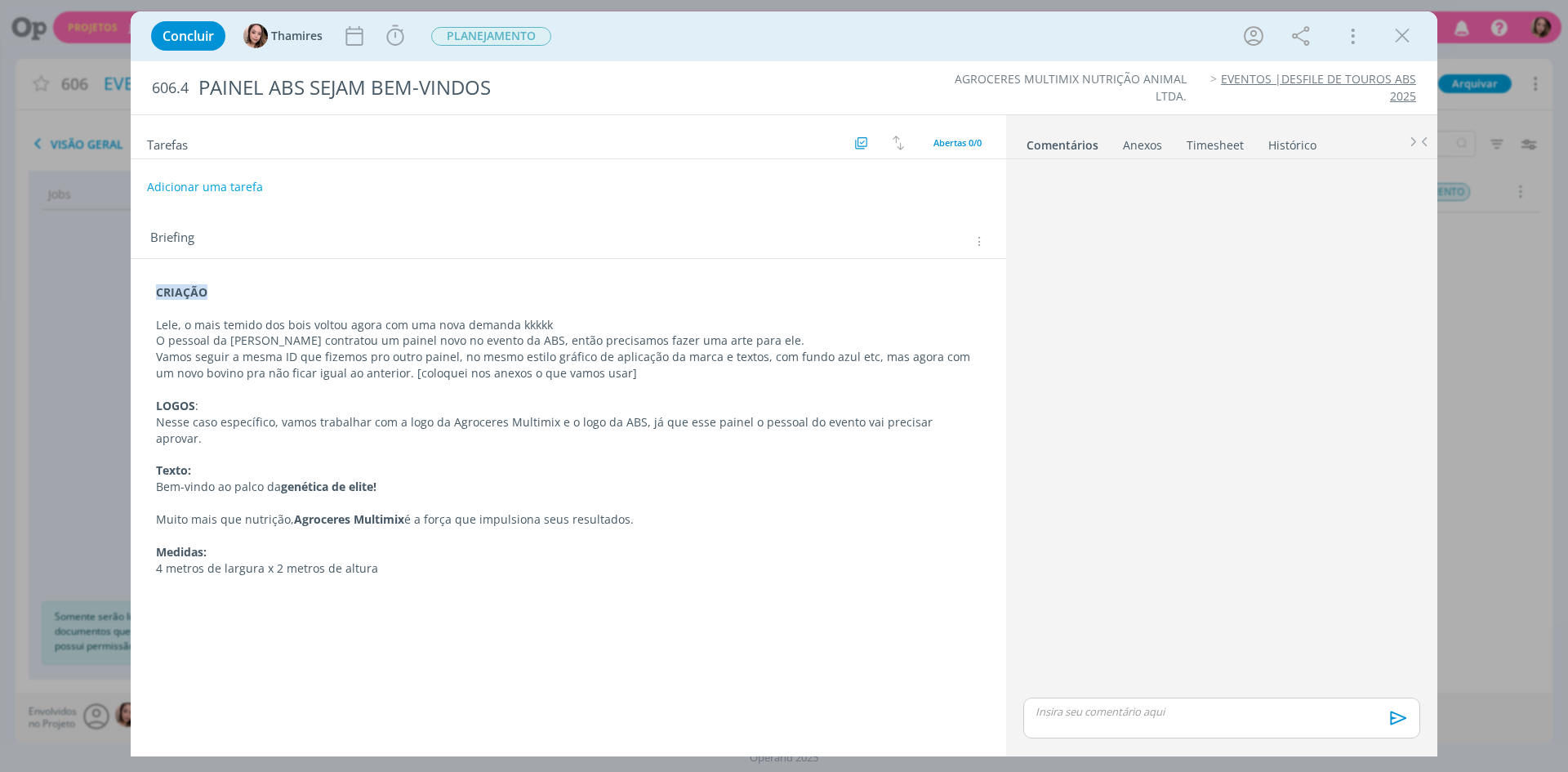
click at [296, 323] on p "Lele, o mais temido dos bois voltou agora com uma nova demanda kkkkk" at bounding box center [568, 325] width 824 height 16
click at [296, 323] on p "Lele, o mais temido dos bois voltou agora com uma nova demanda kkkkk" at bounding box center [568, 326] width 823 height 16
click at [559, 325] on p "Lele, o mais temido dos bois voltou agora com uma nova demanda kkkkk" at bounding box center [568, 326] width 823 height 16
click at [314, 329] on p "Lele, o mais temido dos bois voltou agora com uma nova demanda kkkkk" at bounding box center [568, 326] width 823 height 16
click at [370, 322] on p "Lele, o mais temido dos bois voltou agora com uma nova demanda kkkkk" at bounding box center [568, 326] width 823 height 16
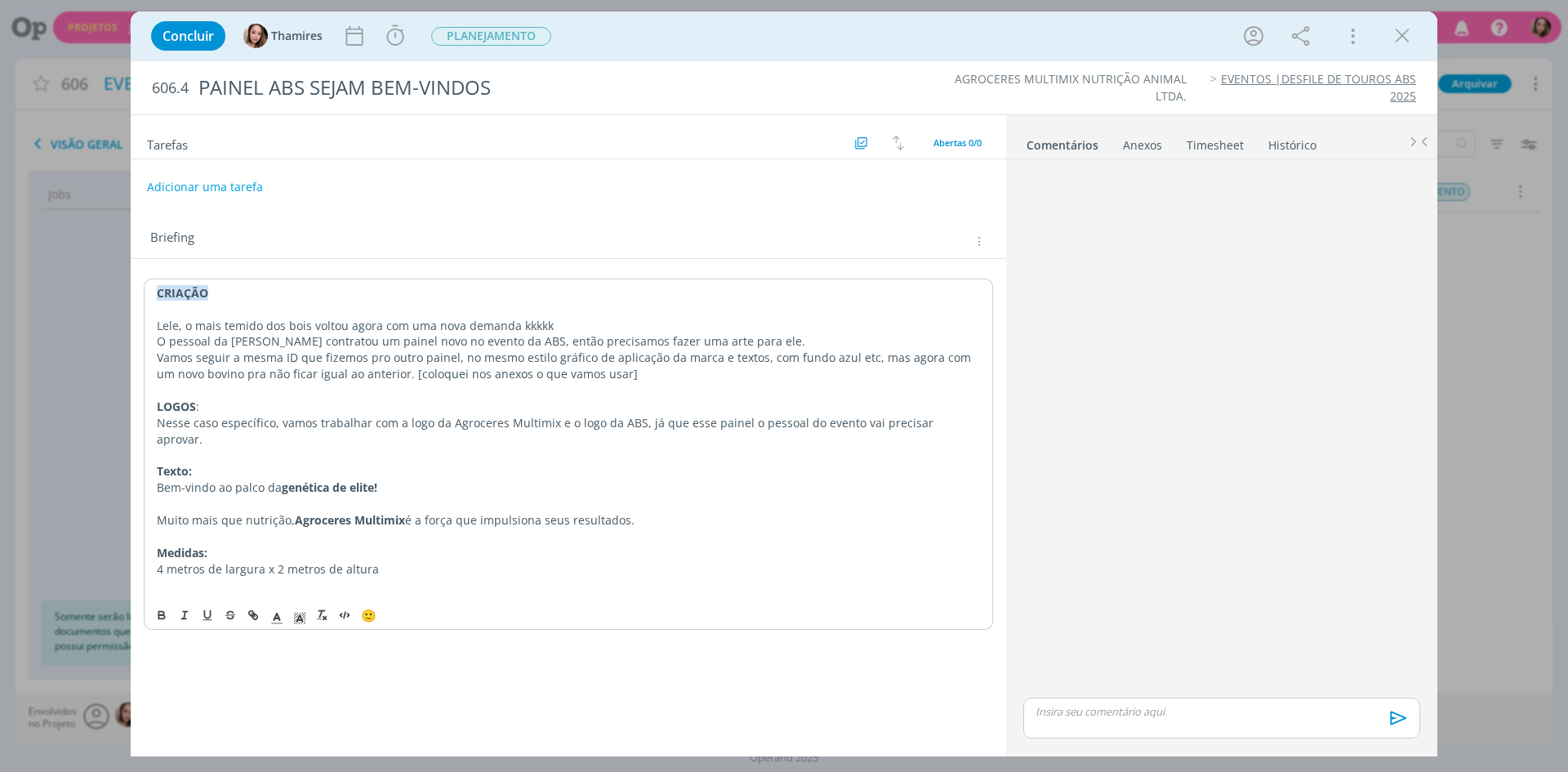
click at [312, 321] on p "Lele, o mais temido dos bois voltou agora com uma nova demanda kkkkk" at bounding box center [568, 326] width 823 height 16
click at [227, 176] on button "Adicionar uma tarefa" at bounding box center [204, 186] width 116 height 28
click at [227, 176] on input "dialog" at bounding box center [459, 185] width 603 height 23
click at [1106, 155] on ul "Comentários Anexos 0 Timesheet Histórico" at bounding box center [1221, 137] width 431 height 45
click at [1136, 153] on div "Anexos 0" at bounding box center [1142, 145] width 39 height 16
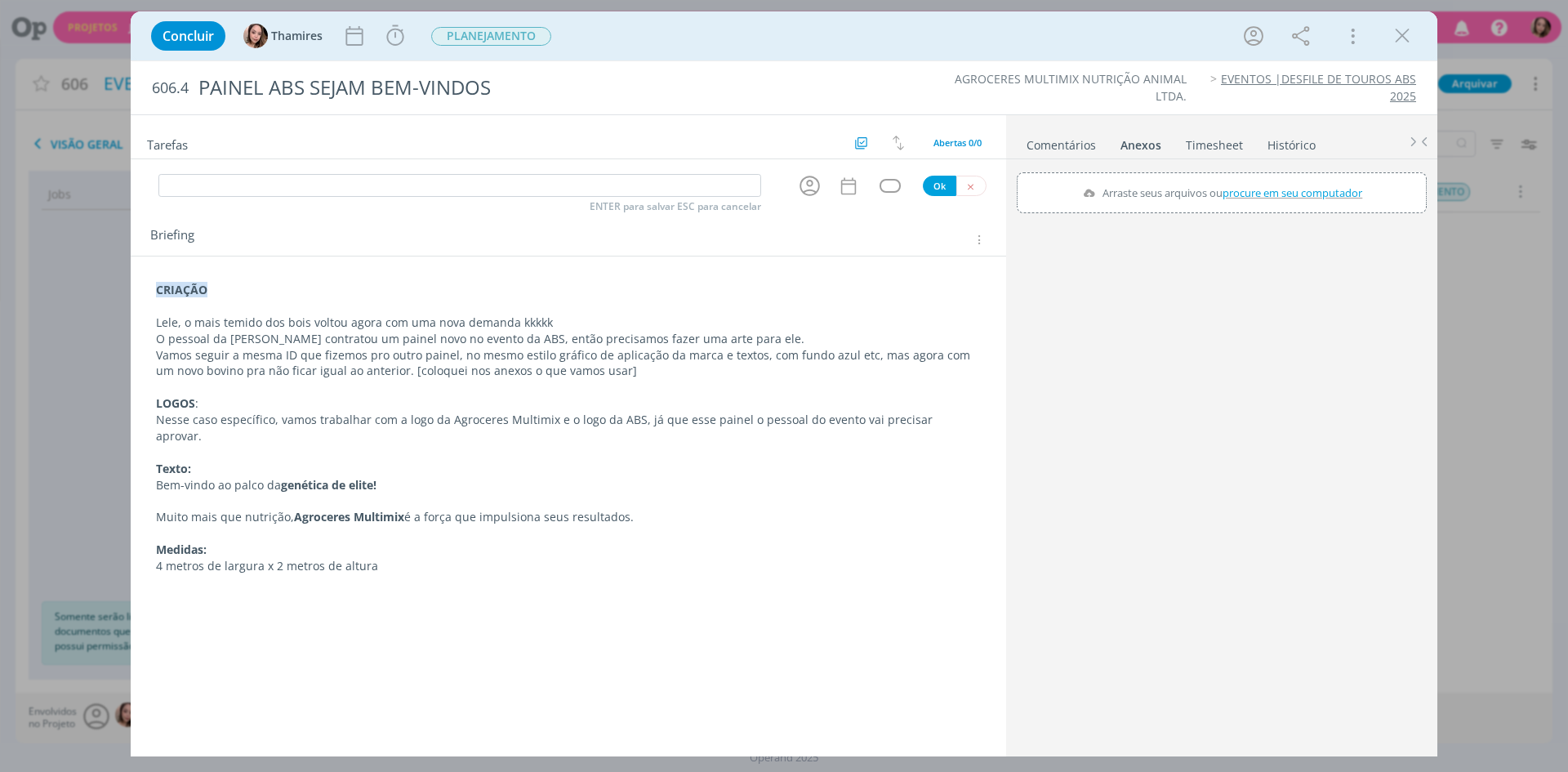
click at [1237, 188] on span "procure em seu computador" at bounding box center [1292, 193] width 140 height 15
click at [1237, 177] on input "Arraste seus arquivos ou procure em seu computador" at bounding box center [1221, 174] width 409 height 5
type input "C:\fakepath\IMG_2036 (1).JPG"
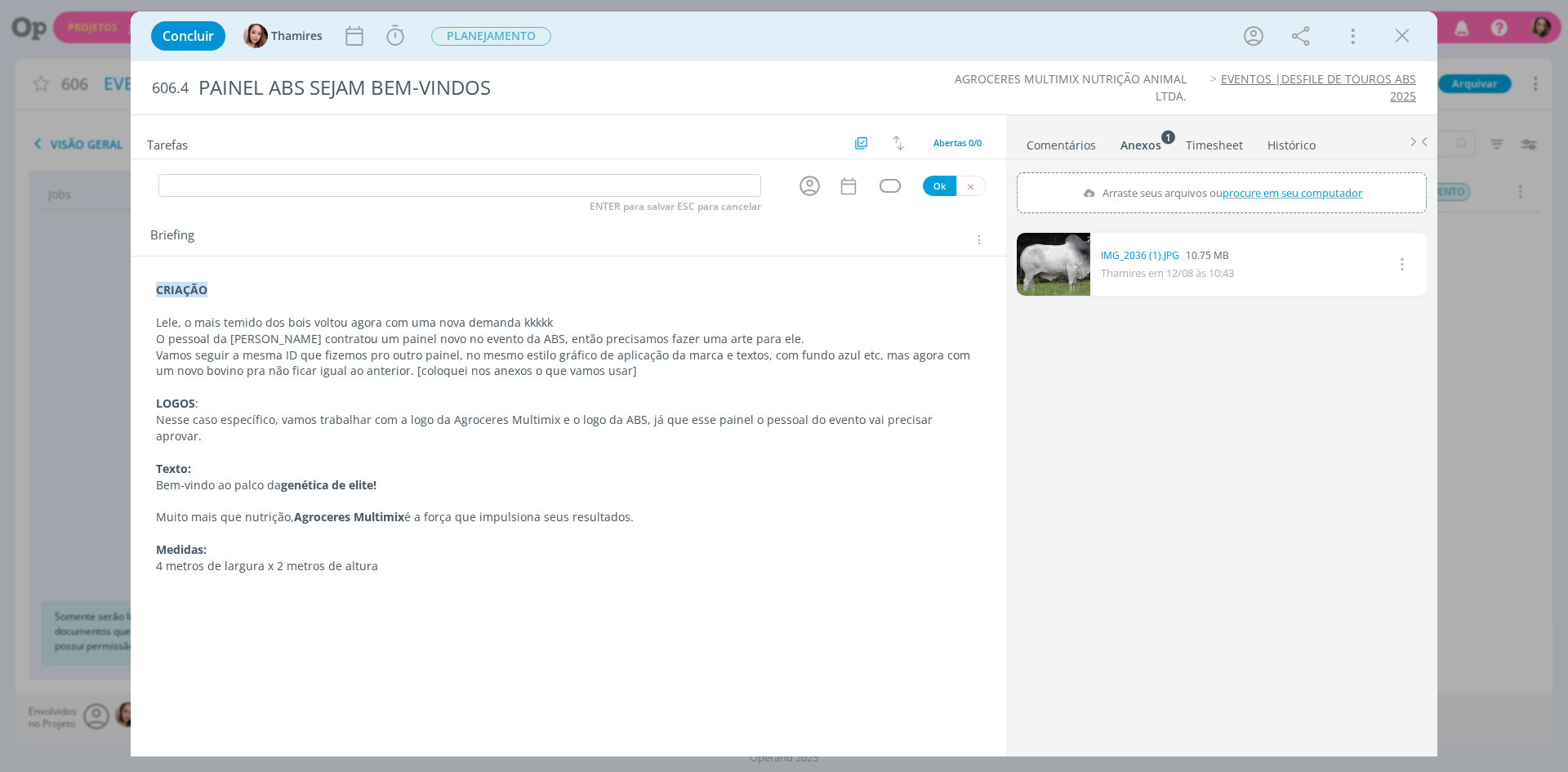
click at [1054, 272] on link "dialog" at bounding box center [1053, 263] width 74 height 63
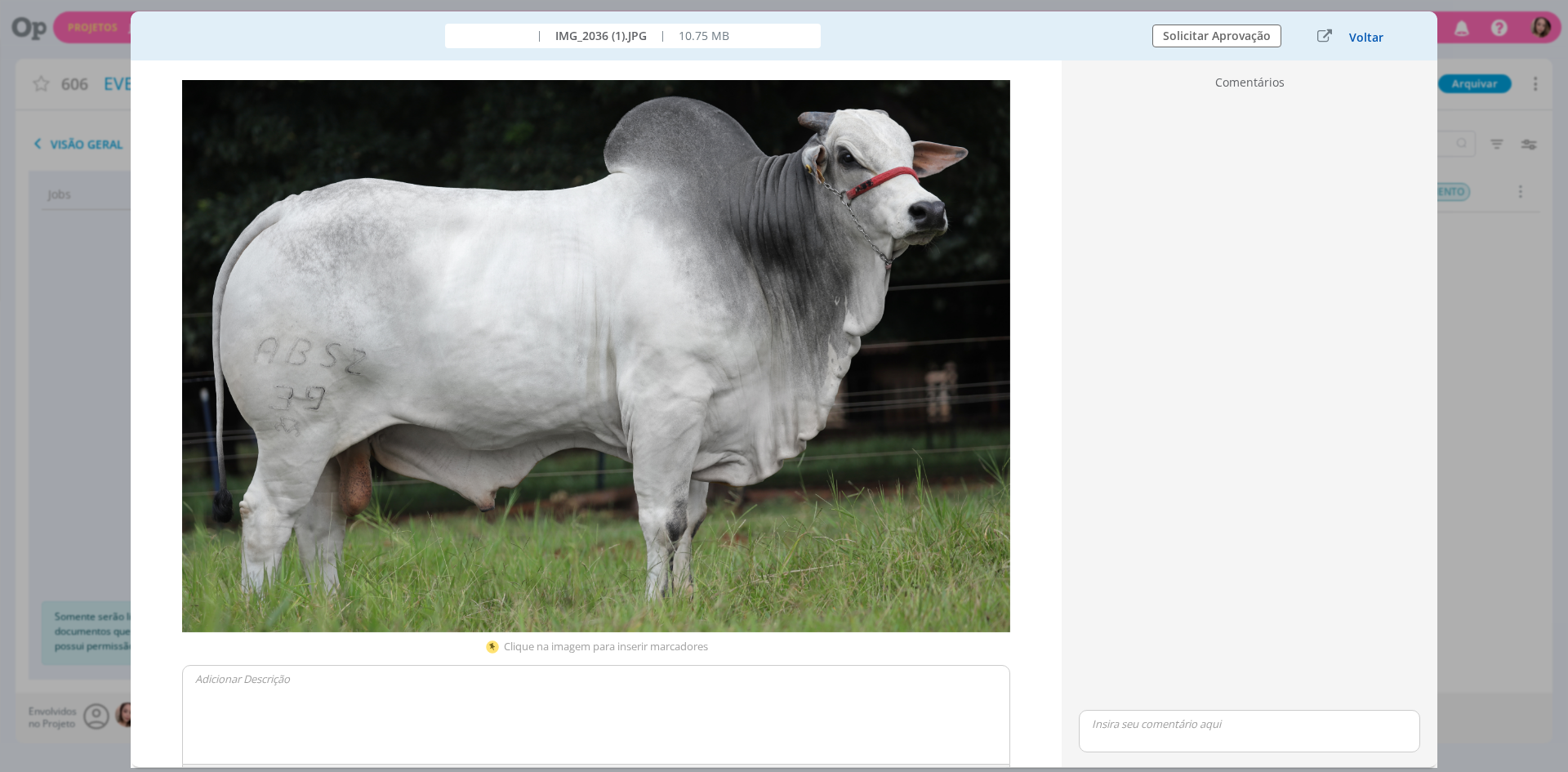
click at [1359, 36] on button "Voltar" at bounding box center [1366, 37] width 36 height 13
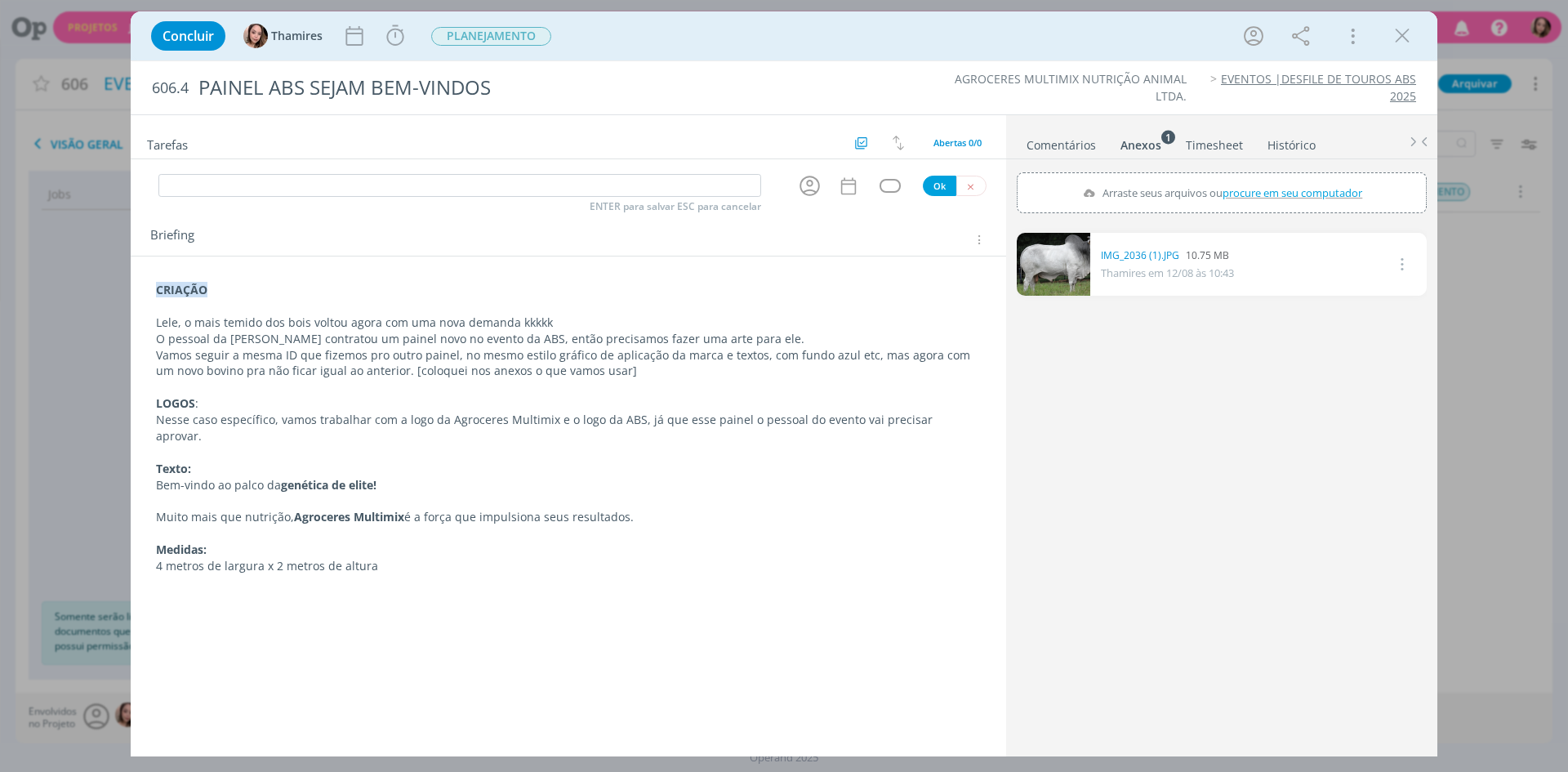
drag, startPoint x: 1354, startPoint y: 41, endPoint x: 1185, endPoint y: 565, distance: 550.6
click at [1185, 565] on div "0 IMG_2036 (1).JPG 10.75 MB Thamires em [DATE] 10:43 Excluir" at bounding box center [1221, 490] width 409 height 527
click at [1139, 150] on div "Anexos 1" at bounding box center [1140, 145] width 41 height 16
click at [1238, 193] on span "procure em seu computador" at bounding box center [1292, 193] width 140 height 15
click at [1238, 177] on input "Arraste seus arquivos ou procure em seu computador" at bounding box center [1221, 174] width 409 height 5
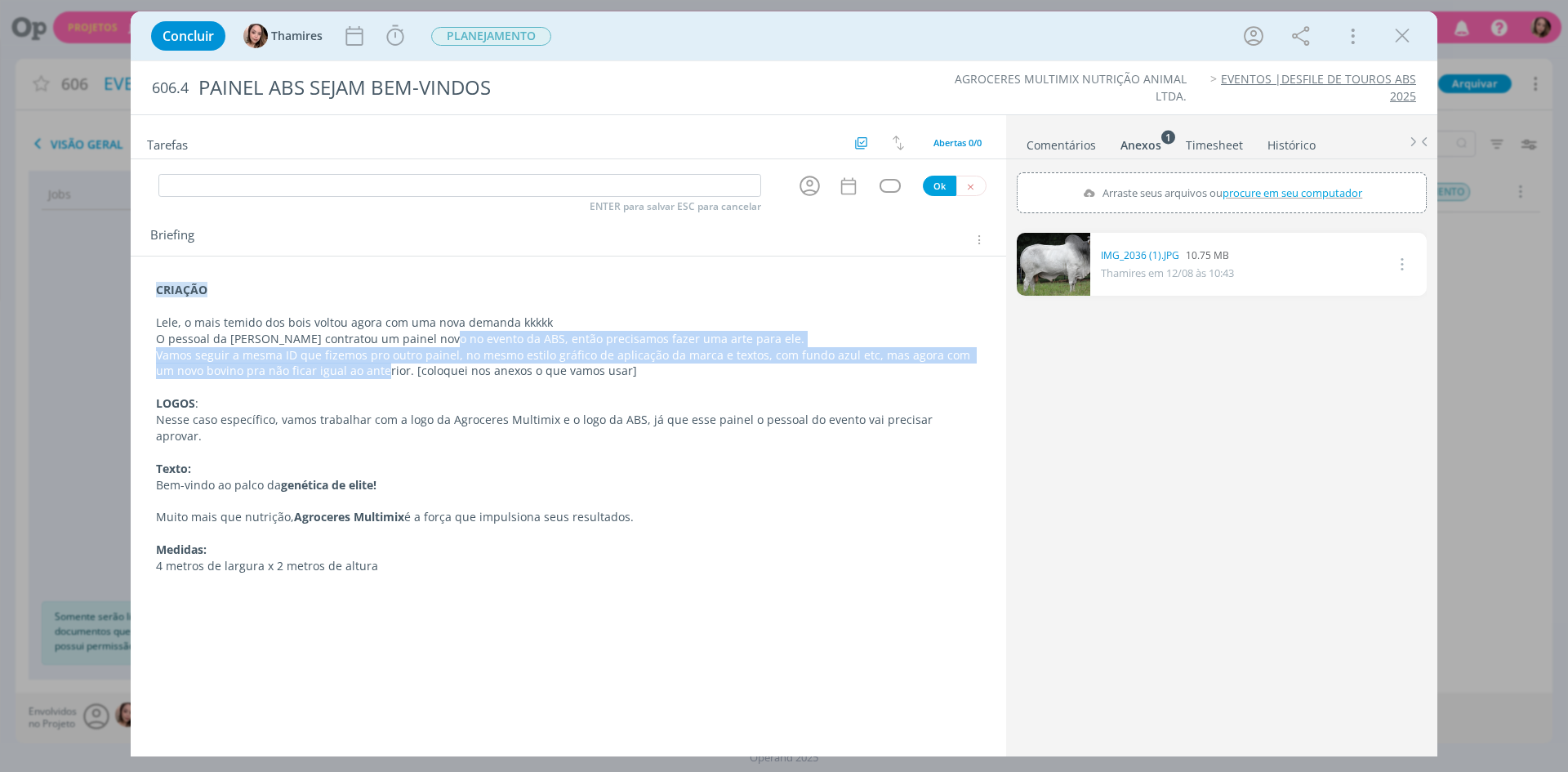
drag, startPoint x: 361, startPoint y: 363, endPoint x: 439, endPoint y: 344, distance: 80.3
click at [439, 344] on div "CRIAÇÃO Lele, o mais temido dos bois voltou agora com uma nova demanda kkkkk O …" at bounding box center [567, 436] width 849 height 321
click at [426, 358] on p "Vamos seguir a mesma ID que fizemos pro outro painel, no mesmo estilo gráfico d…" at bounding box center [568, 364] width 823 height 33
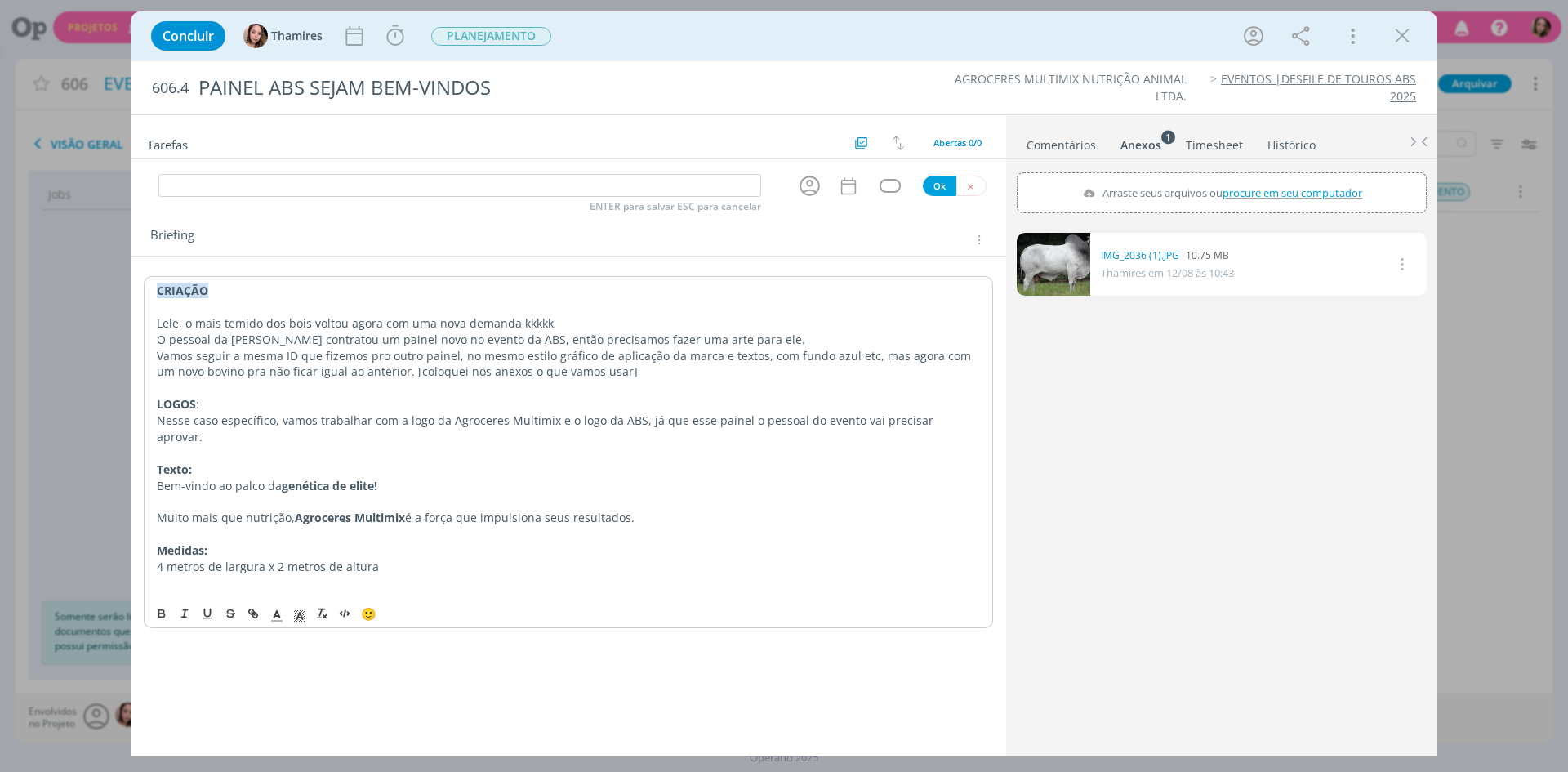
click at [445, 355] on p "Vamos seguir a mesma ID que fizemos pro outro painel, no mesmo estilo gráfico d…" at bounding box center [568, 364] width 823 height 33
click at [451, 354] on p "Vamos seguir a mesma ID que fizemos pro outro painel, no mesmo estilo gráfico d…" at bounding box center [568, 364] width 823 height 33
click at [1245, 193] on span "procure em seu computador" at bounding box center [1292, 193] width 140 height 15
click at [1245, 177] on input "Arraste seus arquivos ou procure em seu computador" at bounding box center [1221, 174] width 409 height 5
type input "C:\fakepath\image002 (1).png"
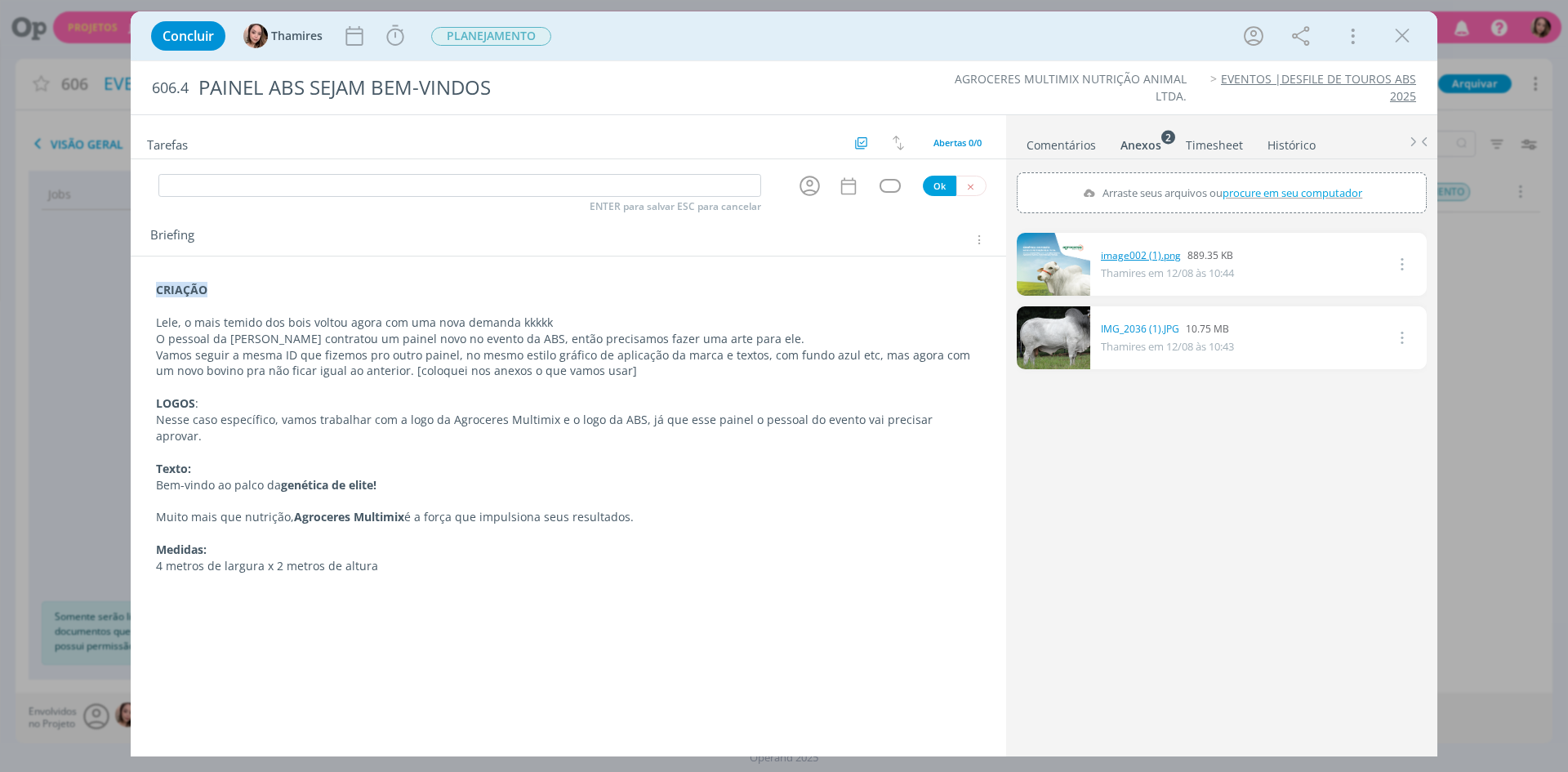
click at [1124, 255] on link "image002 (1).png" at bounding box center [1140, 255] width 80 height 15
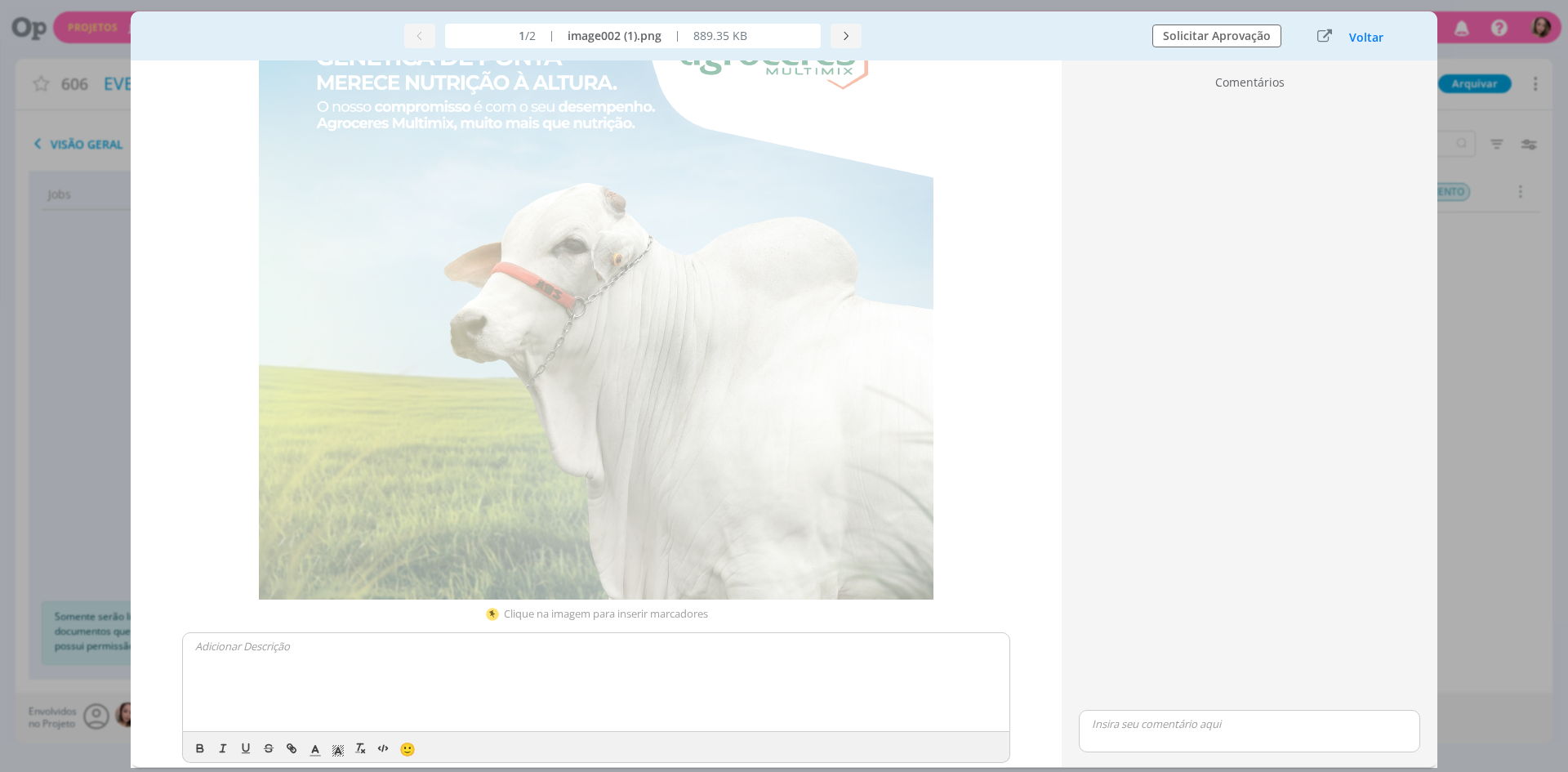
scroll to position [166, 0]
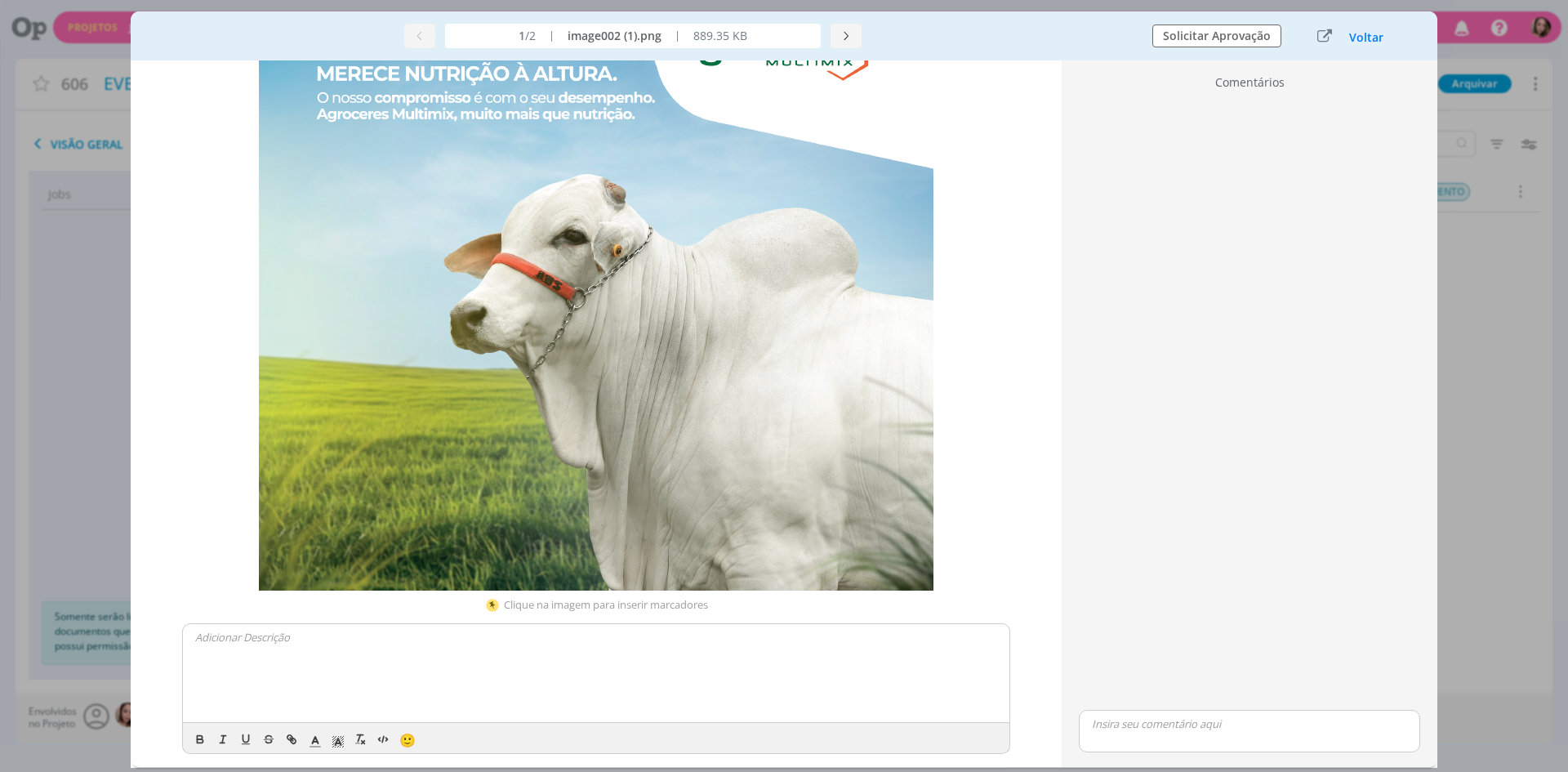
click at [568, 221] on img "dialog" at bounding box center [596, 252] width 675 height 678
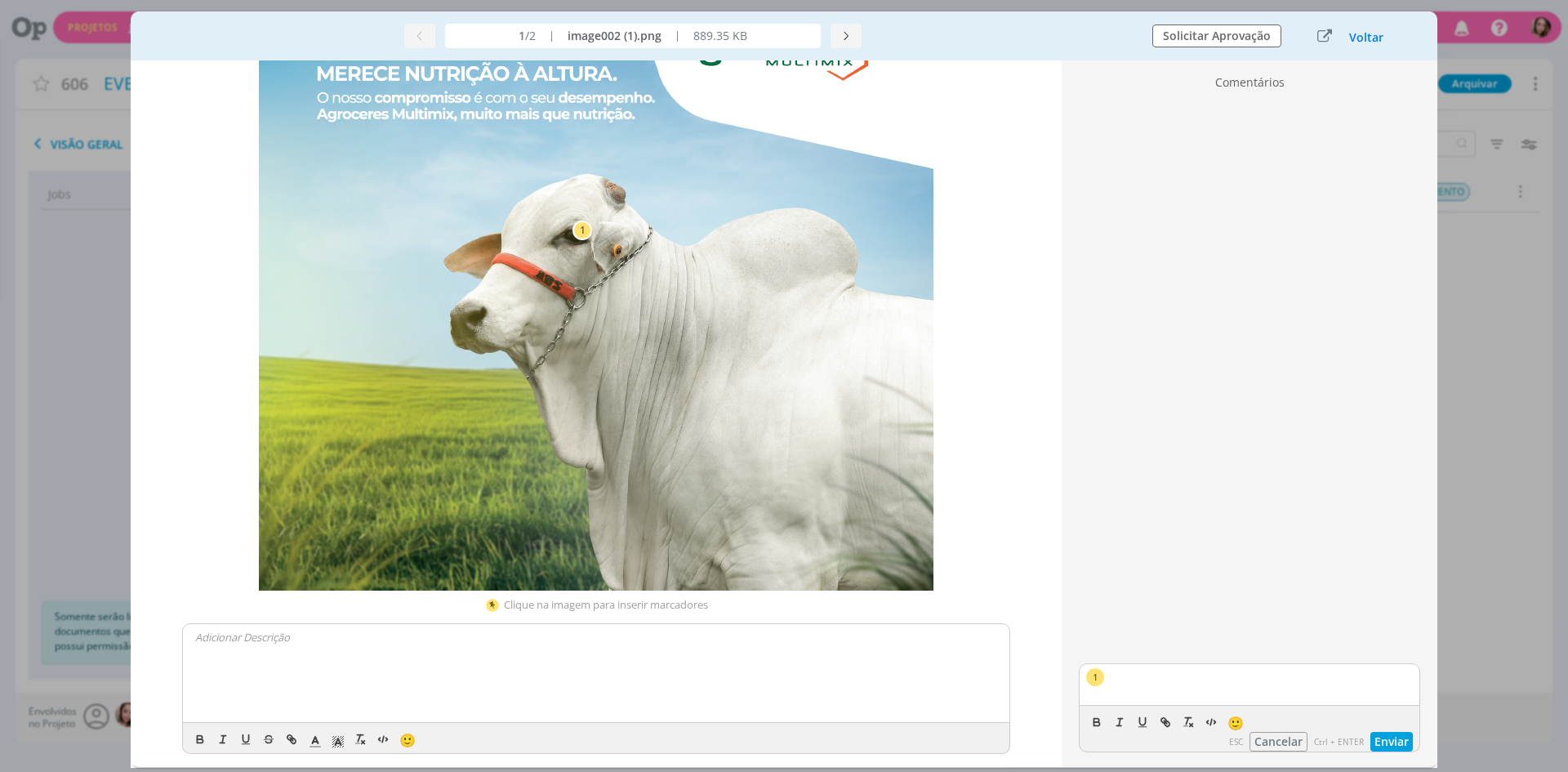
click at [725, 133] on img "dialog" at bounding box center [596, 252] width 675 height 678
click at [663, 181] on img "dialog" at bounding box center [596, 252] width 675 height 678
click at [401, 177] on img "dialog" at bounding box center [596, 252] width 675 height 678
click at [586, 666] on div "dialog" at bounding box center [596, 673] width 826 height 98
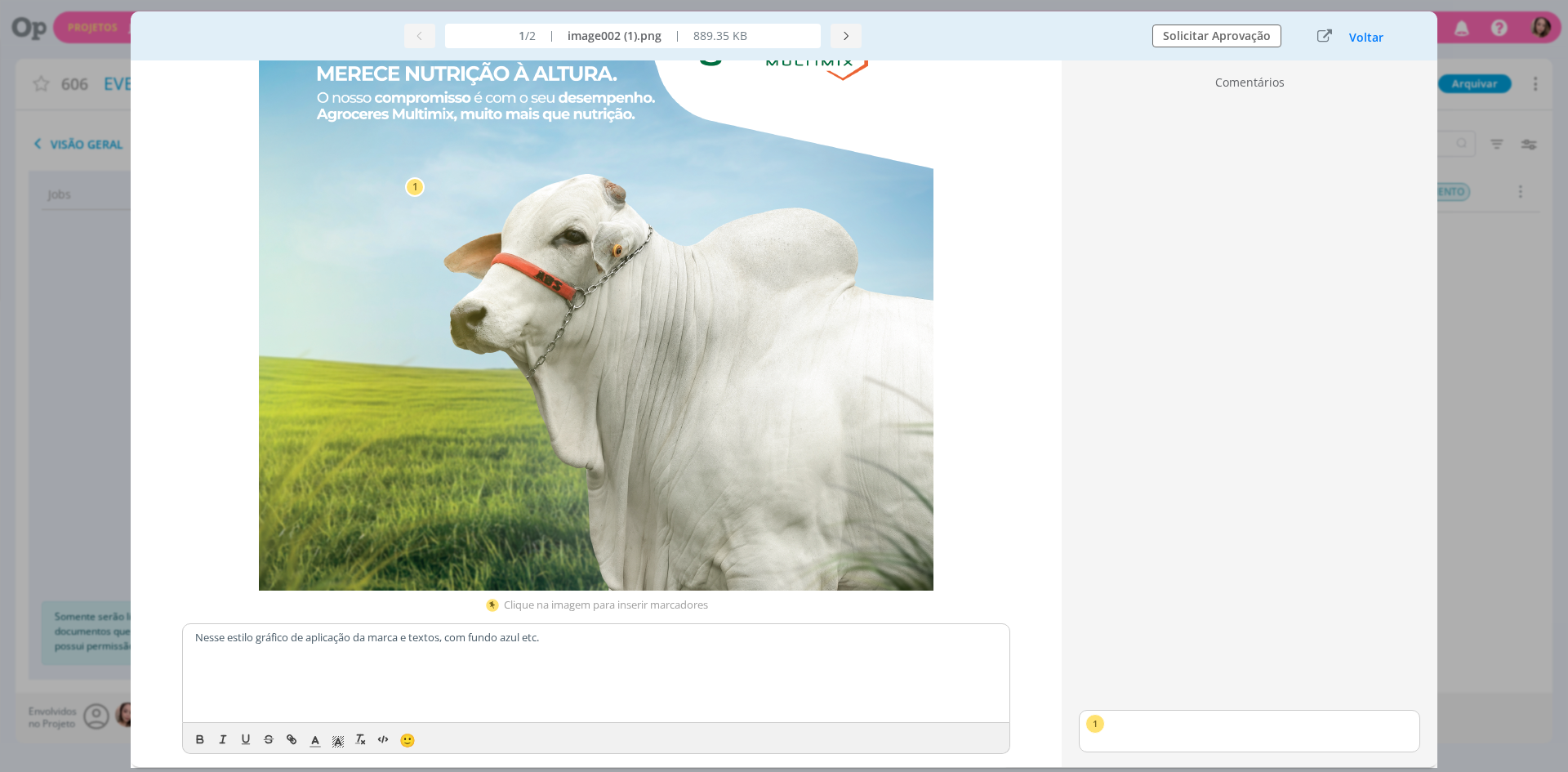
click at [994, 288] on div "1 Clique na imagem para inserir marcadores Nesse estilo gráfico de aplicação da…" at bounding box center [596, 414] width 931 height 707
click at [995, 579] on div "1 Clique na imagem para inserir marcadores Nesse estilo gráfico de aplicação da…" at bounding box center [596, 414] width 931 height 707
click at [906, 637] on p "Nesse estilo gráfico de aplicação da marca e textos, com fundo azul etc." at bounding box center [596, 637] width 802 height 15
click at [1395, 393] on div "dialog" at bounding box center [1249, 401] width 354 height 609
click at [1376, 33] on button "Voltar" at bounding box center [1366, 37] width 36 height 13
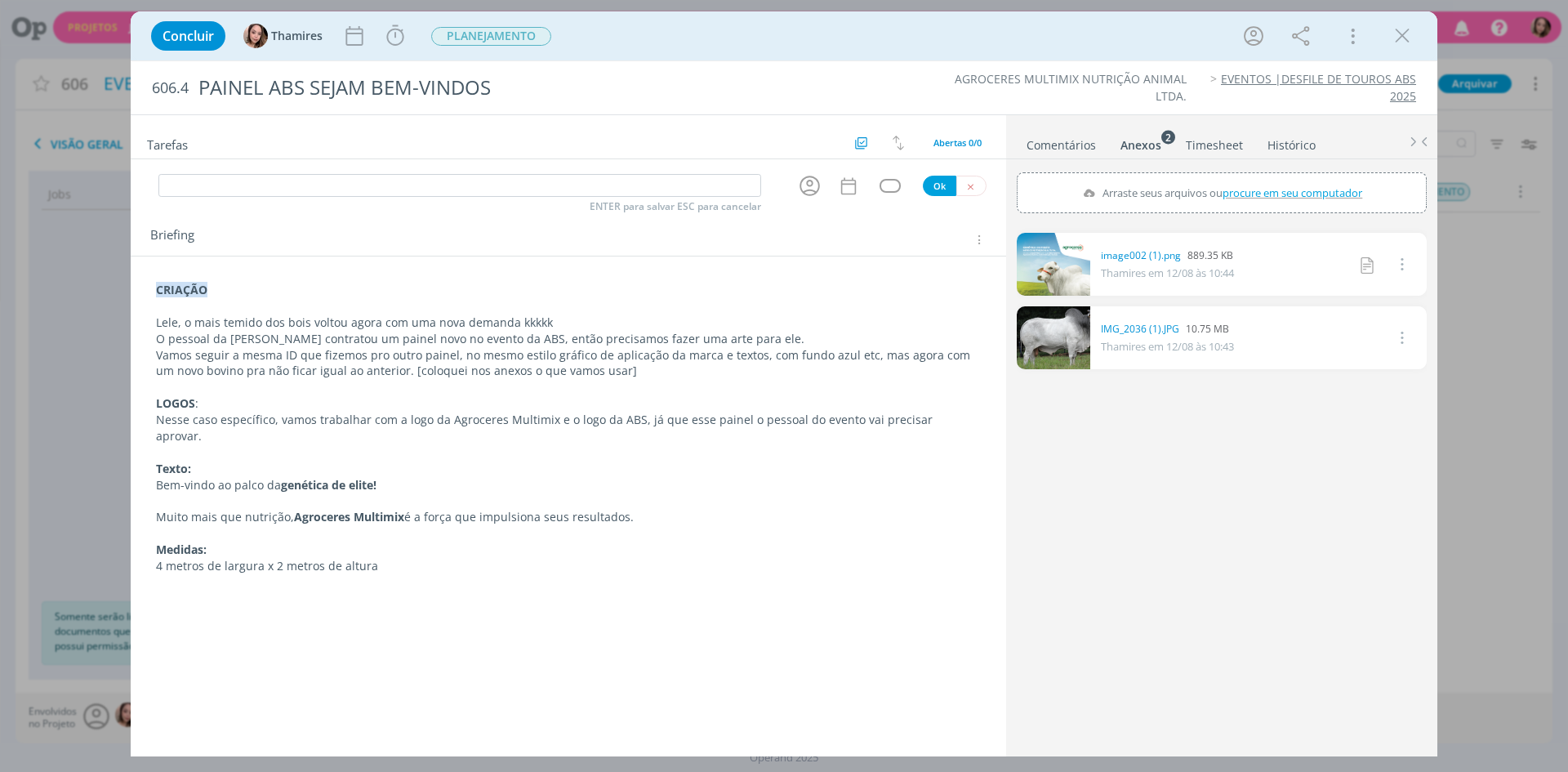
click at [1091, 148] on link "Comentários" at bounding box center [1061, 142] width 71 height 24
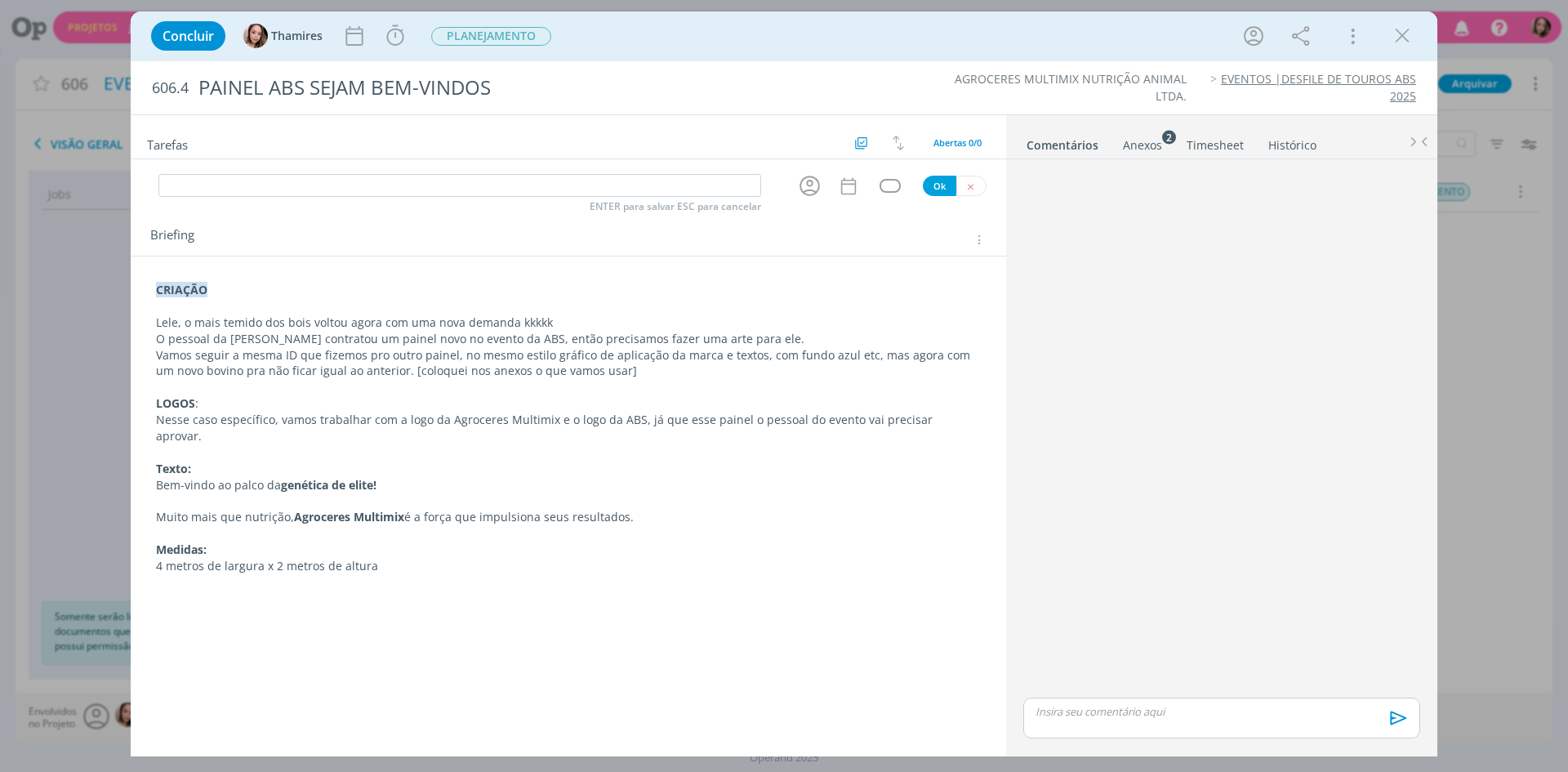
click at [1124, 144] on div "Anexos 2" at bounding box center [1142, 145] width 39 height 16
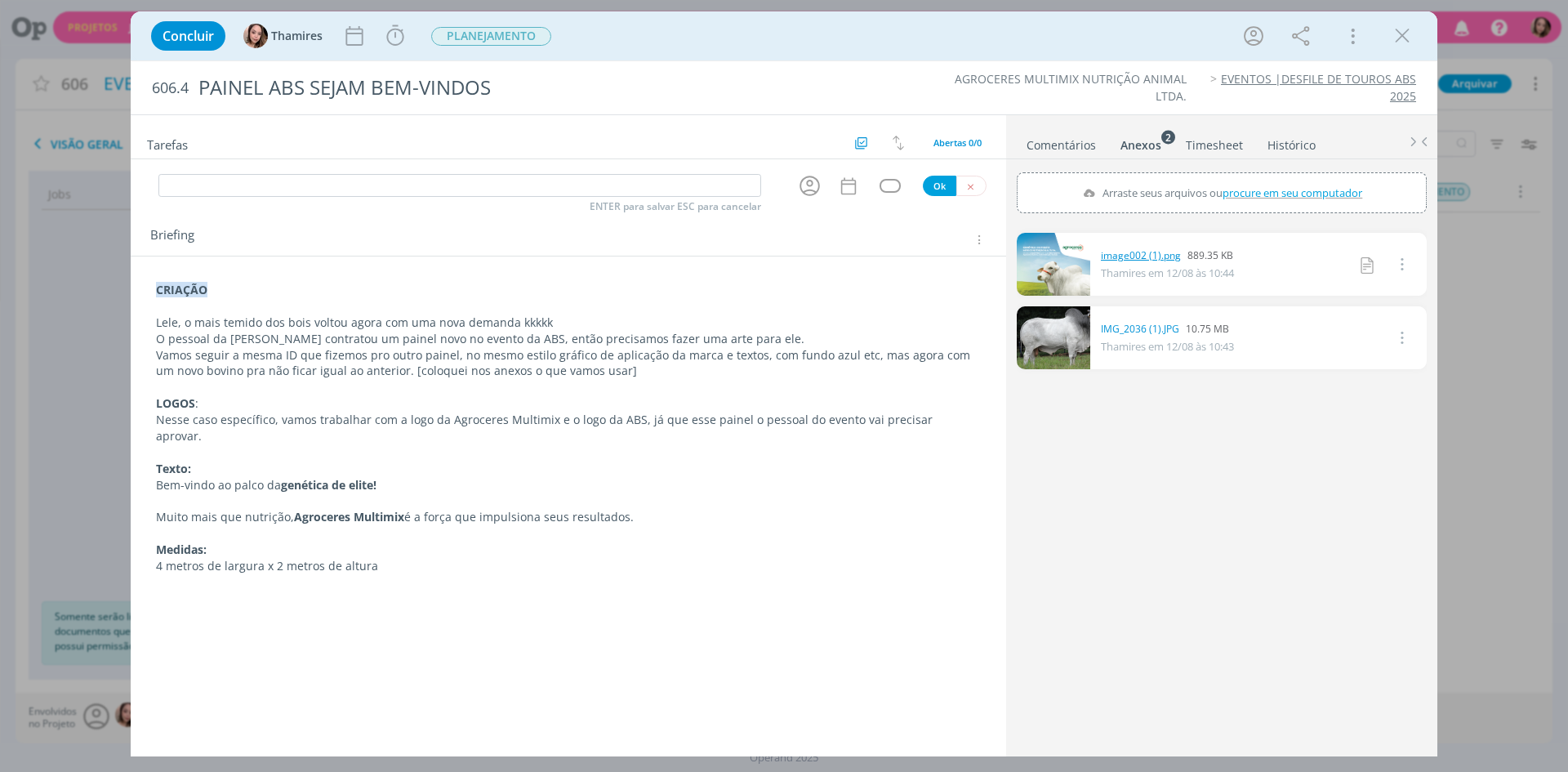
click at [1109, 254] on link "image002 (1).png" at bounding box center [1140, 255] width 80 height 15
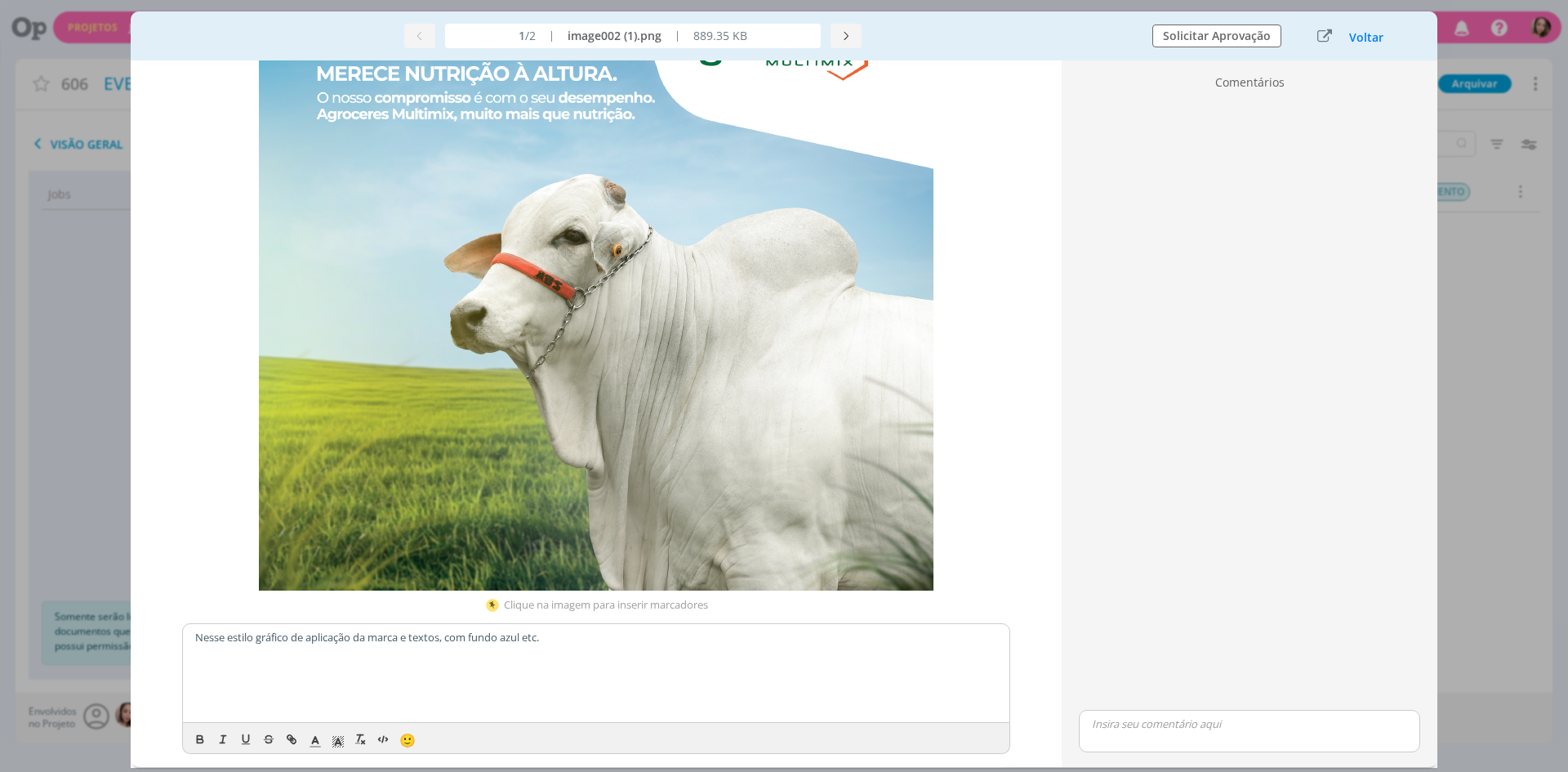
click at [653, 686] on div "Nesse estilo gráfico de aplicação da marca e textos, com fundo azul etc." at bounding box center [596, 673] width 826 height 98
click at [491, 645] on p "dialog" at bounding box center [596, 652] width 802 height 15
click at [496, 641] on p "Nesse estilo gráfico de aplicação da marca e textos, com fundo azul etc." at bounding box center [596, 637] width 802 height 15
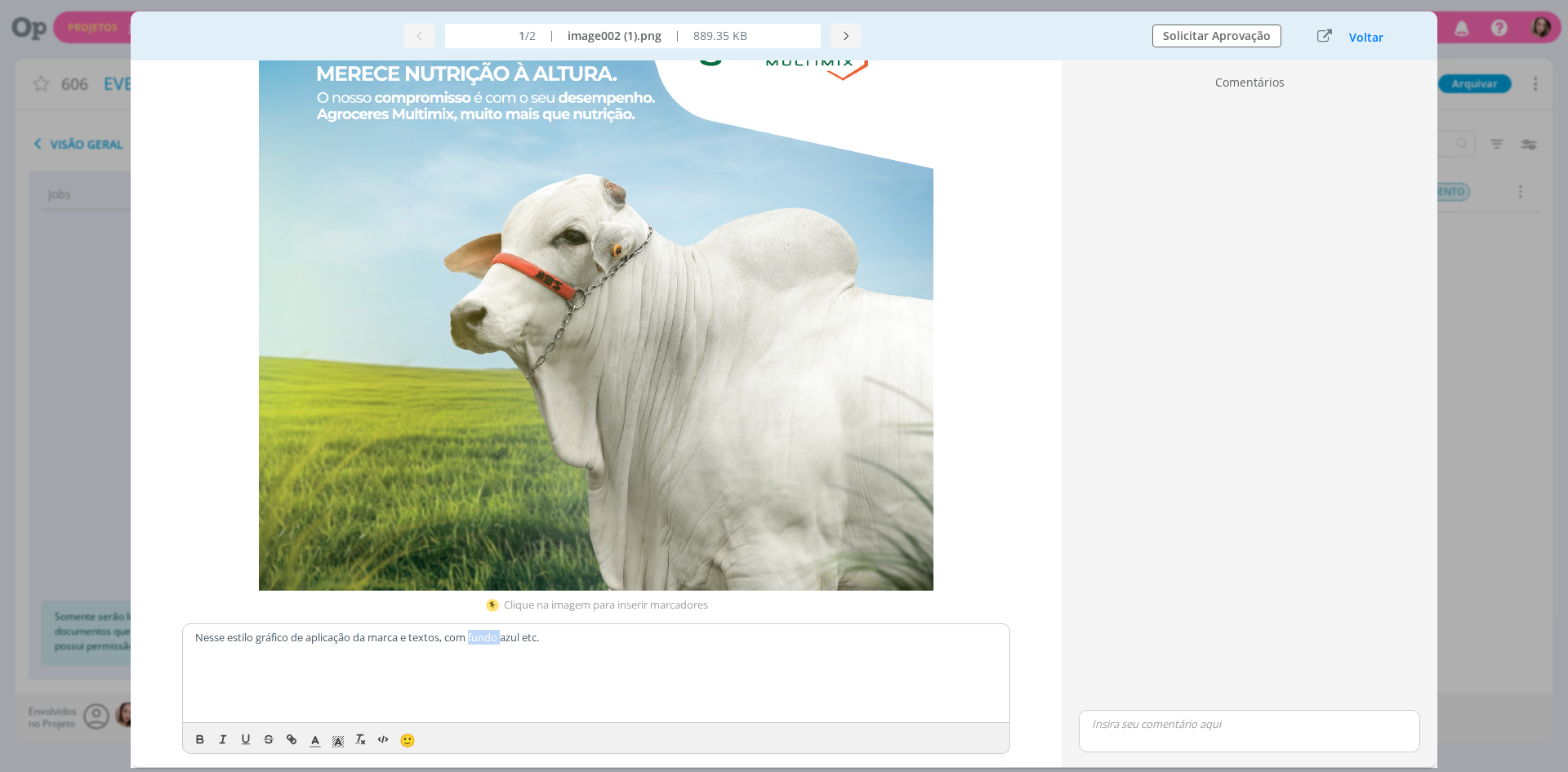
click at [496, 641] on p "Nesse estilo gráfico de aplicação da marca e textos, com fundo azul etc." at bounding box center [596, 637] width 802 height 15
click at [1216, 726] on p "dialog" at bounding box center [1248, 724] width 315 height 15
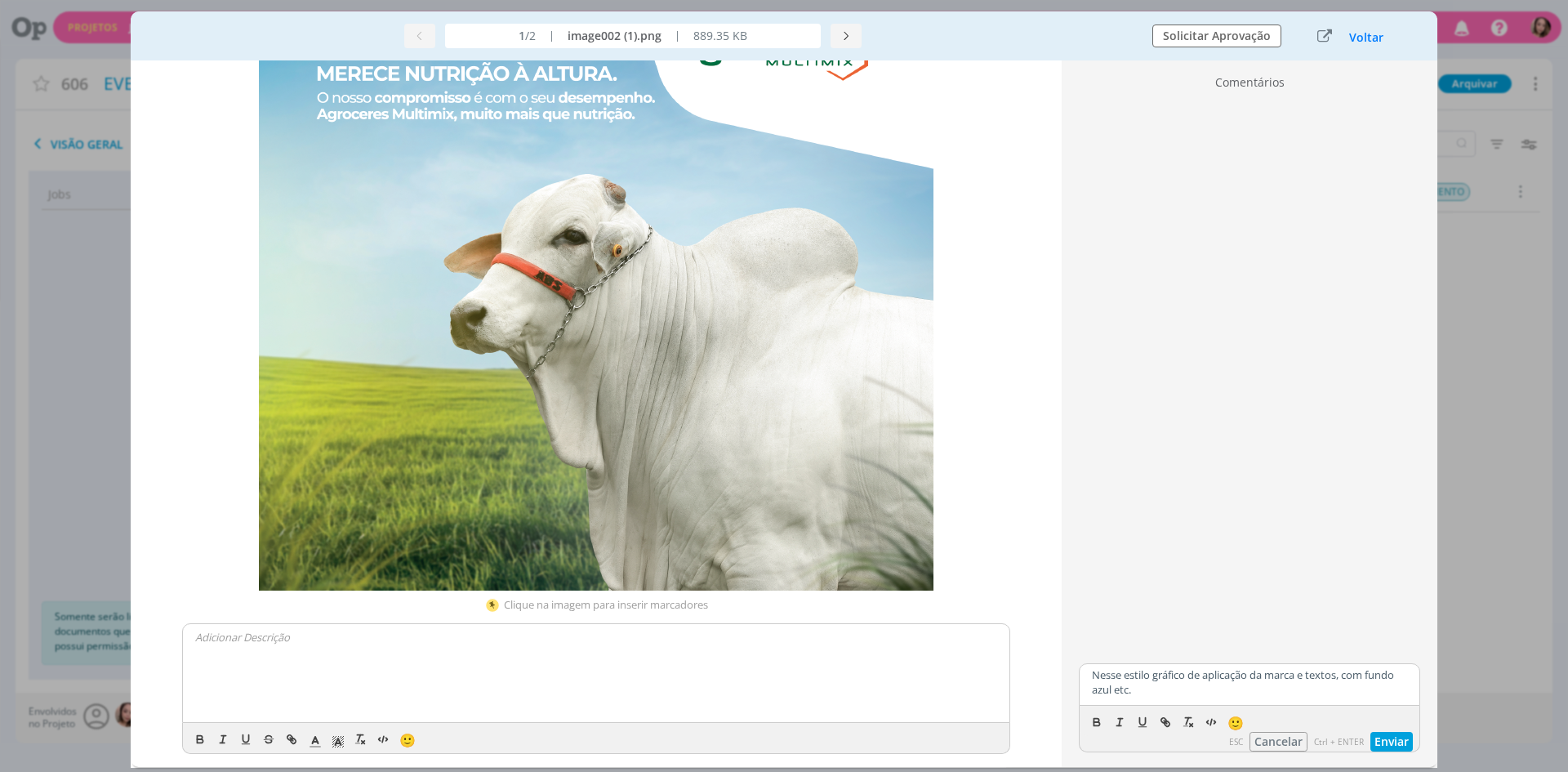
scroll to position [0, 0]
click at [1385, 742] on button "Enviar" at bounding box center [1391, 742] width 43 height 20
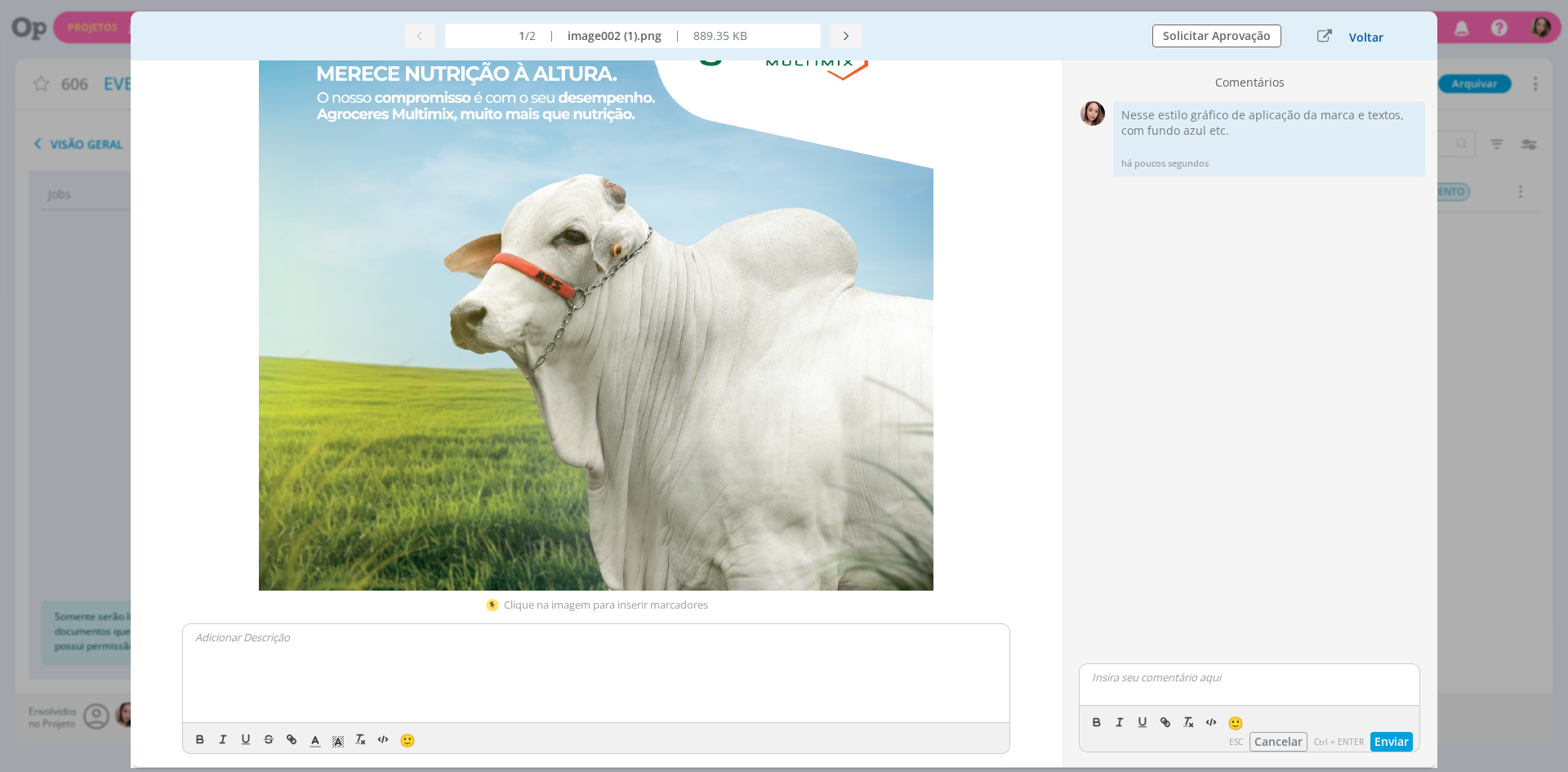
click at [1379, 34] on button "Voltar" at bounding box center [1366, 37] width 36 height 13
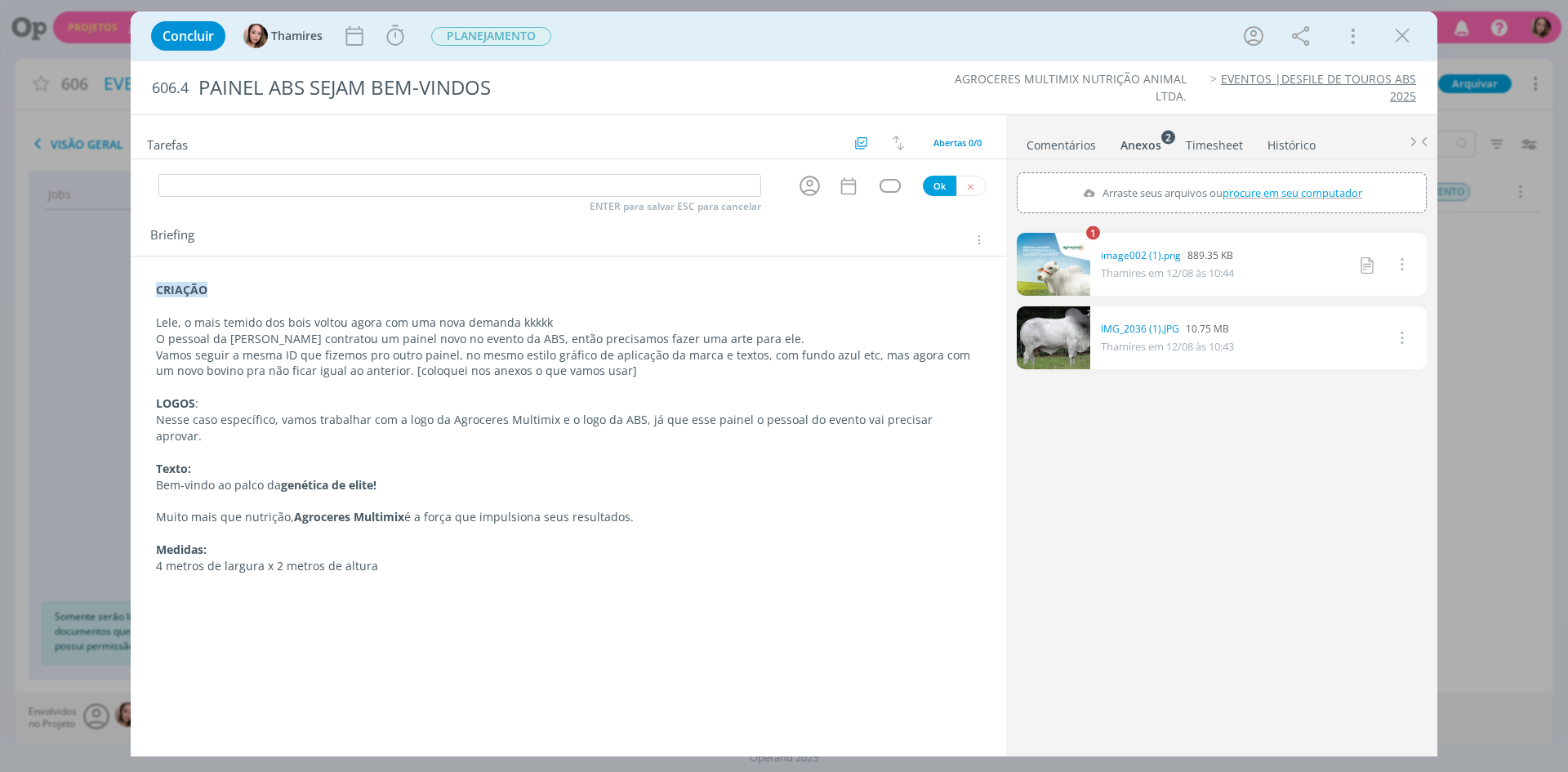
click at [1068, 143] on link "Comentários" at bounding box center [1061, 142] width 71 height 24
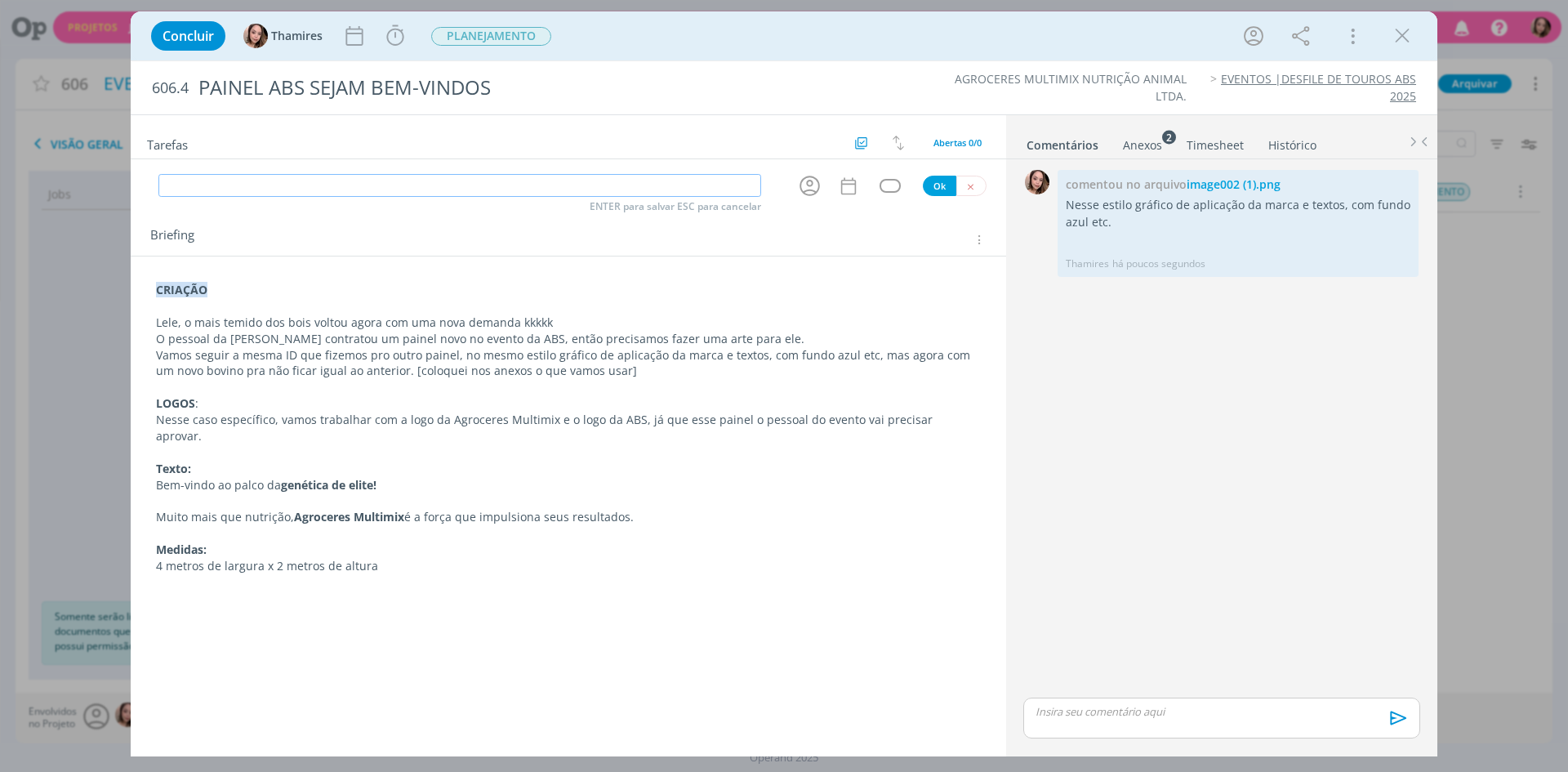
click at [202, 194] on input "dialog" at bounding box center [459, 185] width 603 height 23
type input "c"
type input "CRIAÇÃO"
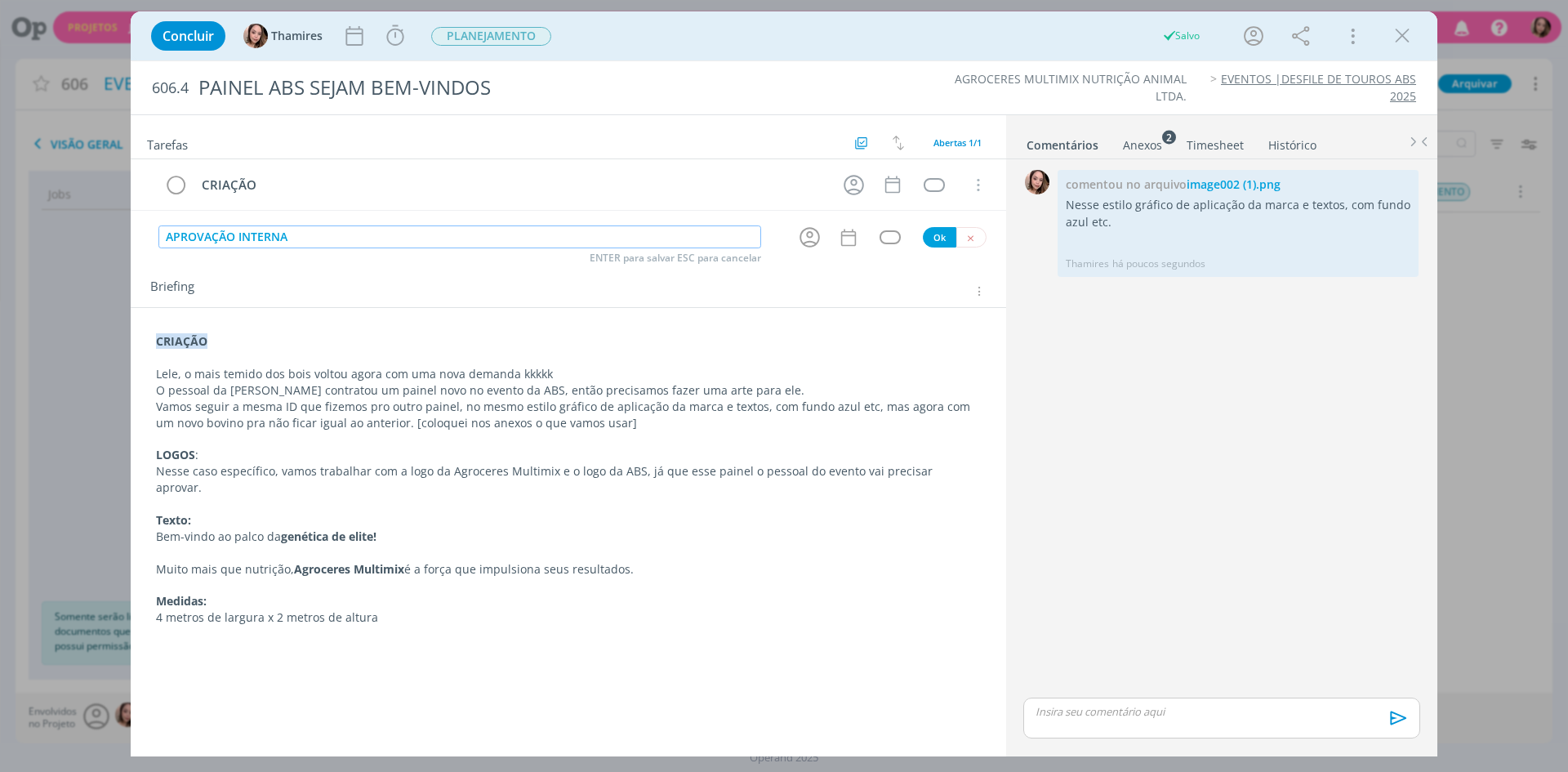
type input "APROVAÇÃO INTERNA"
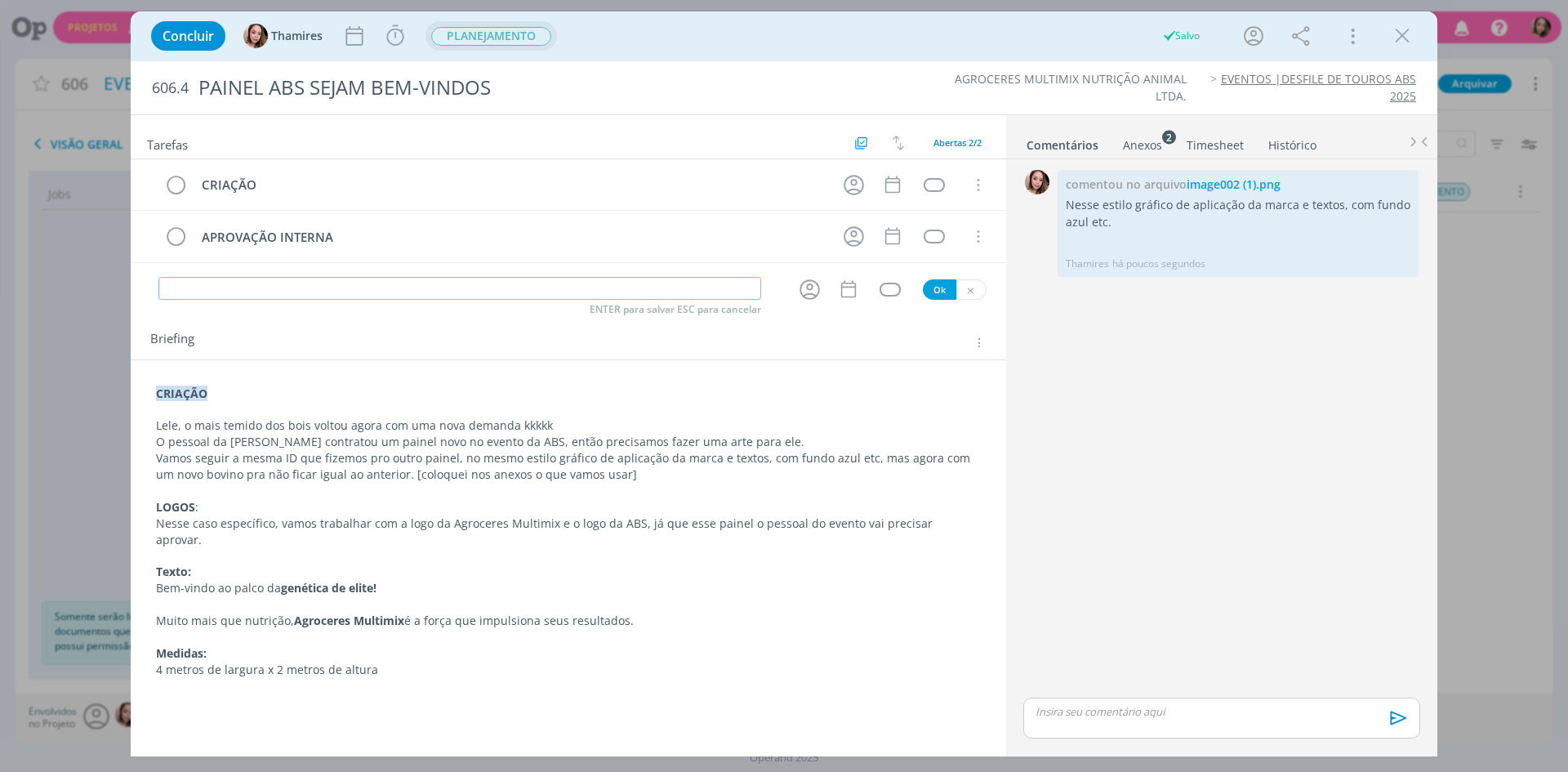
click at [530, 35] on span "PLANEJAMENTO" at bounding box center [491, 36] width 120 height 19
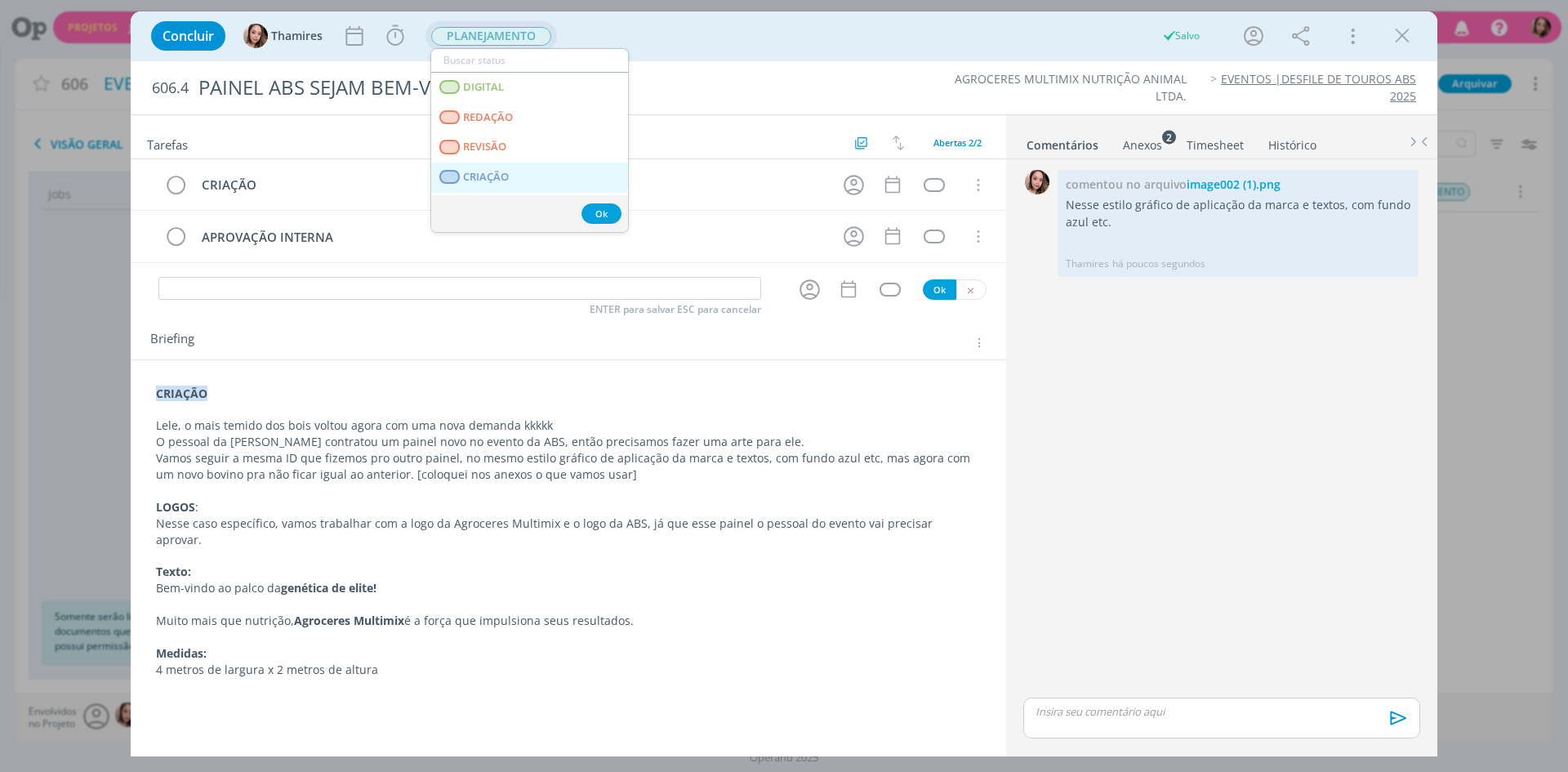
click at [542, 172] on link "CRIAÇÃO" at bounding box center [529, 177] width 197 height 30
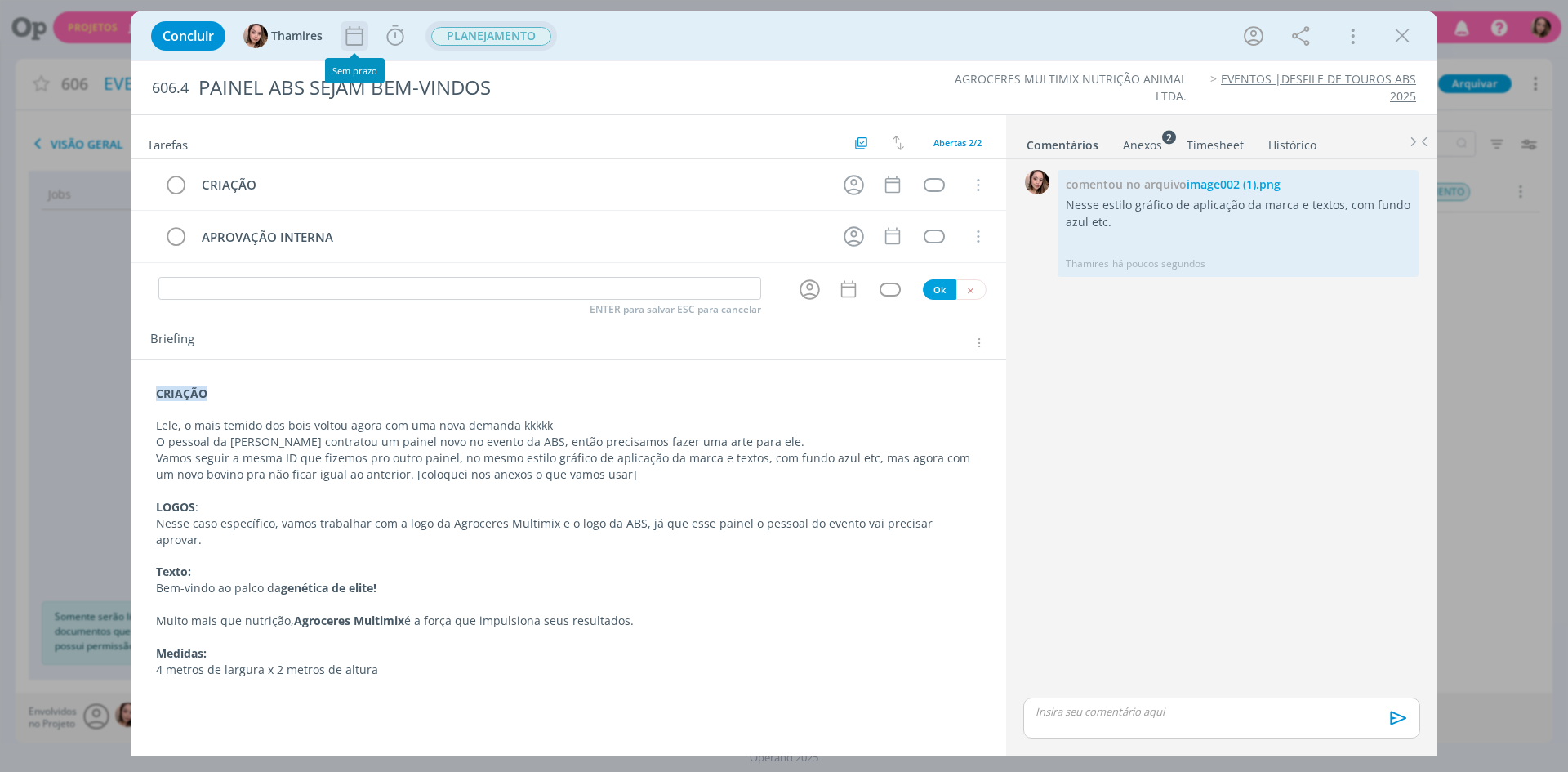
click at [358, 37] on icon "dialog" at bounding box center [354, 35] width 25 height 25
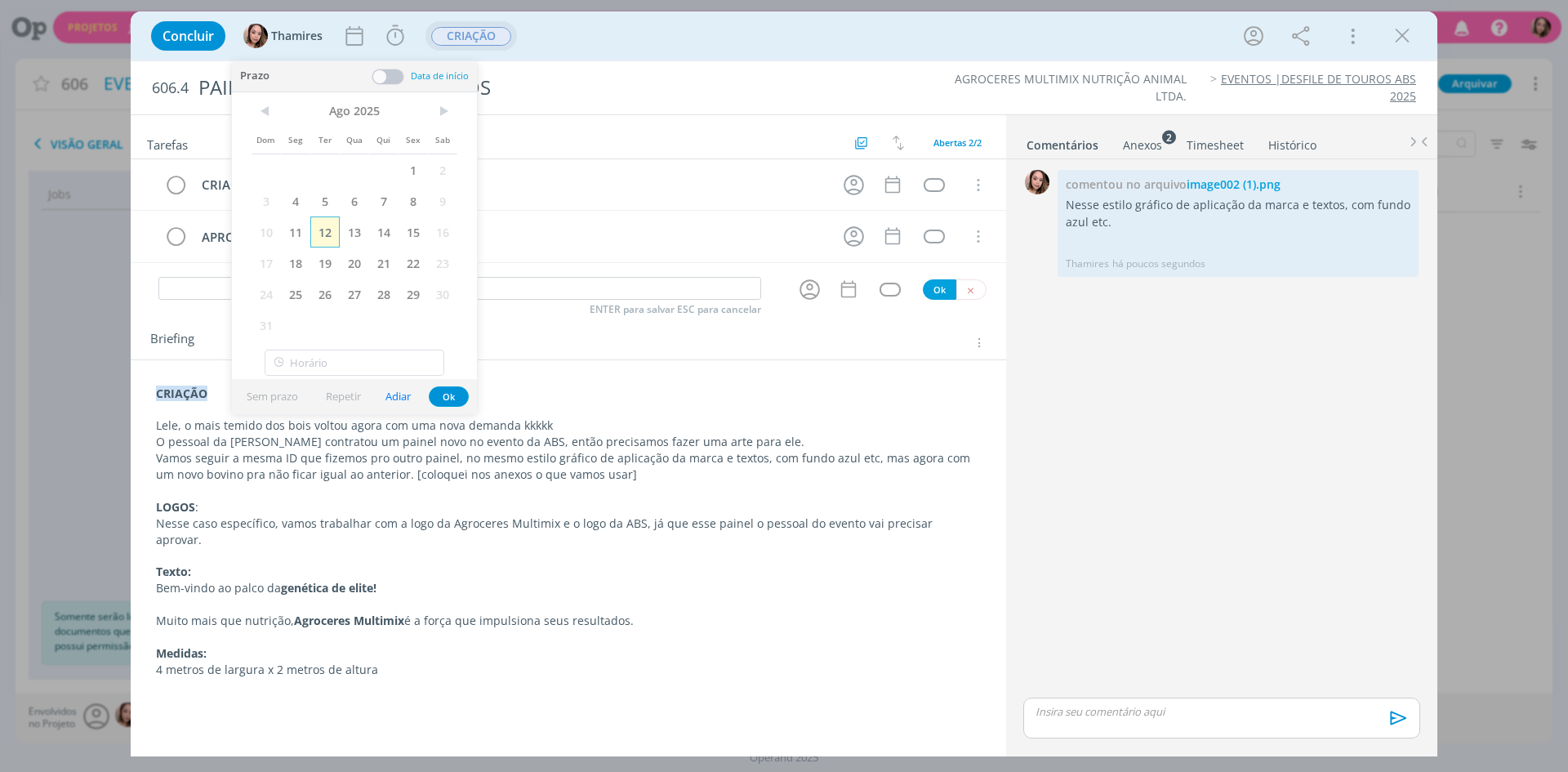
click at [329, 236] on span "12" at bounding box center [325, 232] width 29 height 31
click at [436, 399] on button "Ok" at bounding box center [449, 396] width 40 height 20
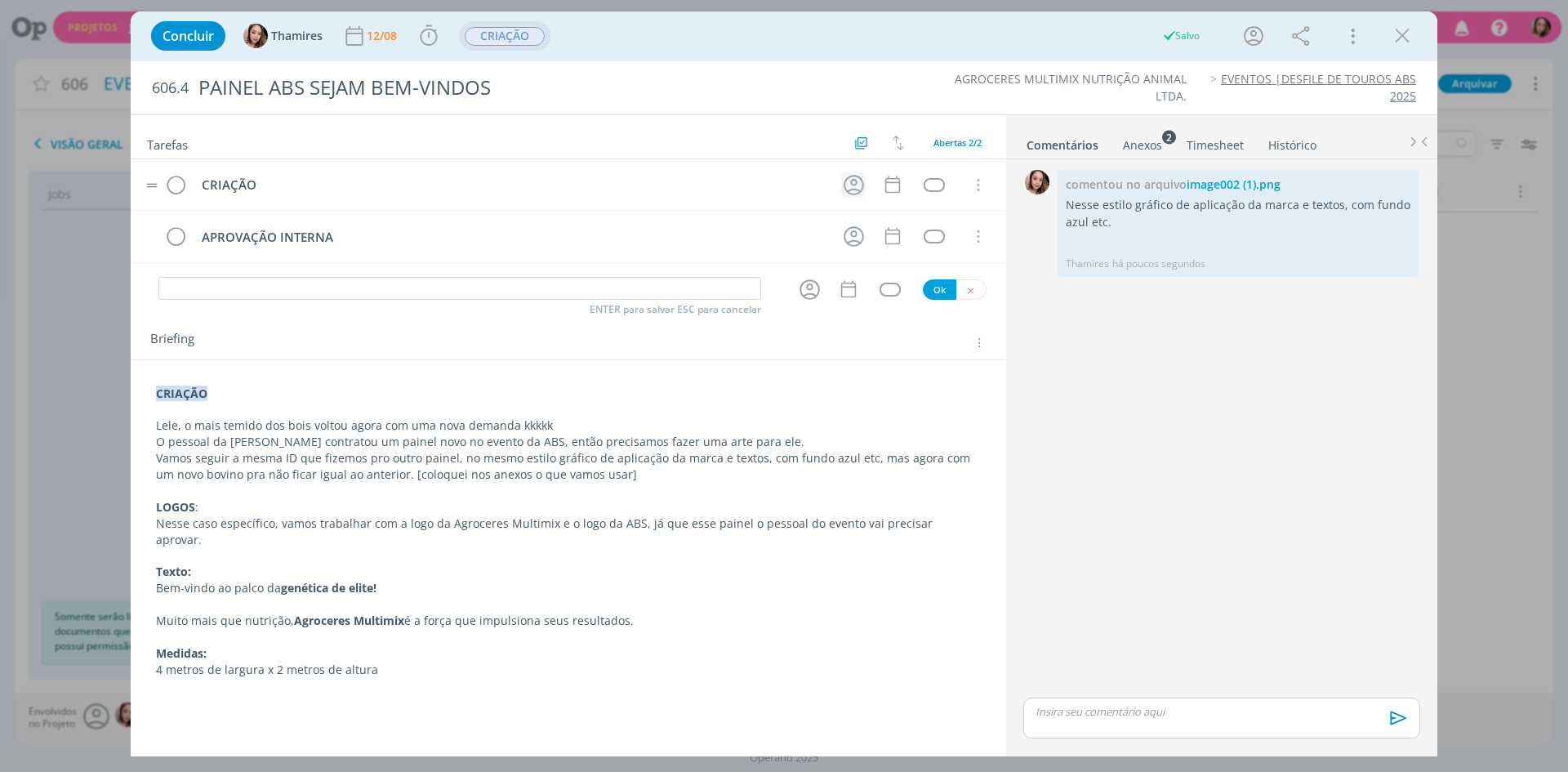
click at [860, 183] on icon "dialog" at bounding box center [853, 185] width 25 height 25
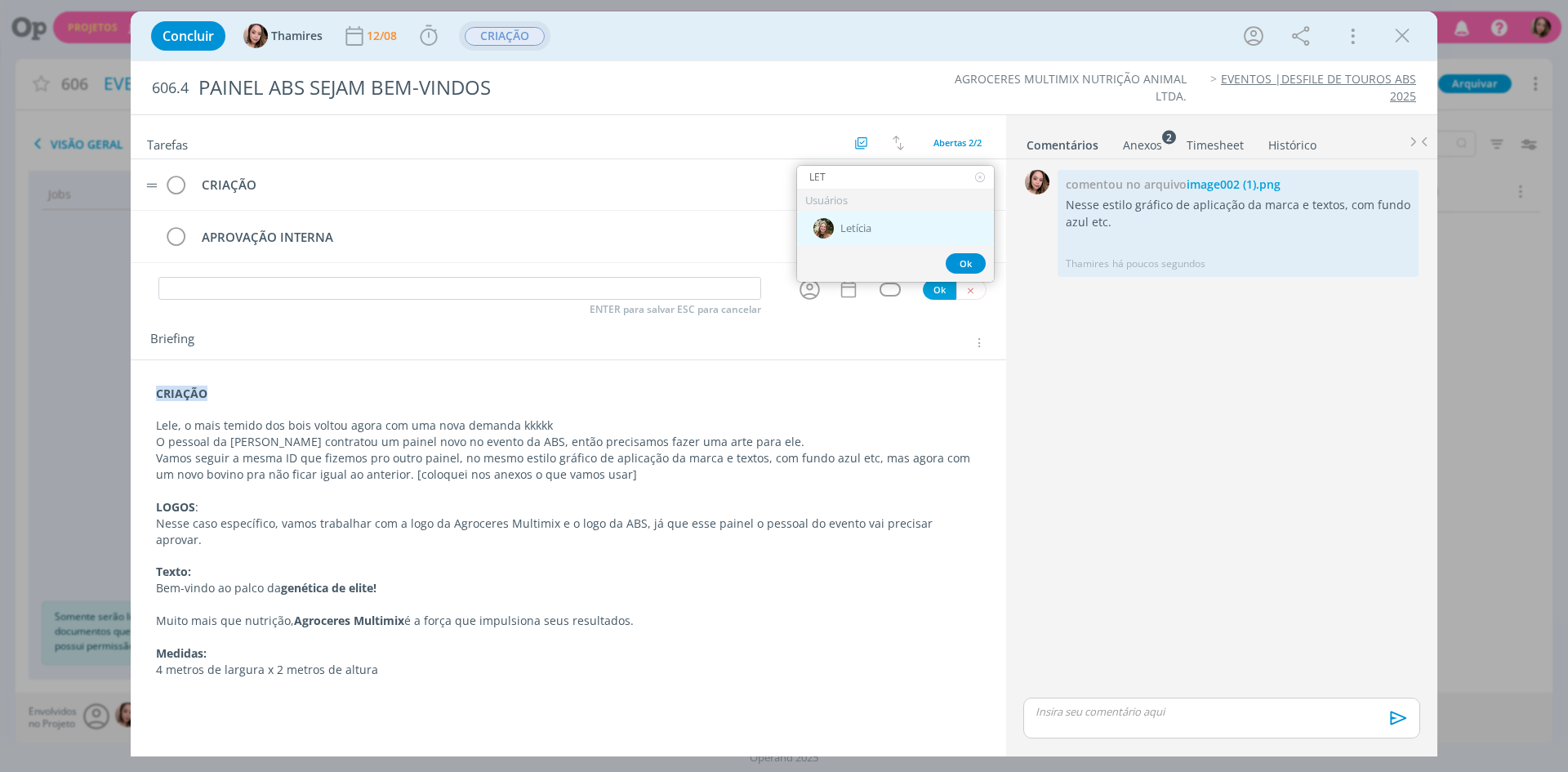
type input "LET"
click at [878, 237] on div "Letícia" at bounding box center [895, 228] width 197 height 34
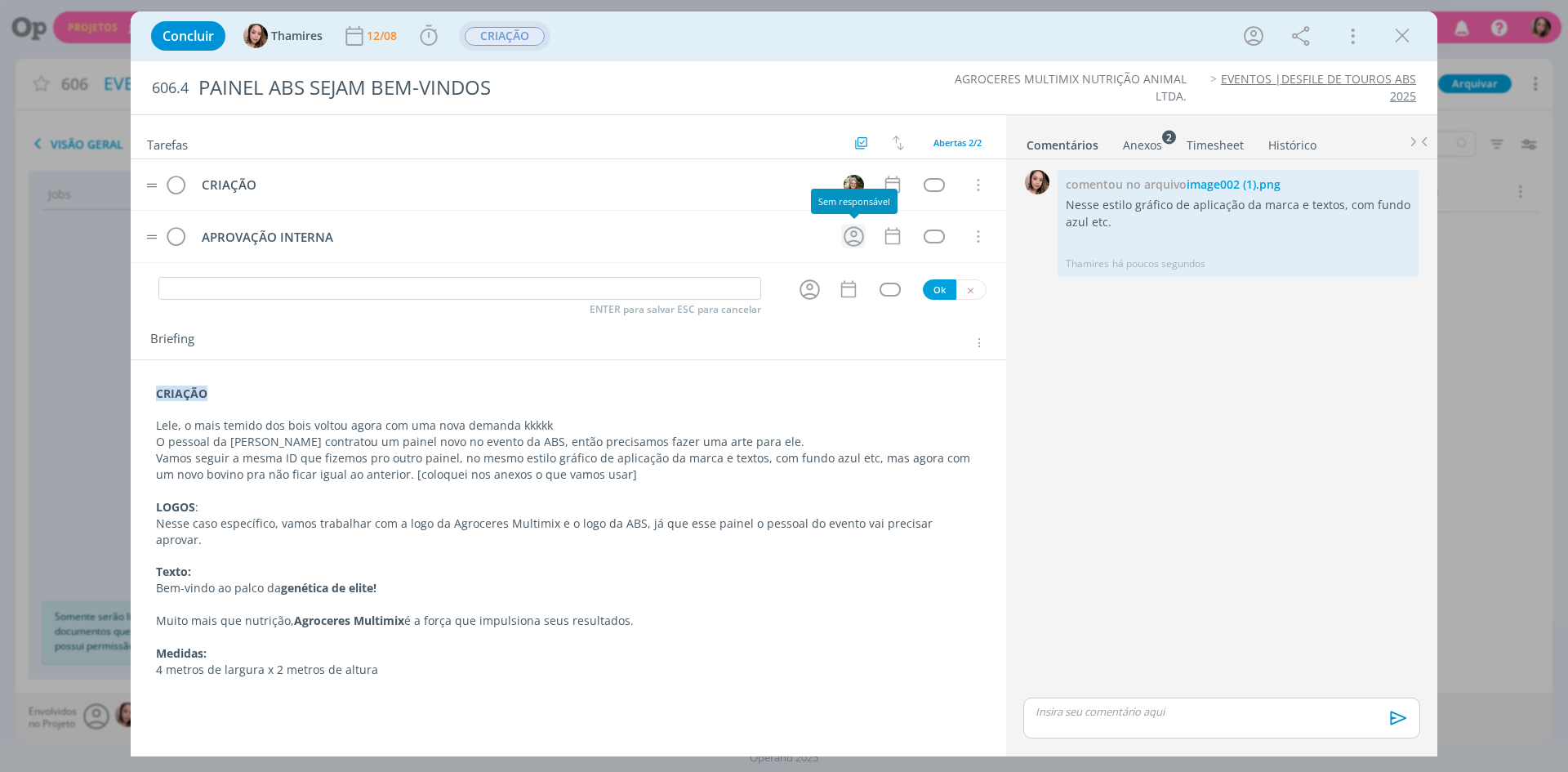
click at [847, 234] on icon "dialog" at bounding box center [853, 236] width 25 height 25
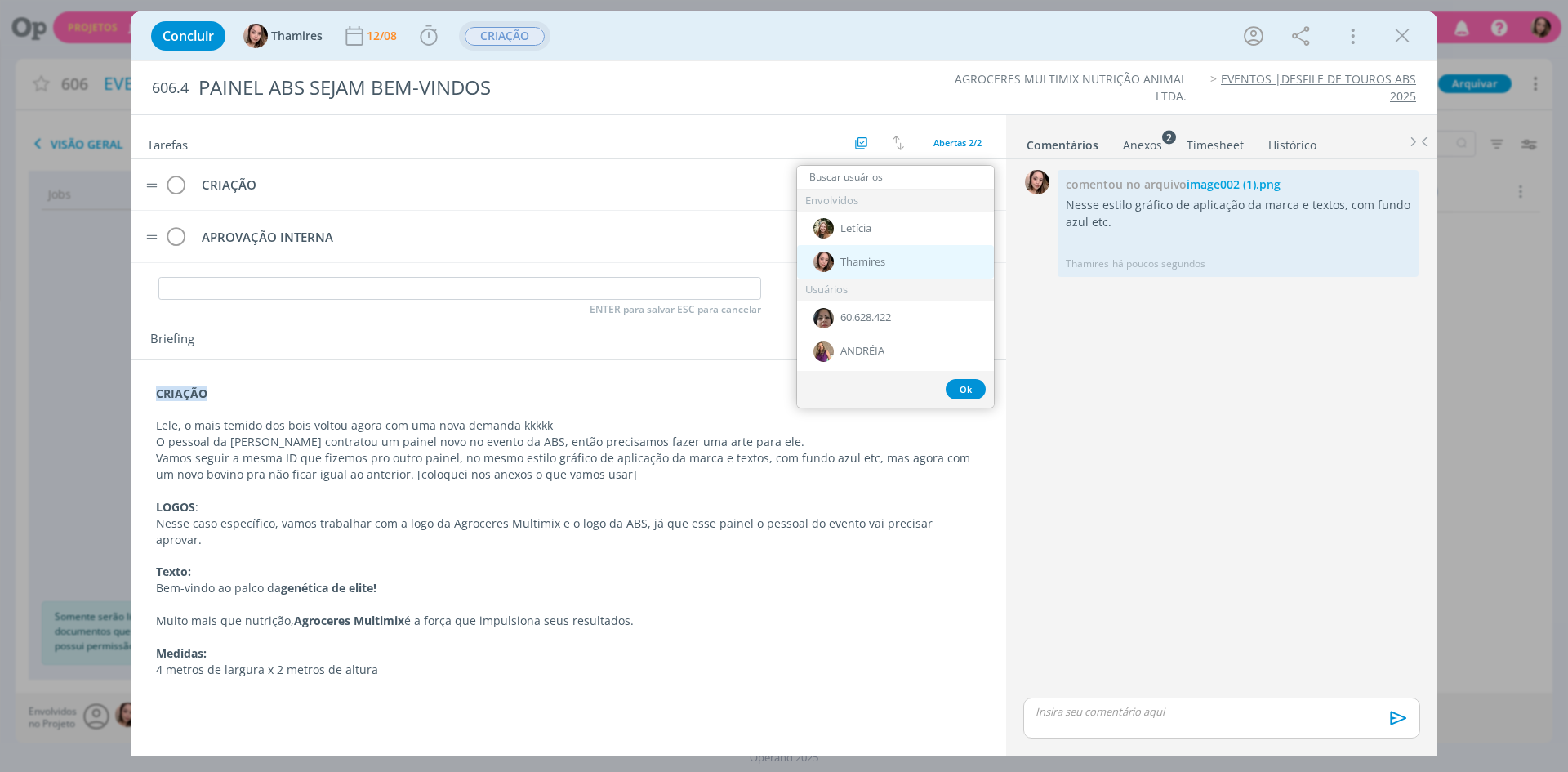
click at [842, 256] on span "Thamires" at bounding box center [862, 262] width 44 height 13
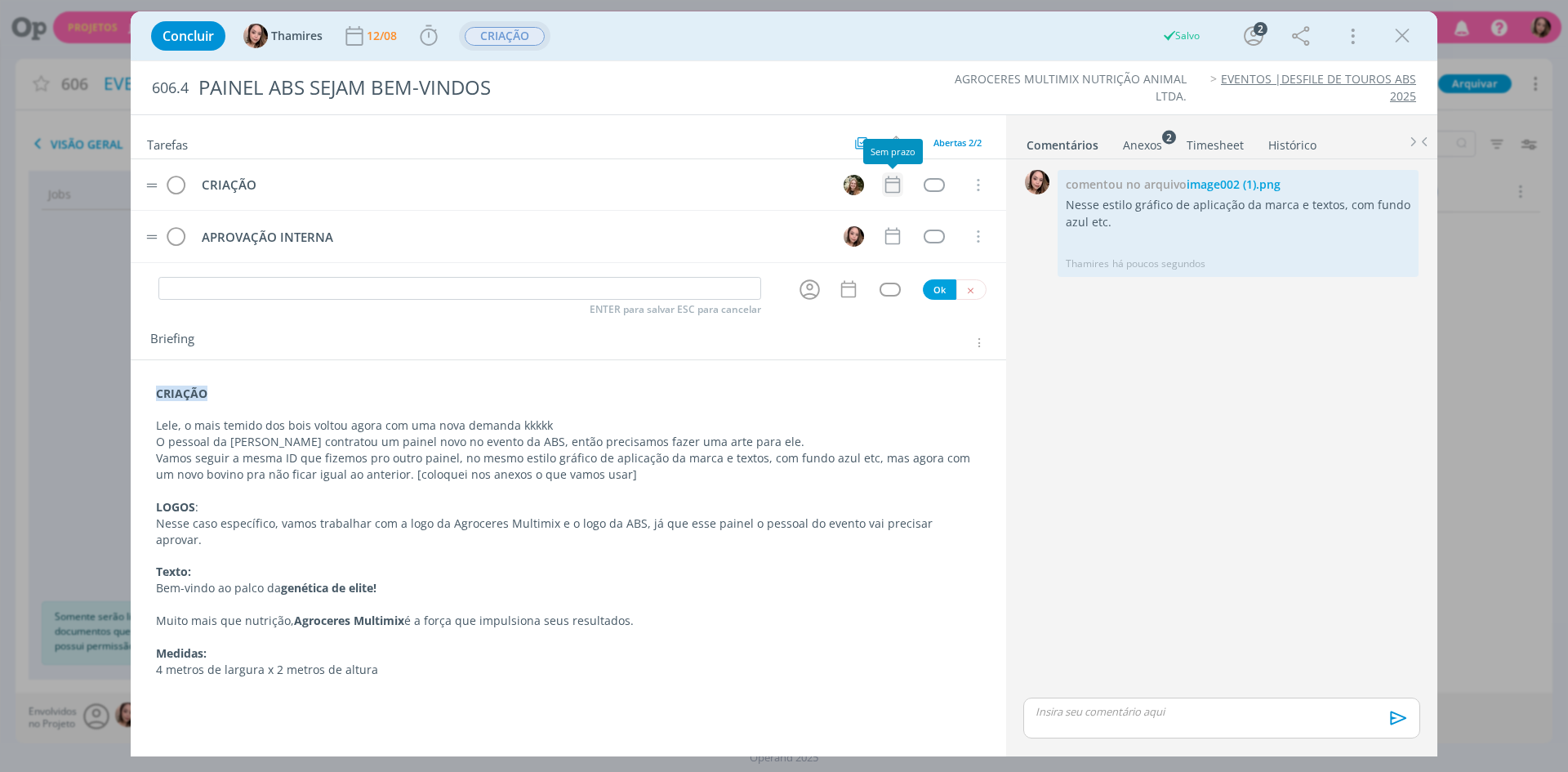
click at [902, 189] on icon "dialog" at bounding box center [892, 184] width 21 height 21
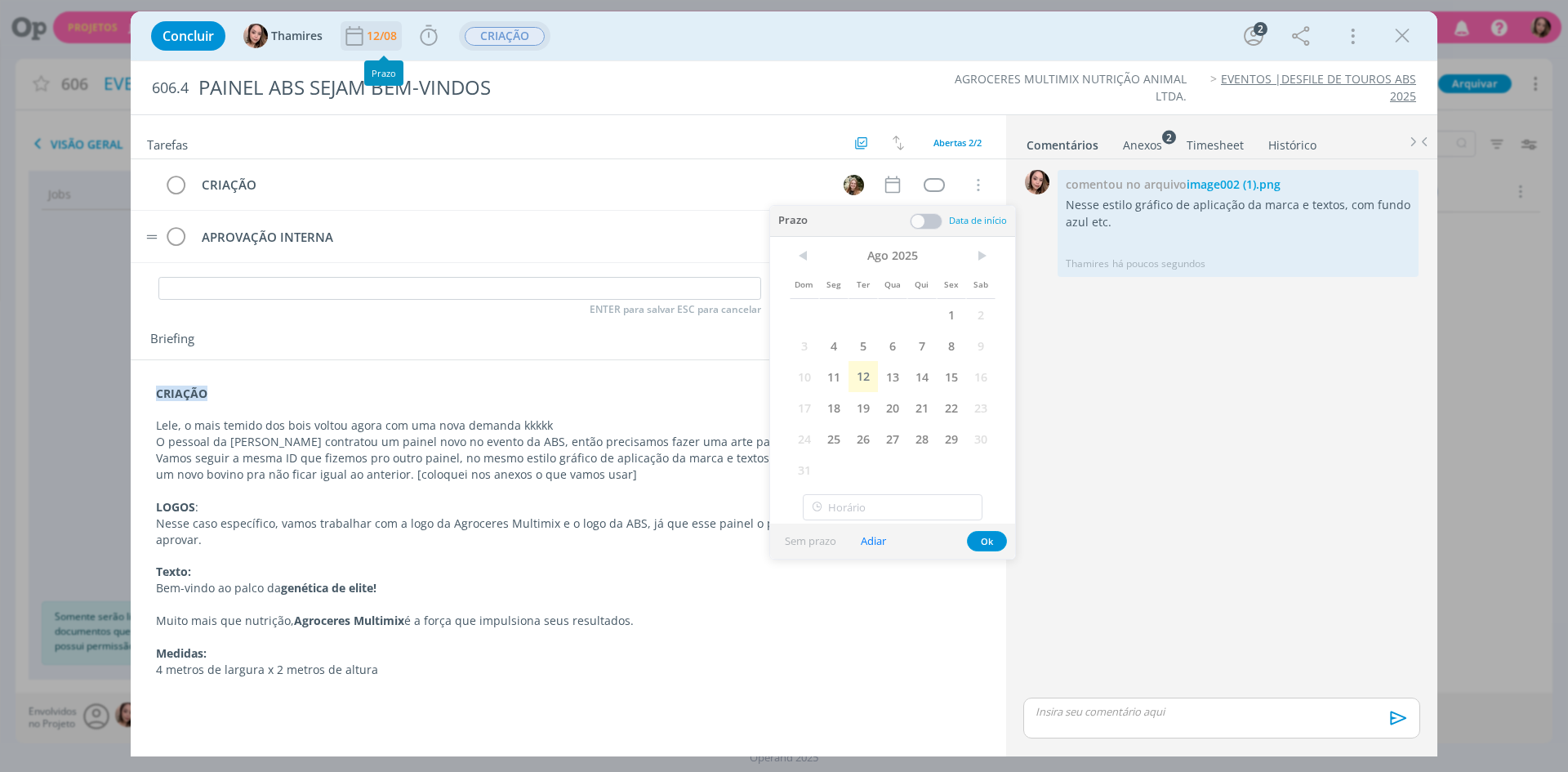
click at [381, 42] on div "12/08" at bounding box center [383, 35] width 34 height 12
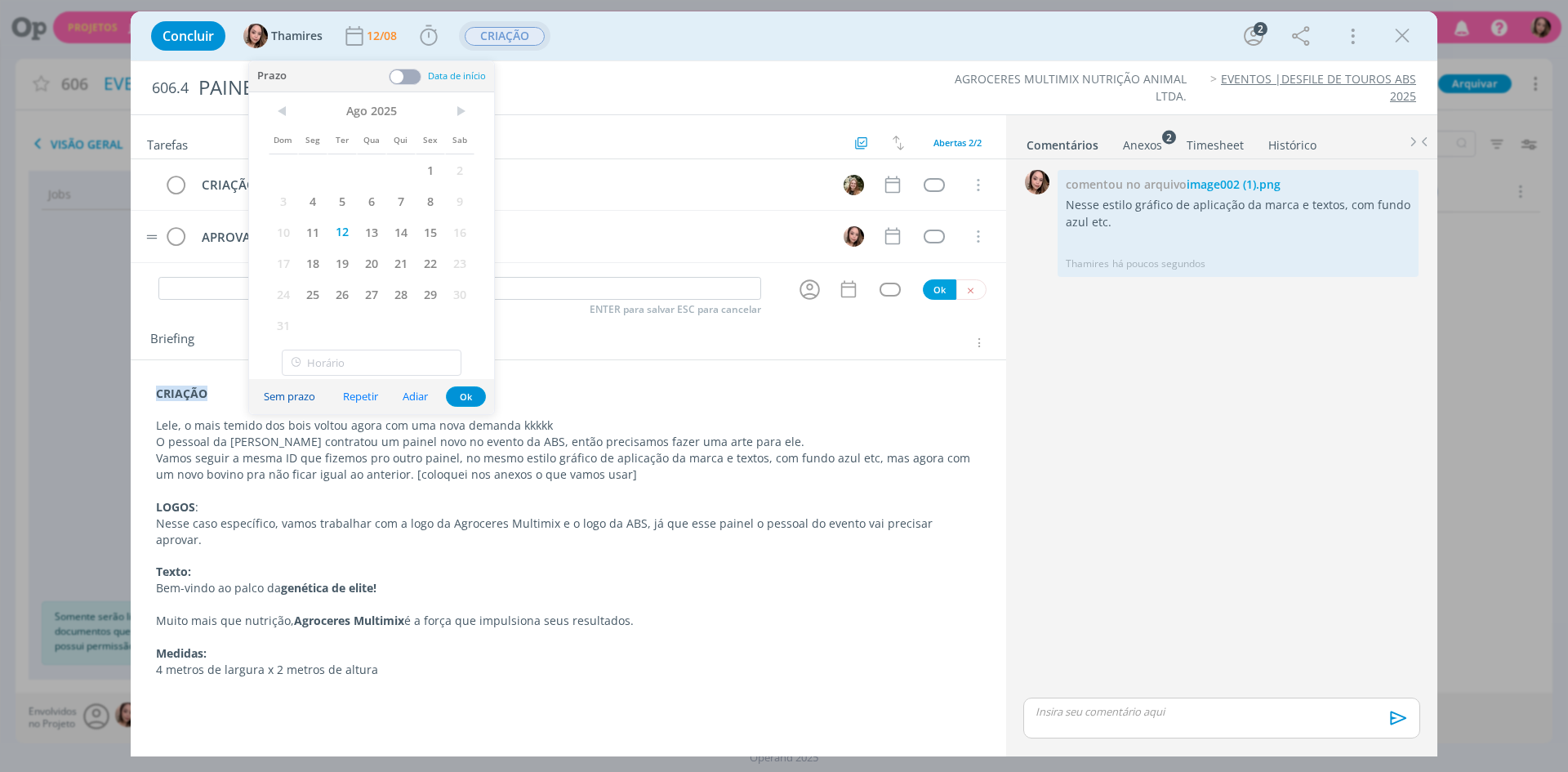
click at [310, 395] on button "Sem prazo" at bounding box center [290, 396] width 73 height 22
click at [901, 188] on icon "dialog" at bounding box center [892, 184] width 21 height 21
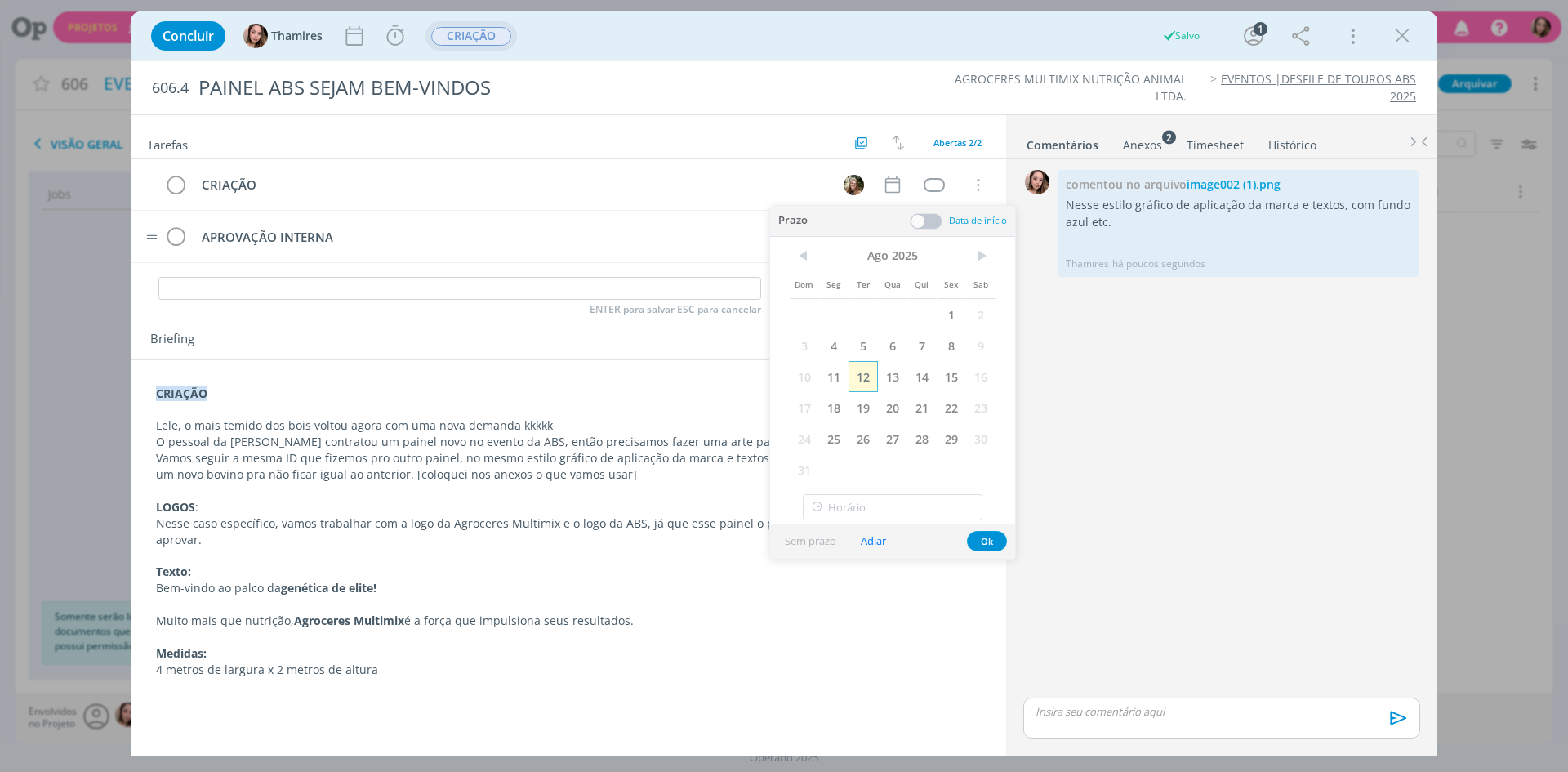
click at [864, 380] on span "12" at bounding box center [863, 377] width 29 height 31
click at [996, 549] on button "Ok" at bounding box center [987, 541] width 40 height 20
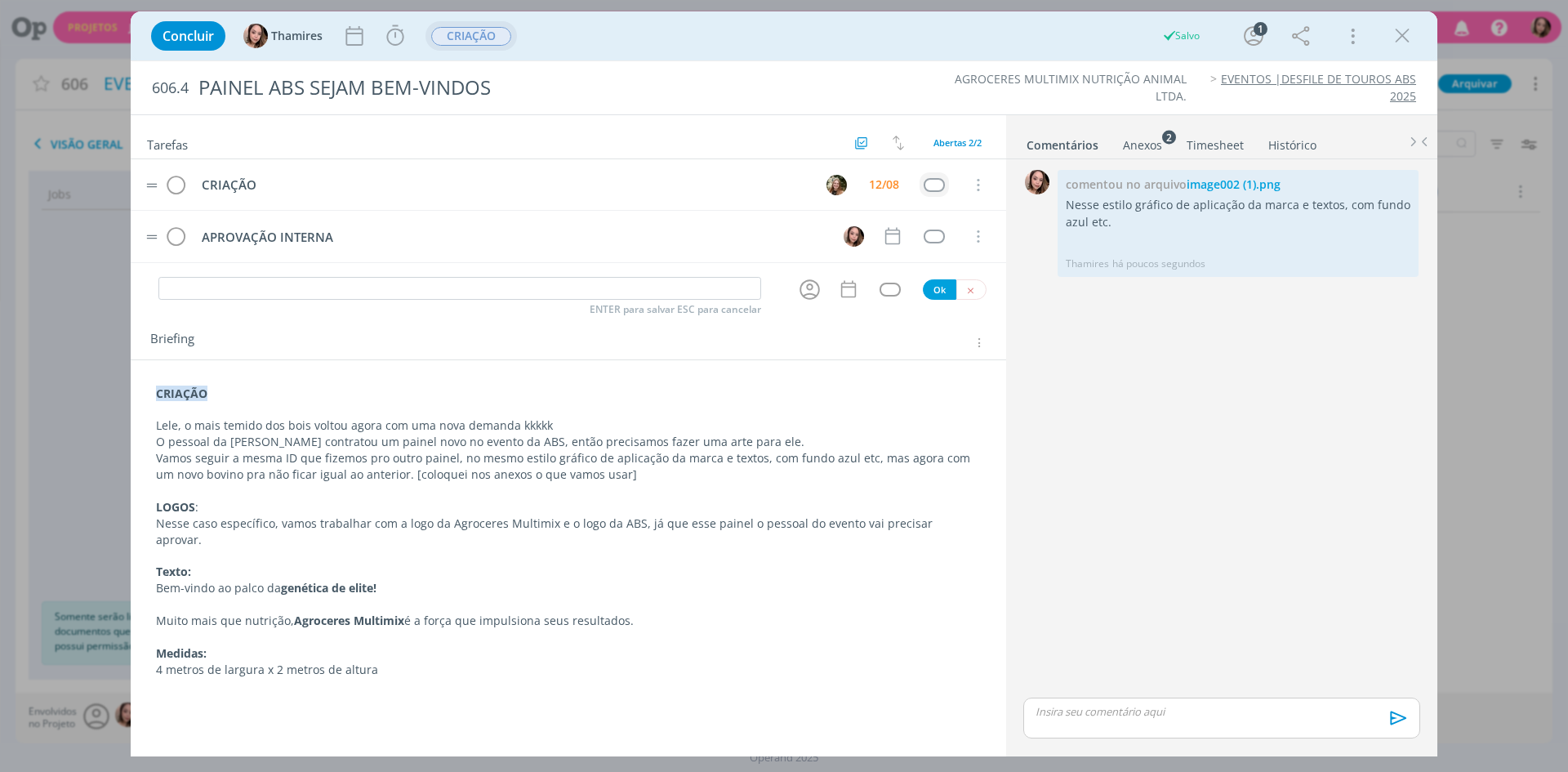
click at [944, 193] on td "dialog" at bounding box center [934, 184] width 29 height 25
click at [942, 190] on div "dialog" at bounding box center [933, 184] width 20 height 14
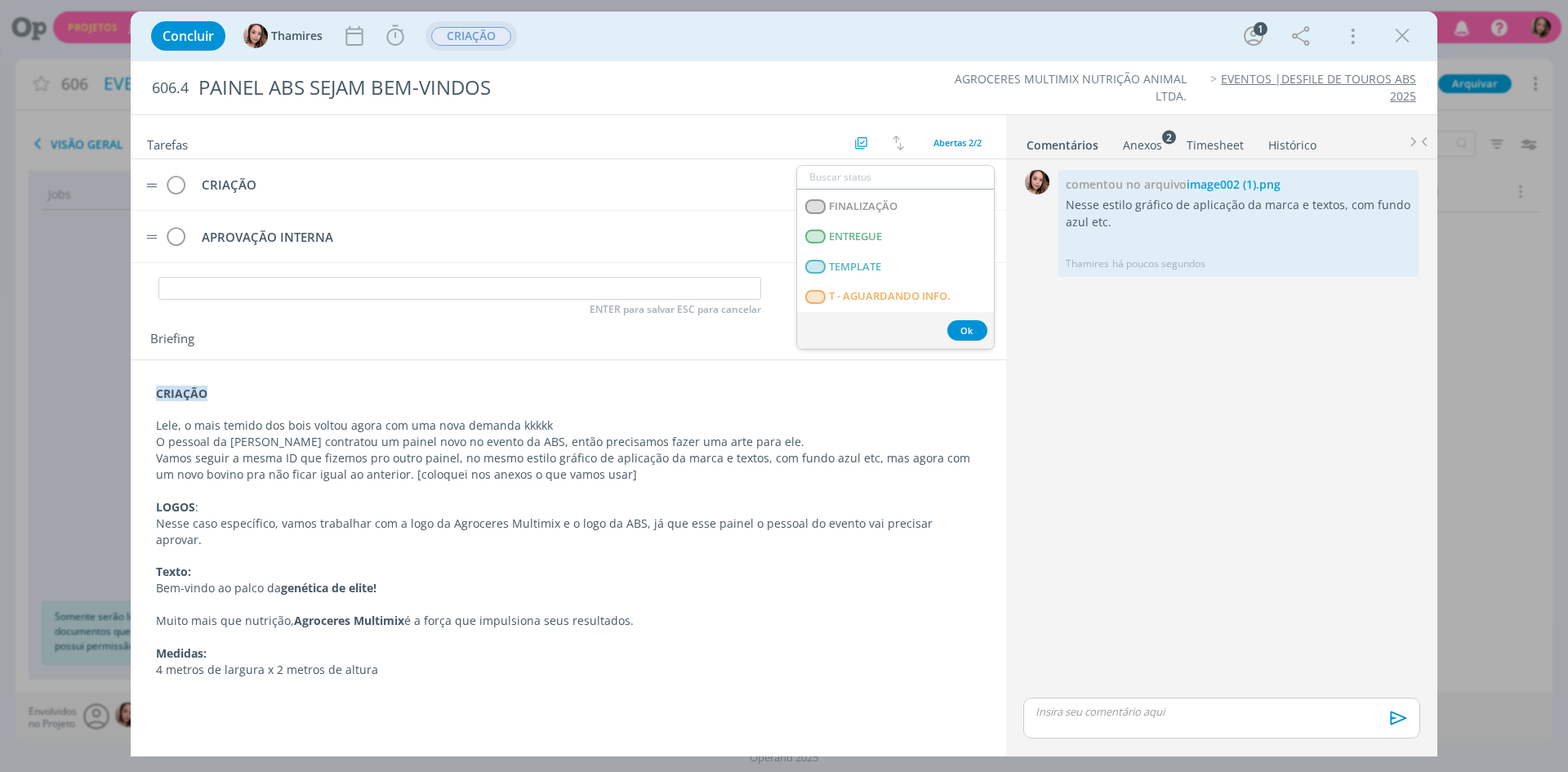
scroll to position [409, 0]
click at [844, 250] on span "T - LIBERADO" at bounding box center [862, 245] width 66 height 13
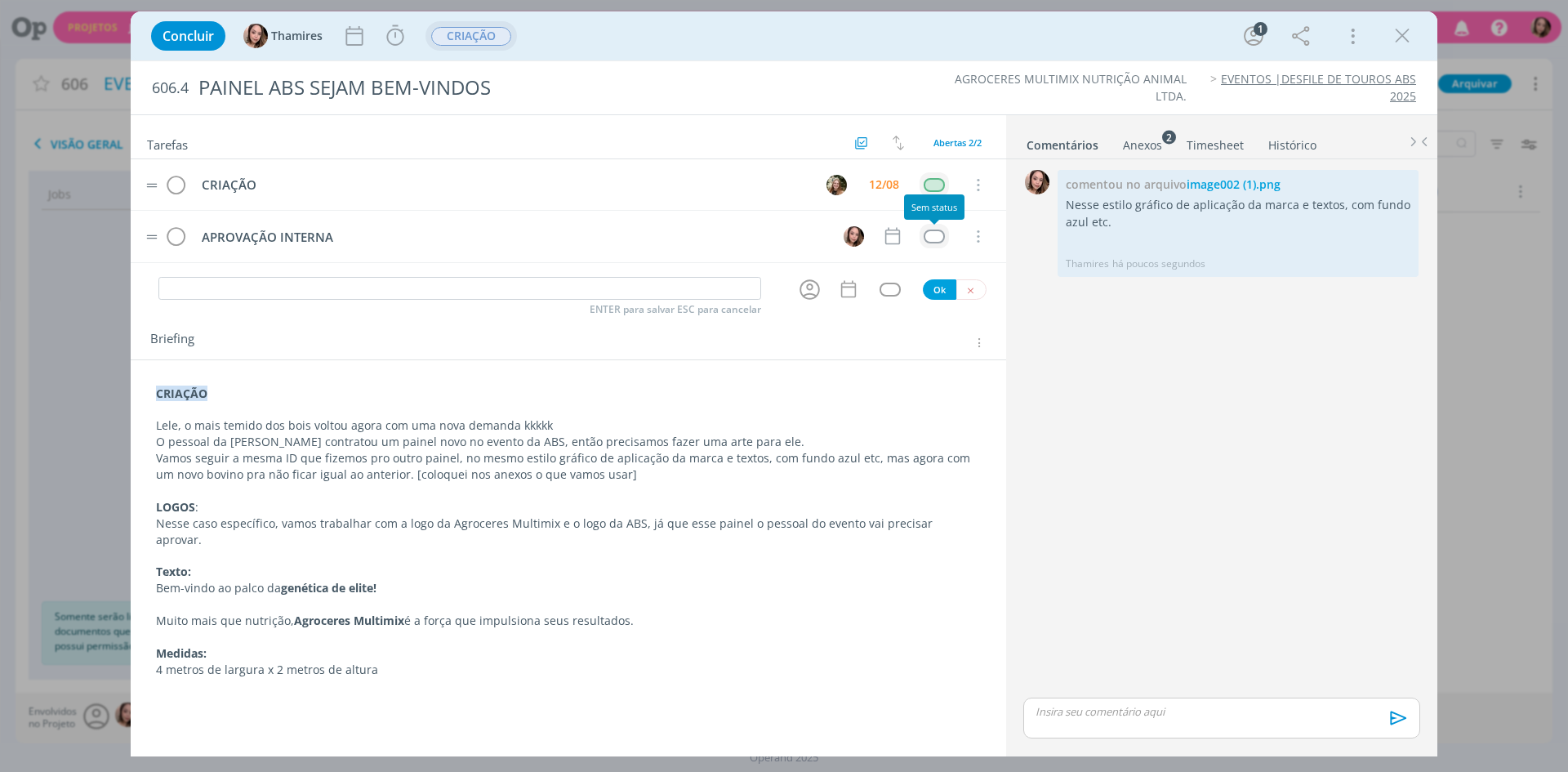
click at [928, 234] on div "dialog" at bounding box center [933, 236] width 20 height 14
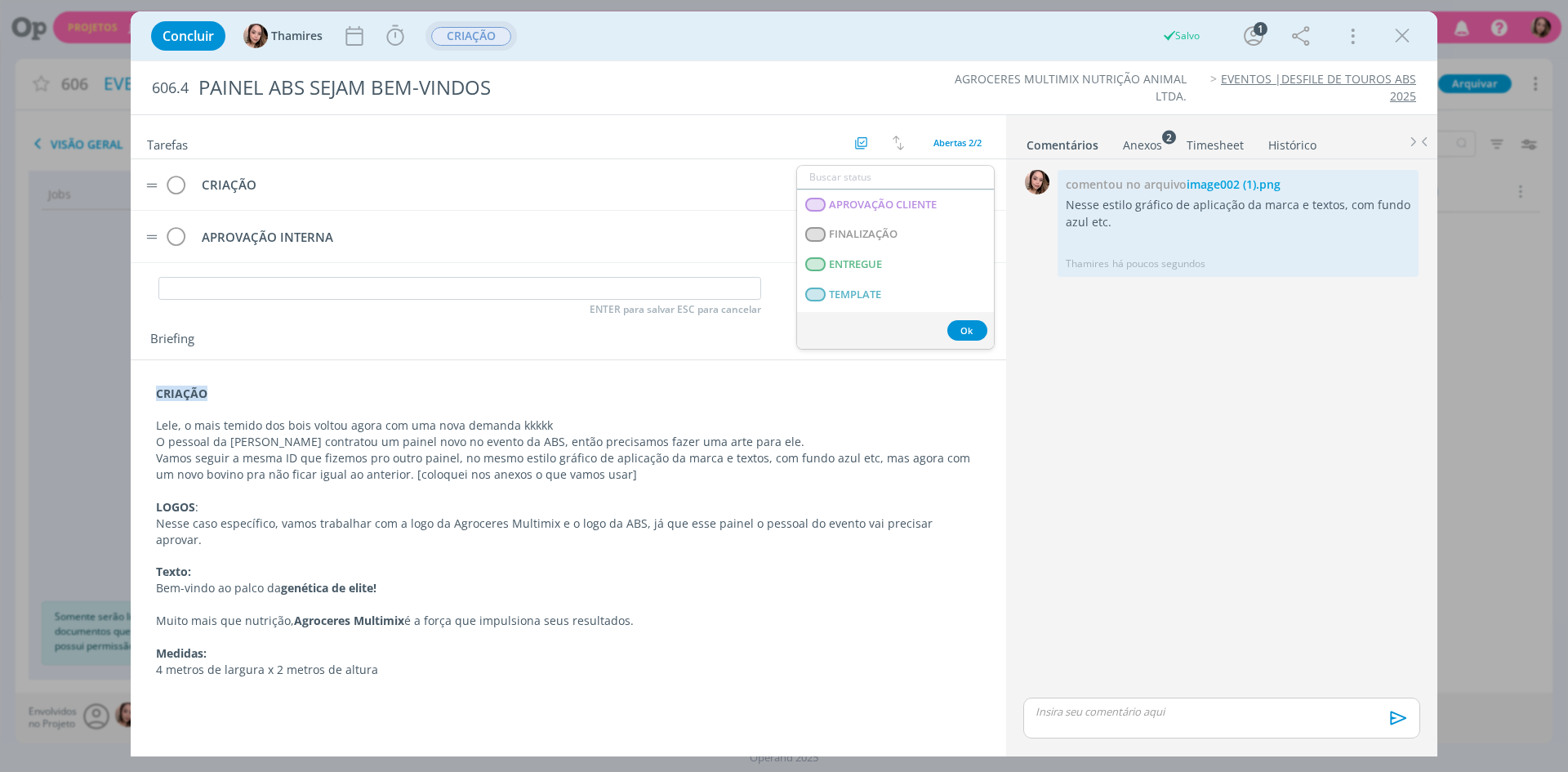
scroll to position [327, 0]
click at [904, 293] on span "T - AGUARDANDO INFO." at bounding box center [890, 296] width 122 height 13
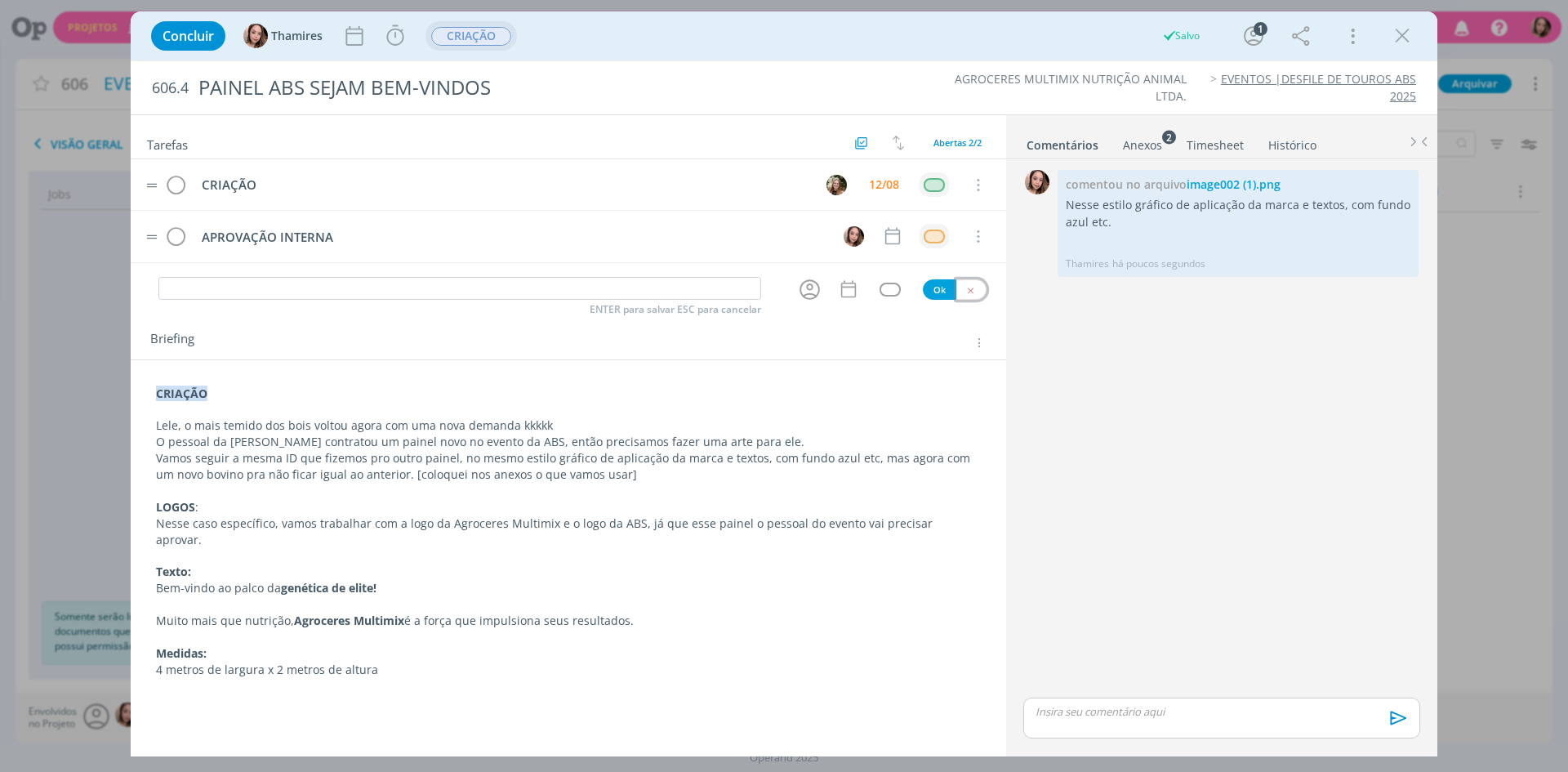
click at [973, 292] on icon "dialog" at bounding box center [971, 291] width 11 height 11
drag, startPoint x: 153, startPoint y: 88, endPoint x: 569, endPoint y: 92, distance: 416.0
click at [569, 92] on h2 "606.4 PAINEL ABS SEJAM BEM-VINDOS" at bounding box center [517, 87] width 731 height 53
copy span "606.4"
